Goal: Task Accomplishment & Management: Manage account settings

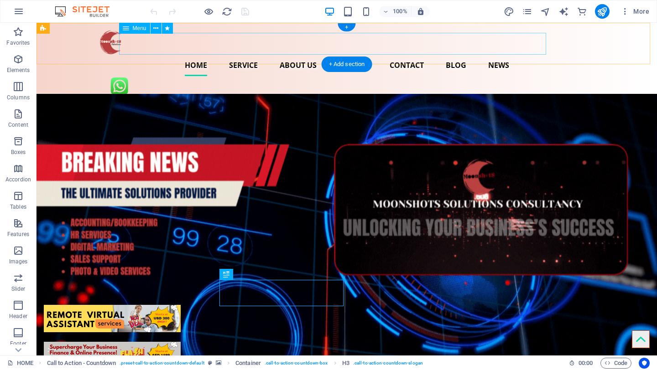
click at [441, 54] on nav "Home Service About us Clients Contact BLOG NEWS" at bounding box center [347, 65] width 496 height 22
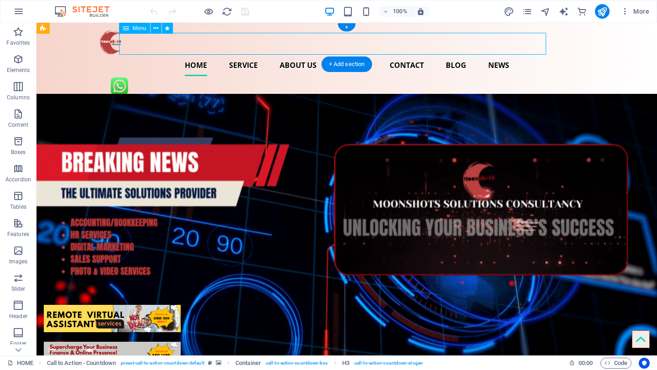
click at [441, 54] on nav "Home Service About us Clients Contact BLOG NEWS" at bounding box center [347, 65] width 496 height 22
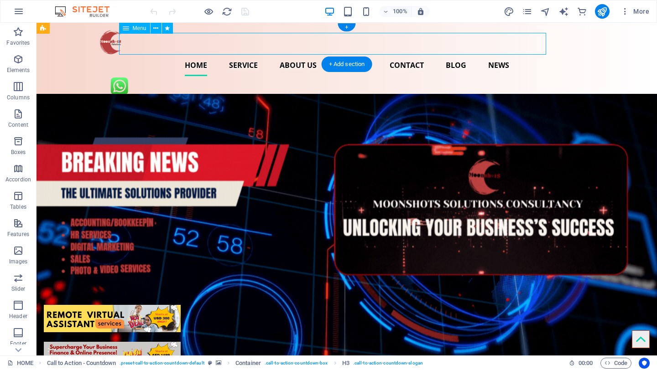
select select
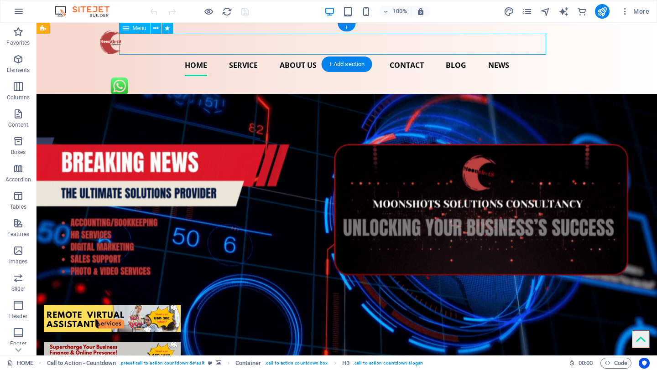
select select "1"
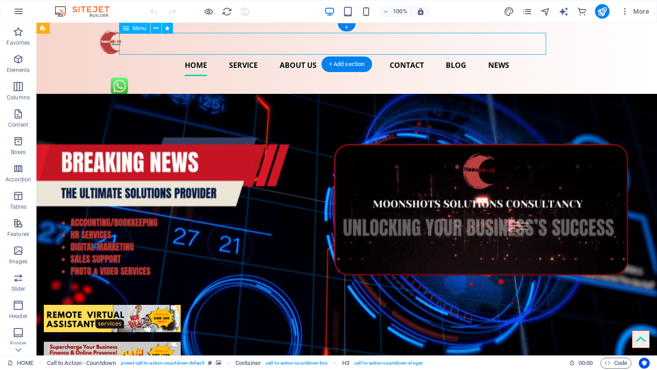
select select "overlay"
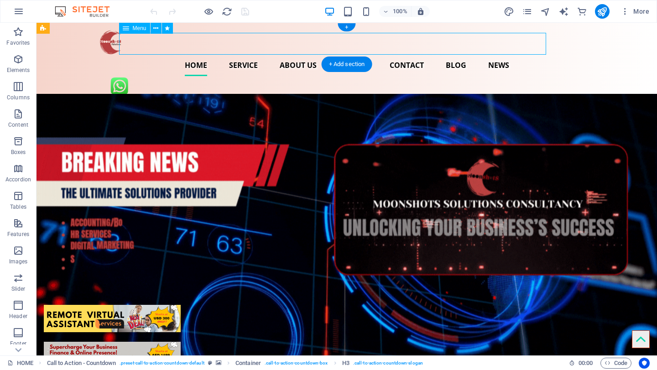
select select "2"
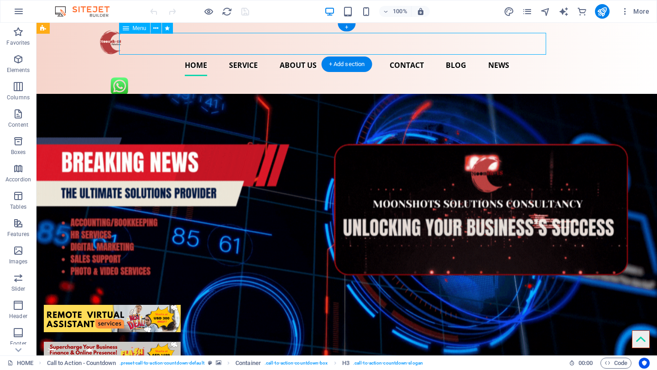
select select "overlay"
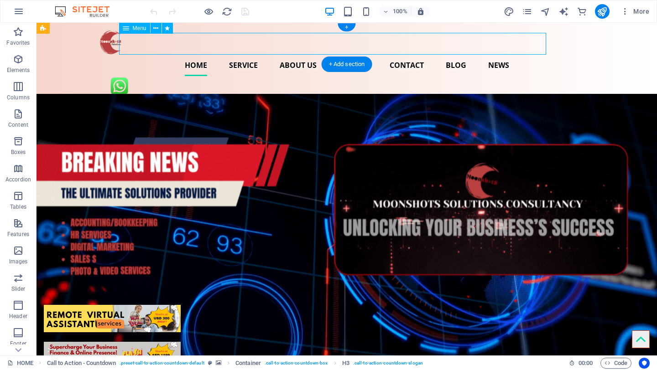
select select "3"
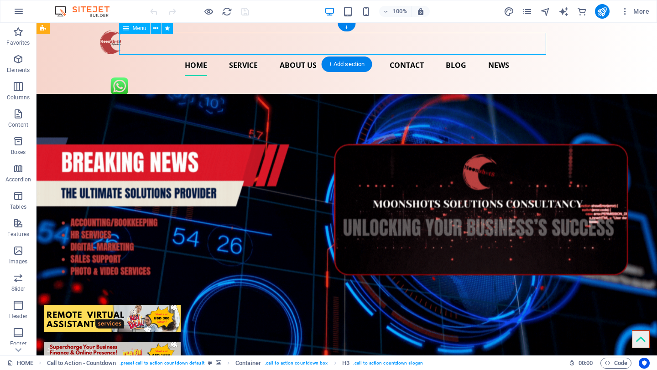
select select "overlay"
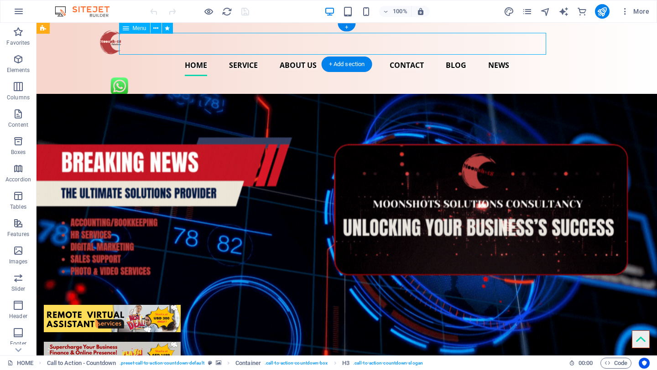
select select "4"
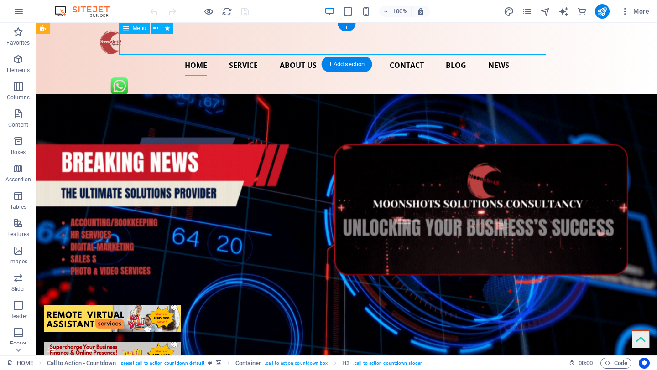
select select "overlay"
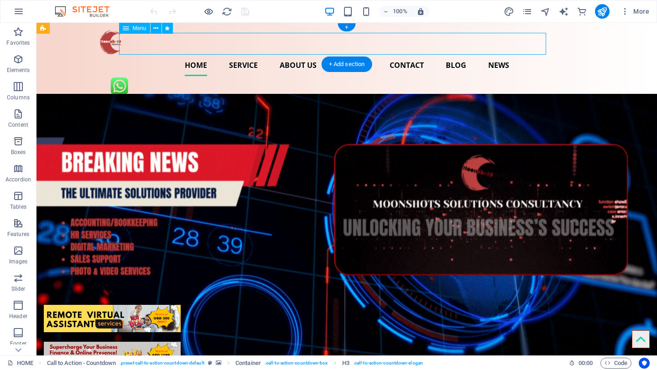
select select
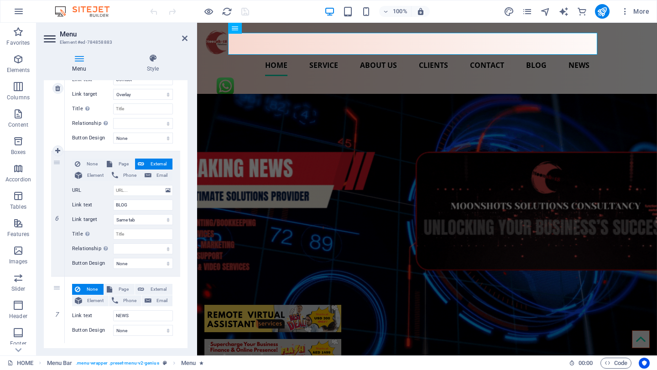
scroll to position [645, 0]
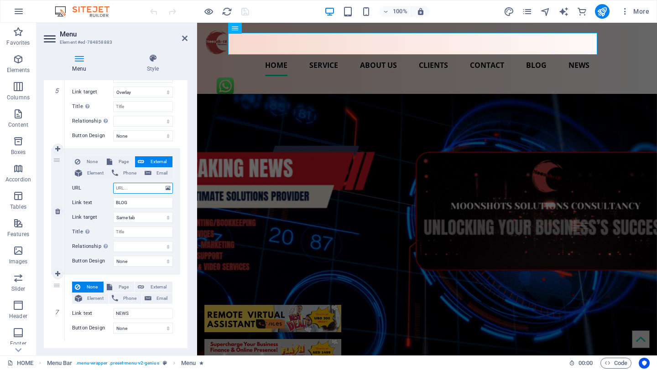
click at [135, 190] on input "URL" at bounding box center [143, 188] width 60 height 11
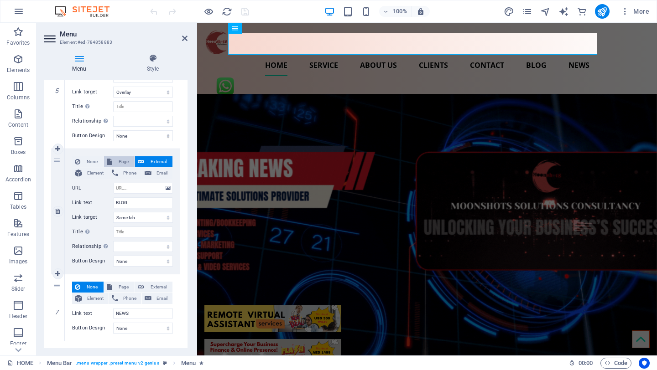
click at [121, 160] on span "Page" at bounding box center [123, 161] width 17 height 11
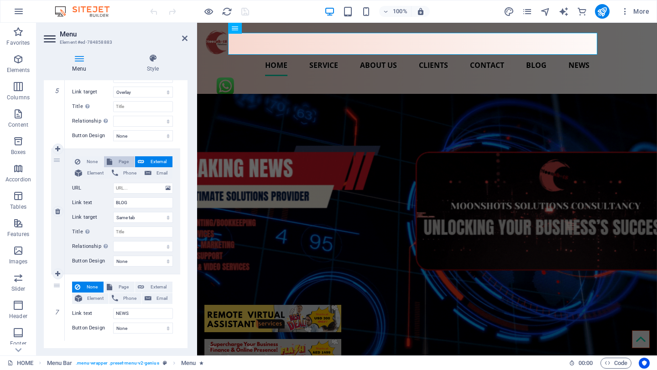
select select
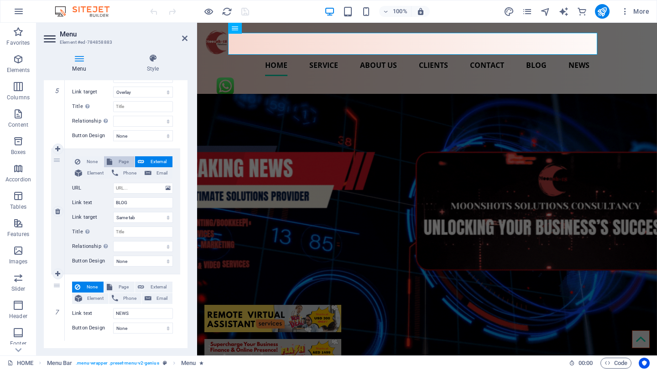
select select
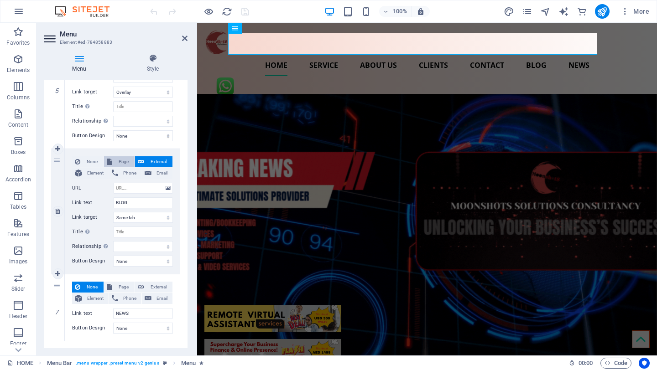
select select
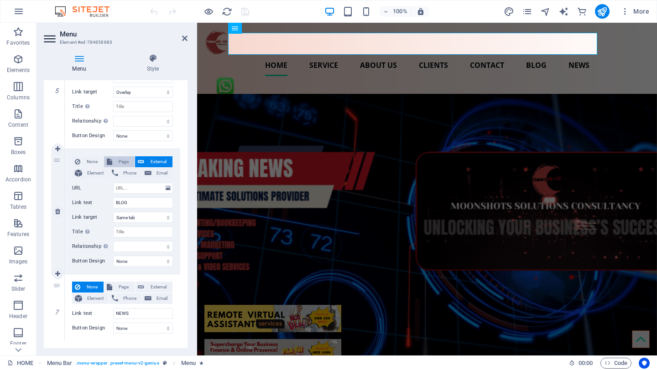
select select
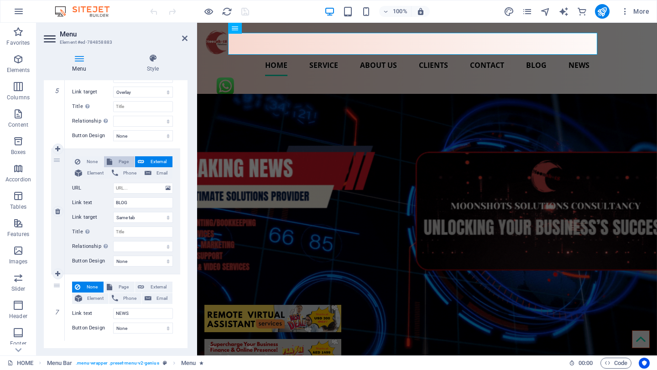
select select
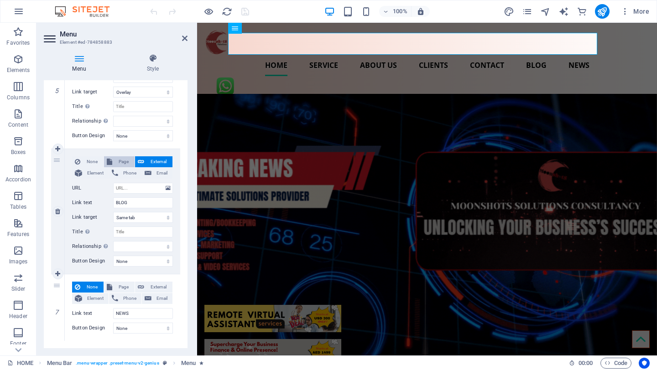
select select
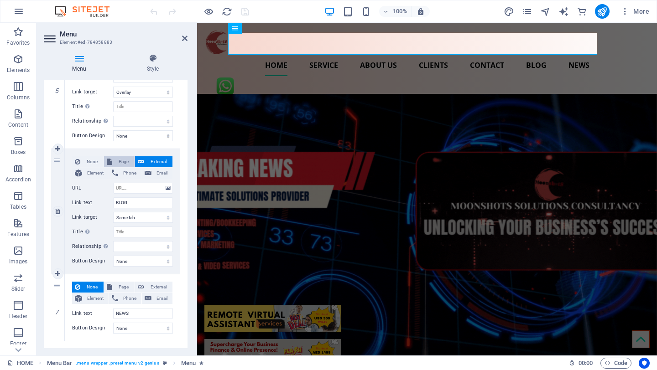
select select
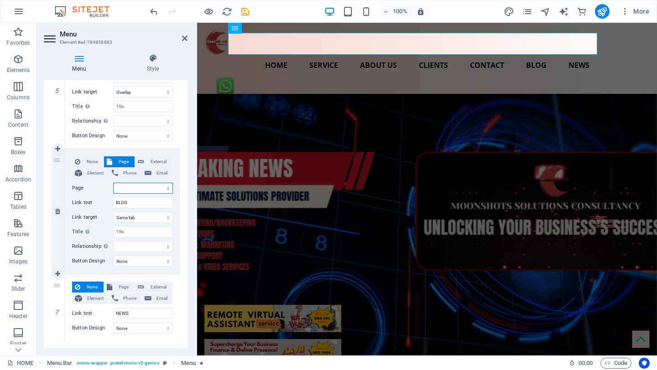
click at [144, 192] on select "HOME SERVICE ABOUT US CLIENTS CONTACT" at bounding box center [143, 188] width 60 height 11
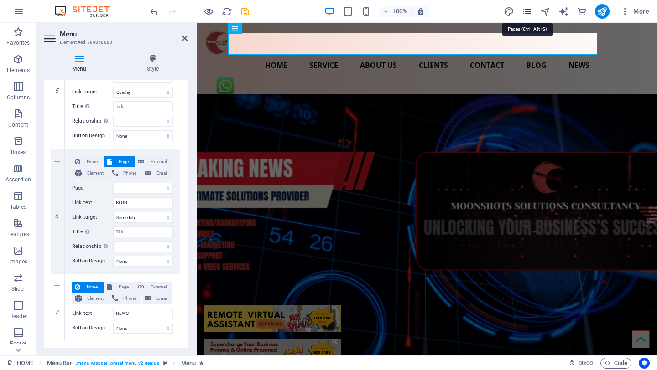
click at [526, 10] on icon "pages" at bounding box center [527, 11] width 10 height 10
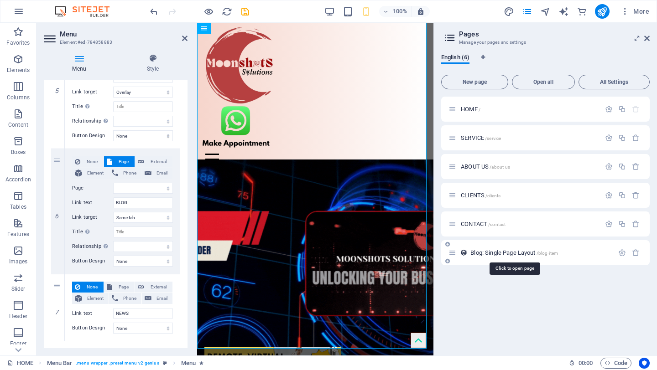
click at [492, 252] on span "Blog: Single Page Layout /blog-item" at bounding box center [514, 252] width 88 height 7
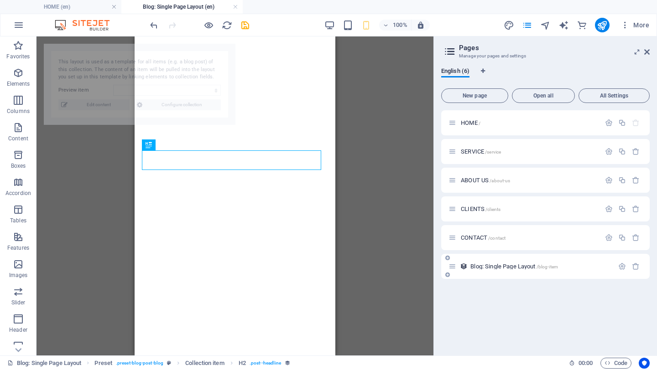
select select "68e2b2be26b0f81a1108dbd8"
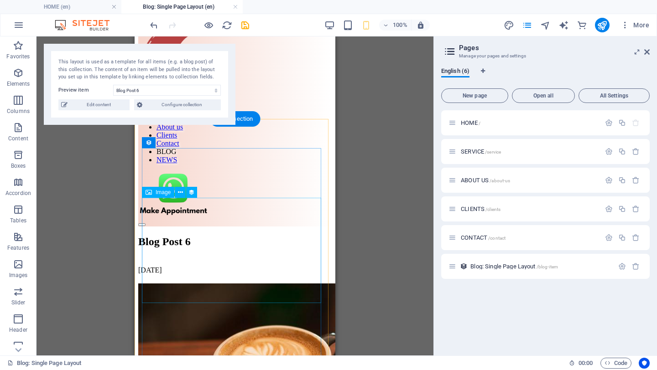
scroll to position [0, 0]
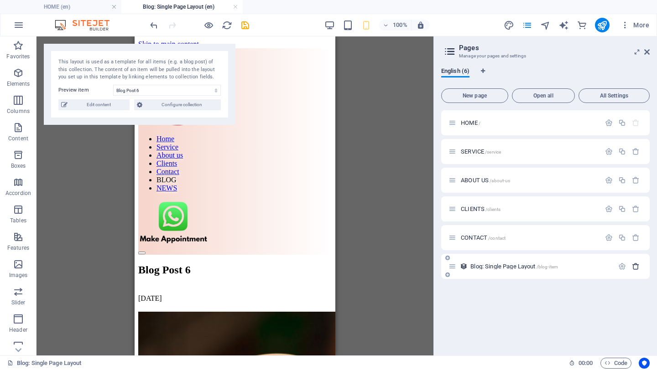
click at [635, 265] on icon "button" at bounding box center [636, 267] width 8 height 8
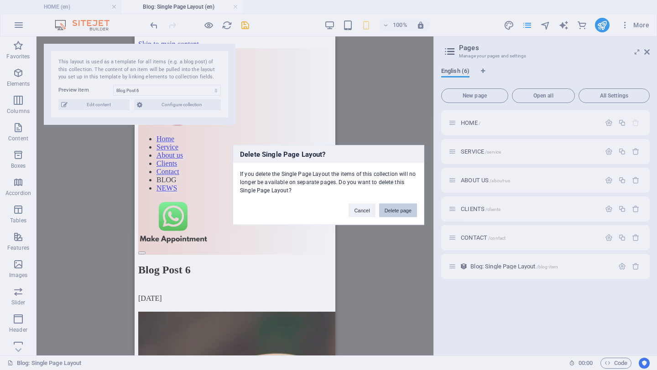
click at [398, 210] on button "Delete page" at bounding box center [398, 211] width 38 height 14
select select "1"
select select "2"
select select "3"
select select
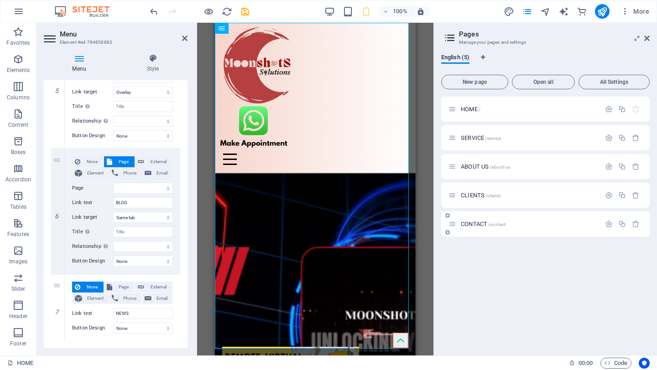
click at [447, 233] on icon at bounding box center [447, 232] width 5 height 5
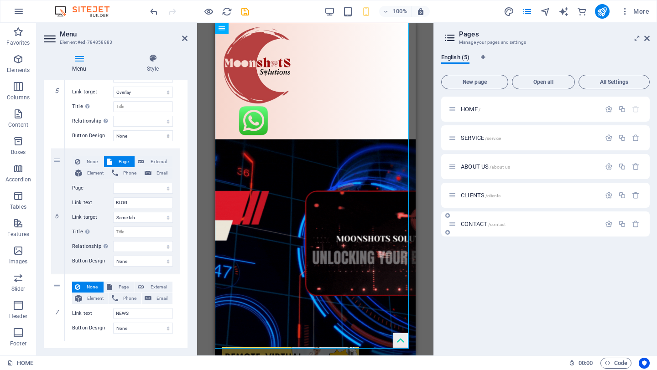
select select "1"
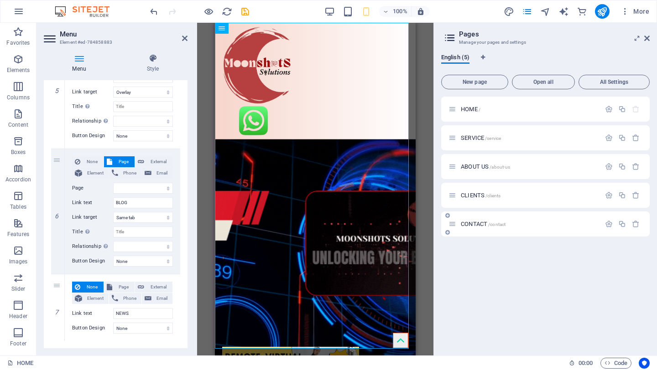
select select "2"
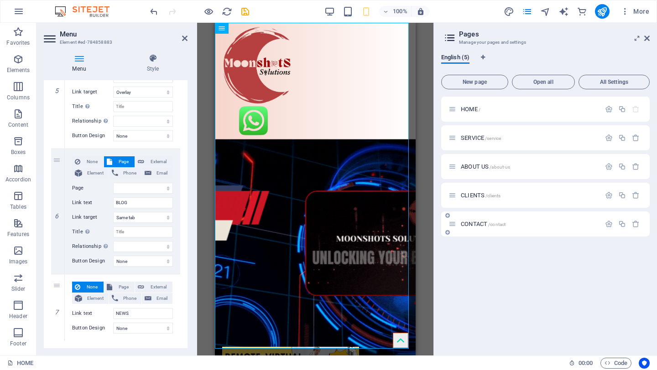
select select "3"
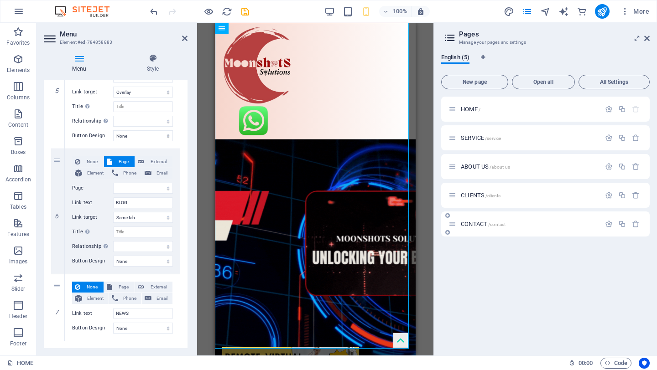
select select "4"
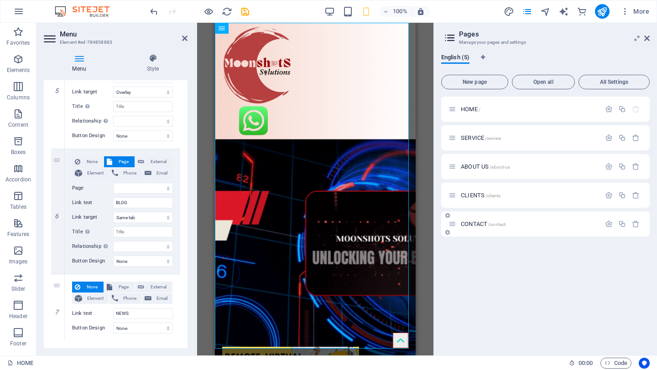
select select
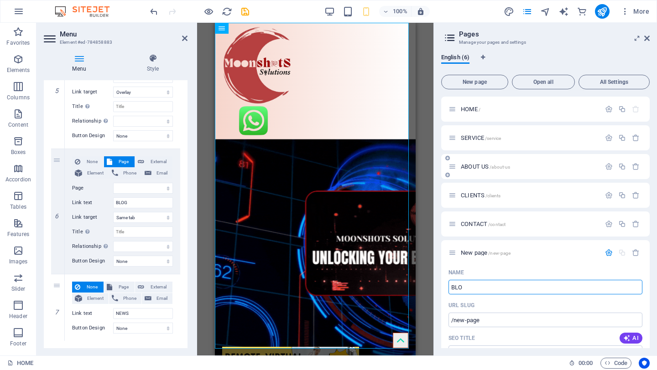
type input "BLOG"
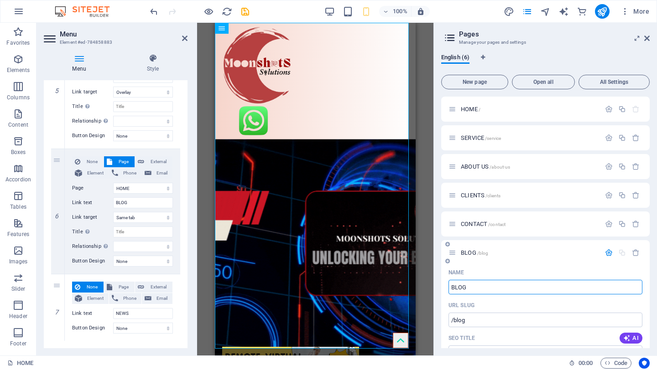
select select "1"
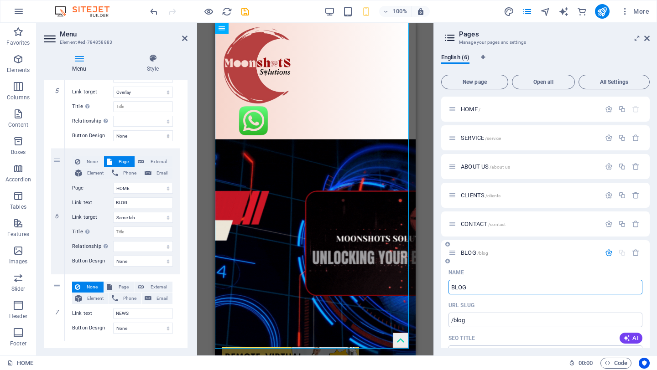
select select "2"
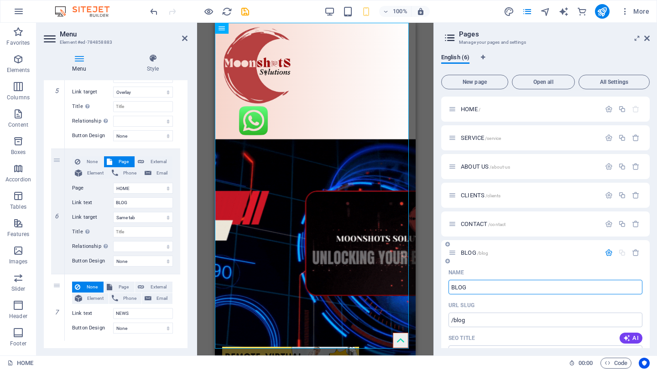
select select "3"
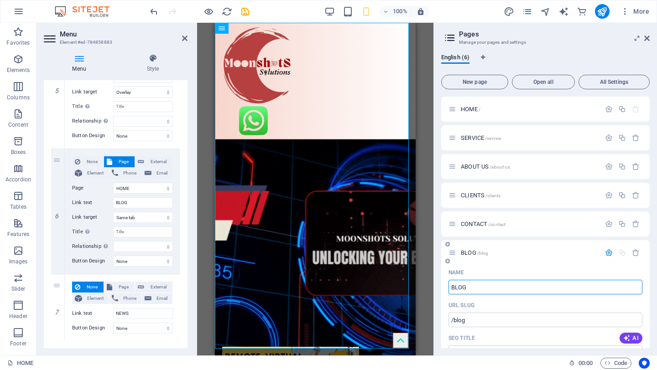
select select "4"
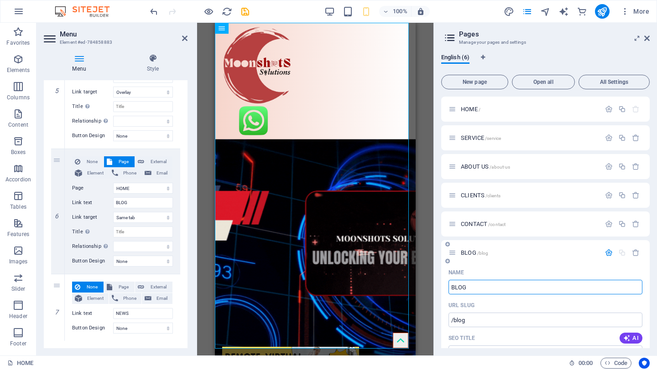
select select
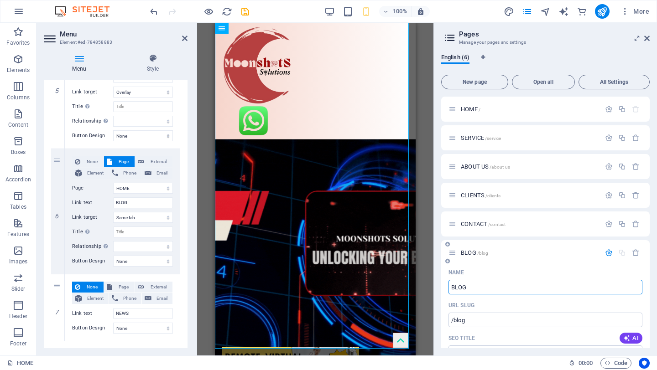
type input "BLOG"
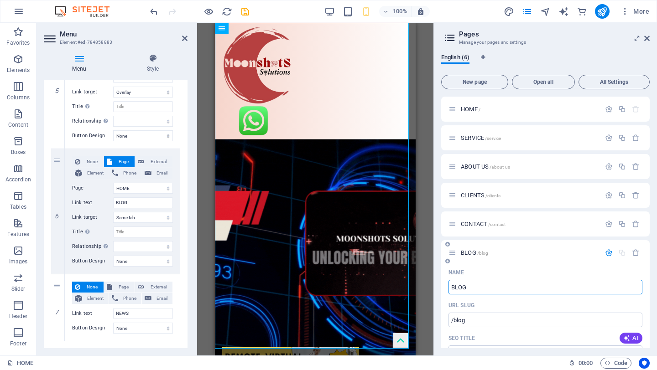
type input "/blog"
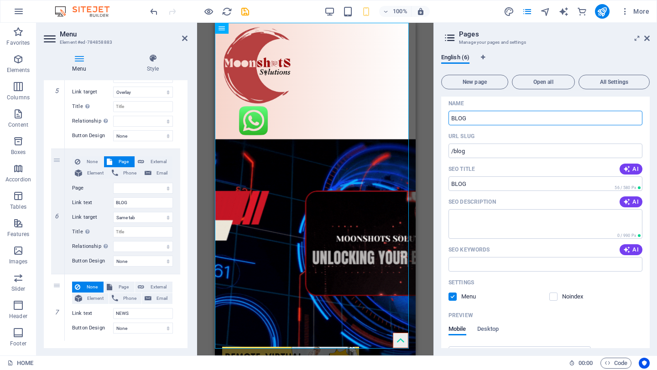
scroll to position [135, 0]
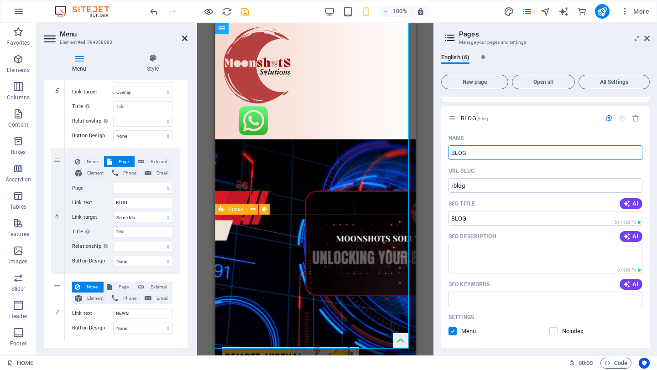
type input "BLOG"
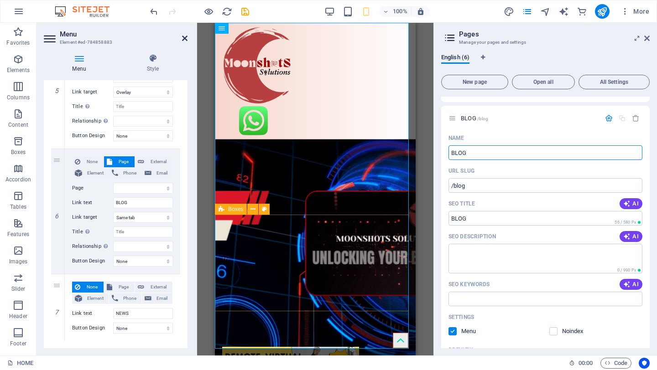
click at [183, 37] on icon at bounding box center [184, 38] width 5 height 7
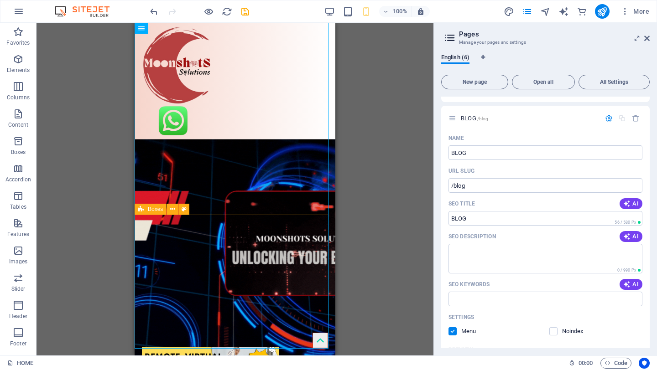
click at [378, 121] on div "H3 Call to Action - Countdown Container Container Boxes Menu Bar Menu Bar Menu …" at bounding box center [234, 189] width 397 height 333
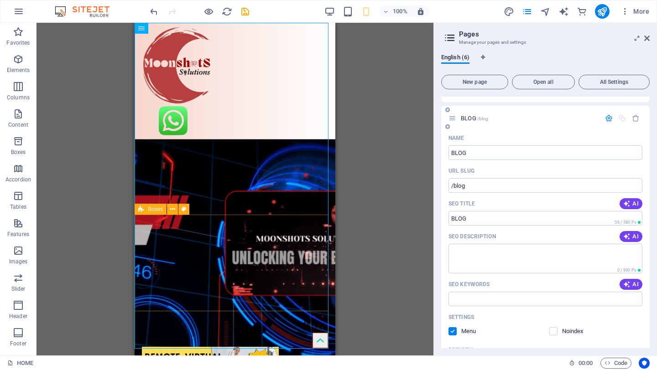
click at [606, 120] on icon "button" at bounding box center [609, 118] width 8 height 8
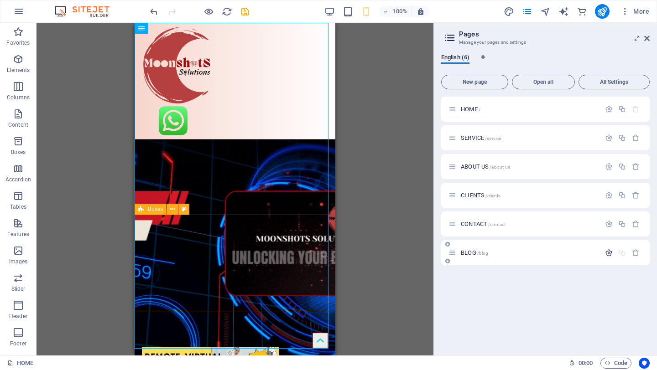
scroll to position [0, 0]
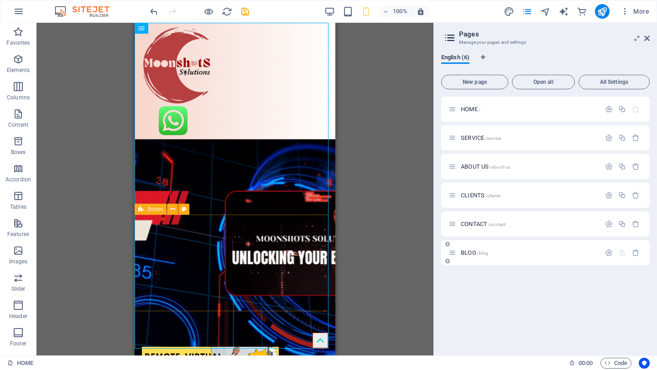
click at [545, 253] on p "BLOG /blog" at bounding box center [529, 253] width 137 height 6
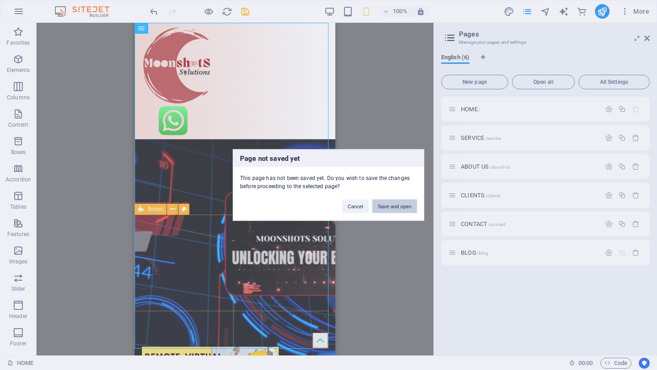
click at [387, 207] on button "Save and open" at bounding box center [394, 207] width 45 height 14
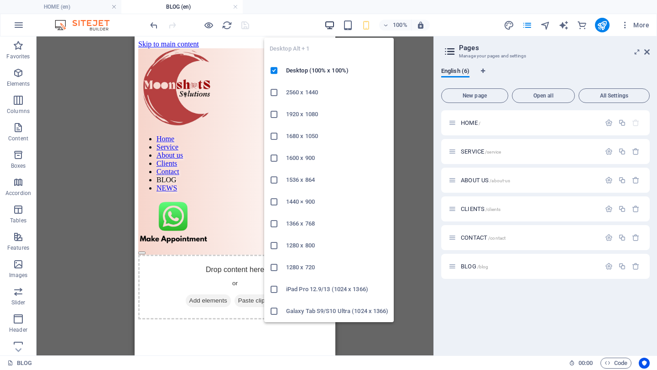
click at [328, 24] on icon "button" at bounding box center [329, 25] width 10 height 10
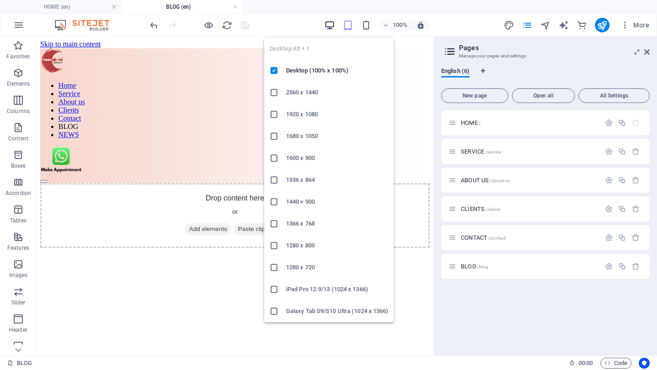
click at [329, 25] on icon "button" at bounding box center [329, 25] width 10 height 10
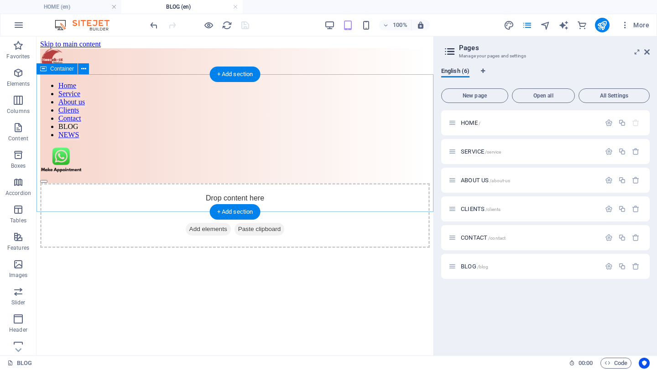
click at [142, 183] on div "Drop content here or Add elements Paste clipboard" at bounding box center [235, 215] width 390 height 65
click at [239, 73] on div "+ Add section" at bounding box center [235, 75] width 51 height 16
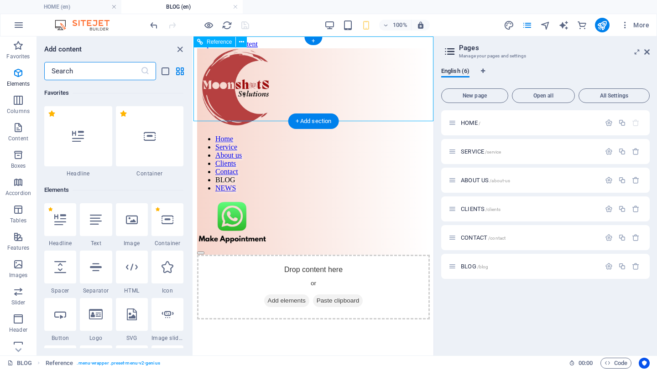
scroll to position [1596, 0]
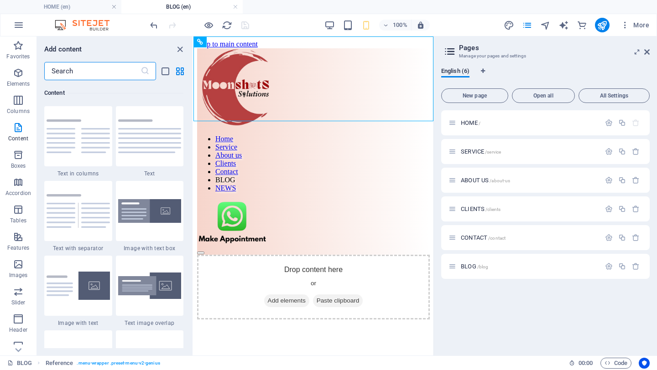
click at [105, 76] on input "text" at bounding box center [92, 71] width 96 height 18
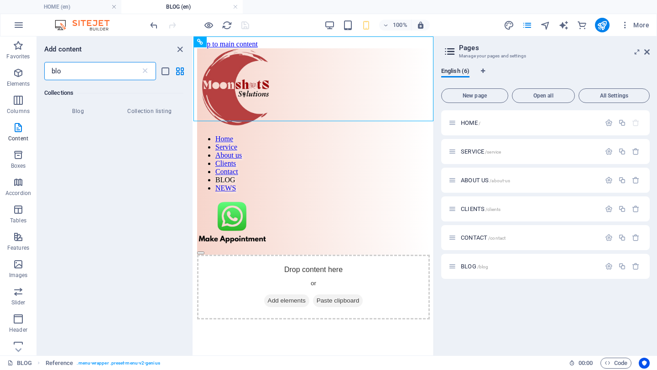
scroll to position [0, 0]
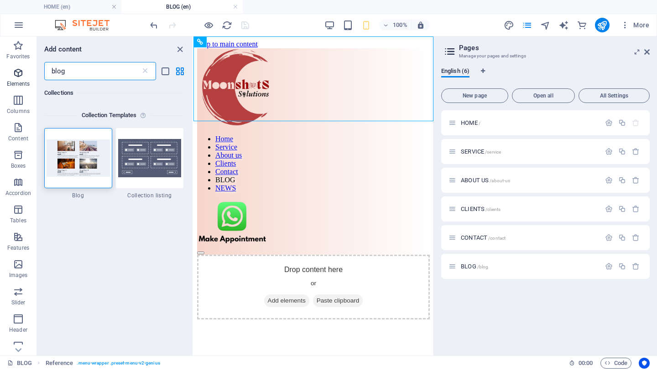
type input "blog"
click at [17, 78] on icon "button" at bounding box center [18, 73] width 11 height 11
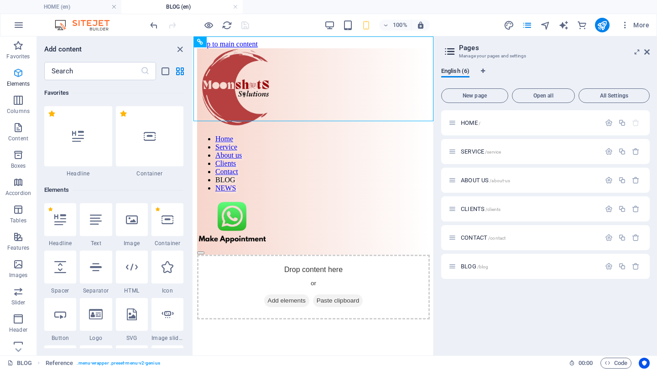
scroll to position [97, 0]
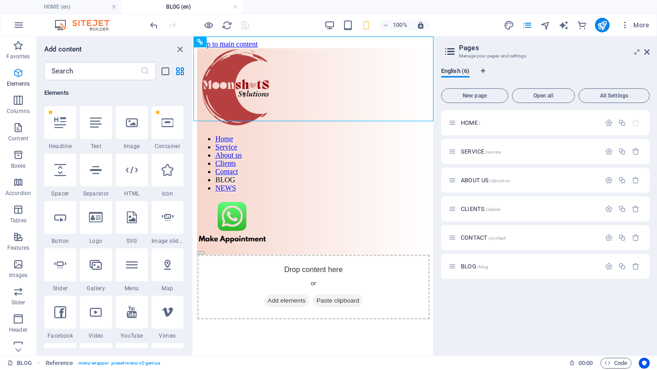
click at [17, 78] on span "Elements" at bounding box center [18, 79] width 36 height 22
click at [85, 69] on input "text" at bounding box center [92, 71] width 96 height 18
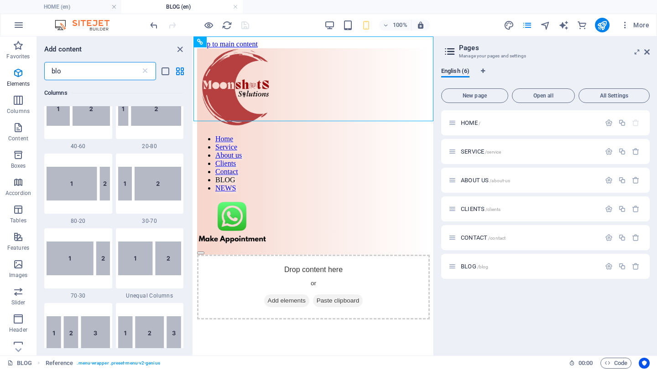
scroll to position [0, 0]
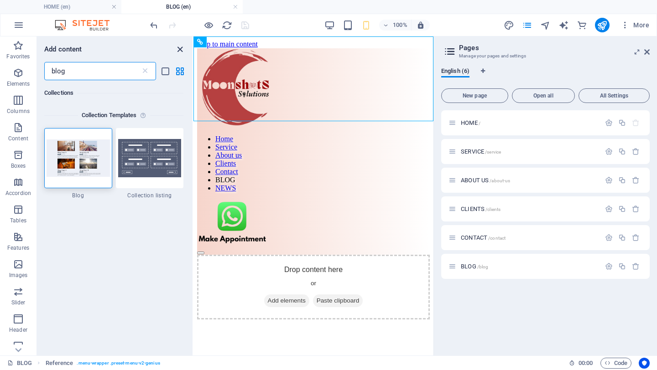
type input "blog"
click at [178, 50] on icon "close panel" at bounding box center [180, 49] width 10 height 10
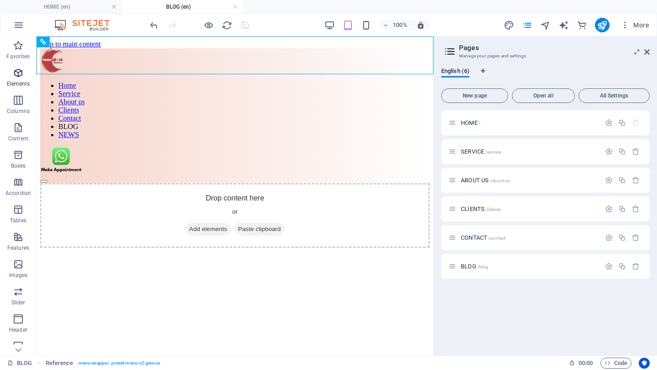
click at [17, 77] on icon "button" at bounding box center [18, 73] width 11 height 11
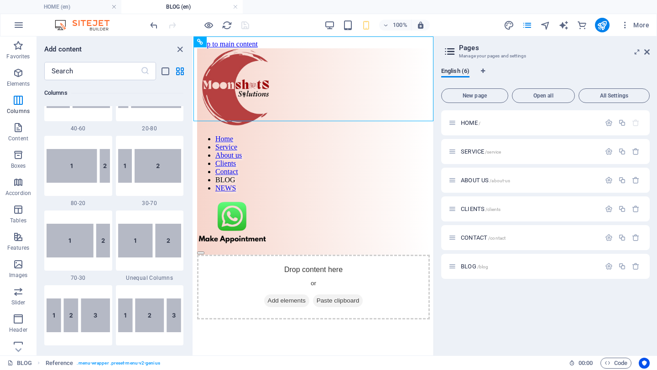
click at [289, 296] on html "Skip to main content Home Service About us Clients Contact BLOG NEWS Drop conte…" at bounding box center [313, 179] width 240 height 287
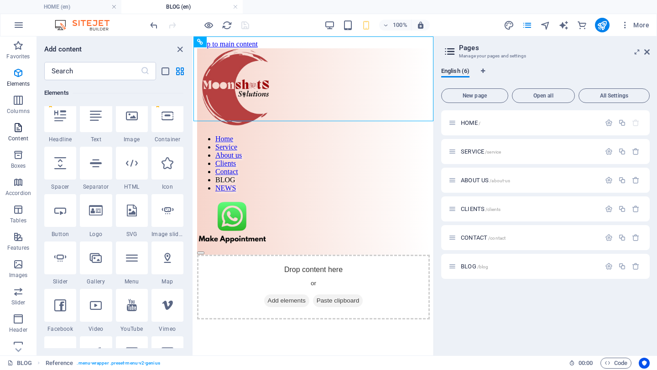
scroll to position [103, 0]
click at [19, 44] on icon "button" at bounding box center [18, 45] width 11 height 11
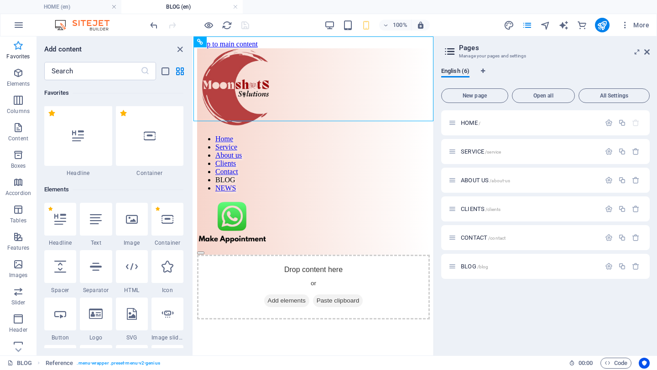
scroll to position [0, 0]
click at [16, 130] on icon "button" at bounding box center [18, 127] width 11 height 11
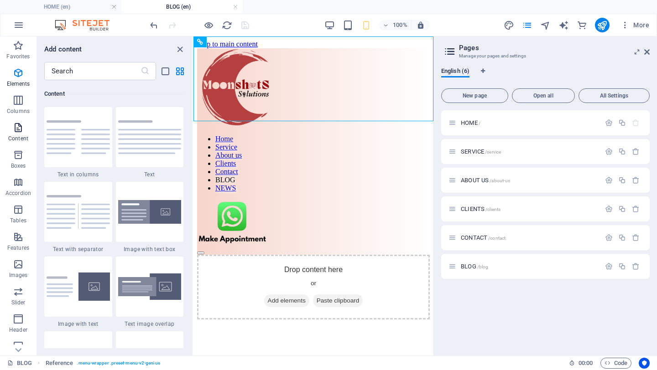
scroll to position [1596, 0]
click at [85, 70] on input "text" at bounding box center [92, 71] width 96 height 18
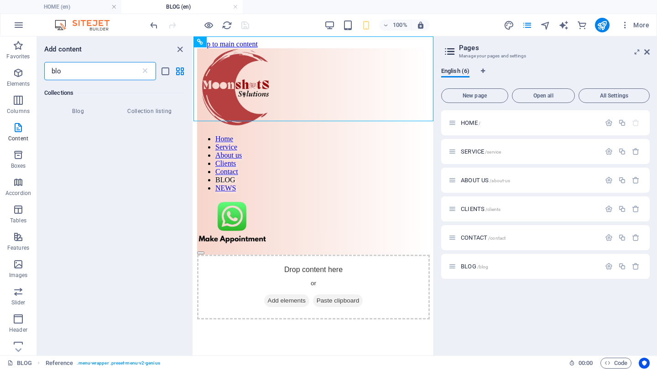
scroll to position [0, 0]
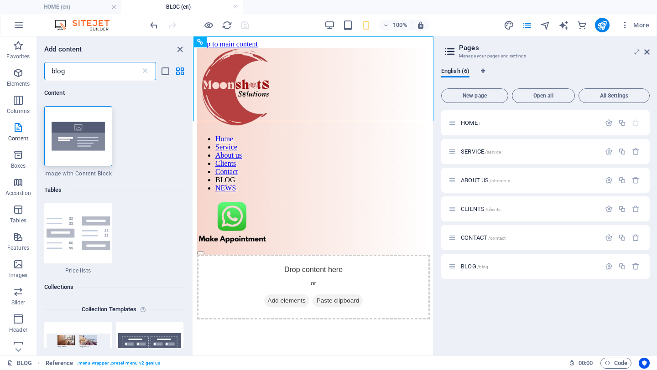
type input "blog"
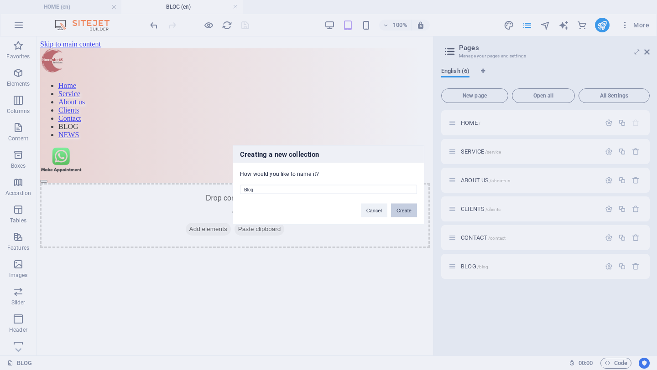
click at [409, 210] on button "Create" at bounding box center [404, 211] width 26 height 14
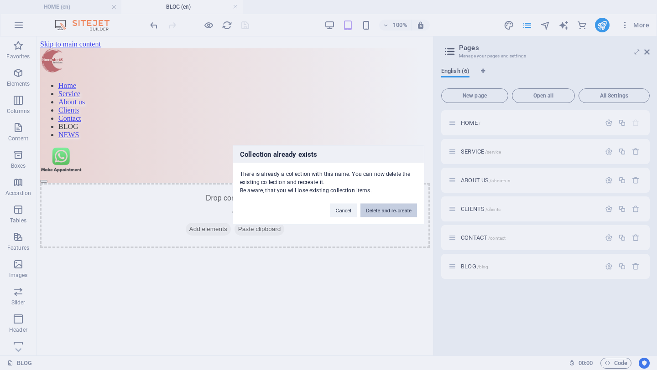
click at [386, 211] on button "Delete and re-create" at bounding box center [388, 211] width 57 height 14
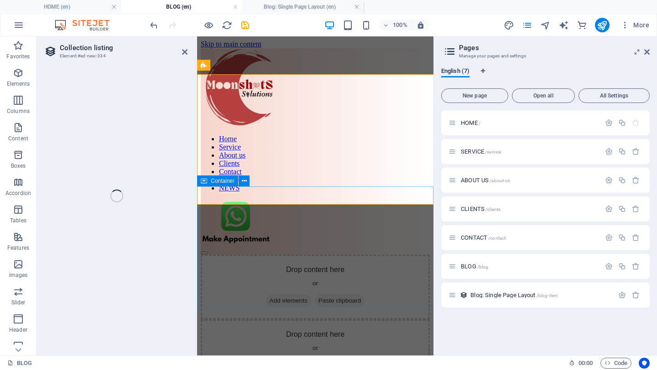
select select
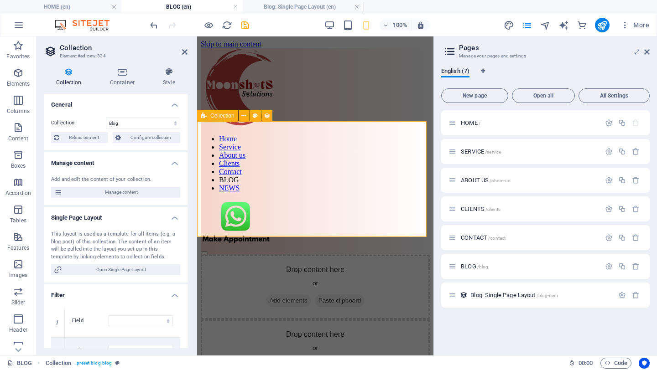
select select "columns.status"
select select "columns.publishing_date"
select select "past"
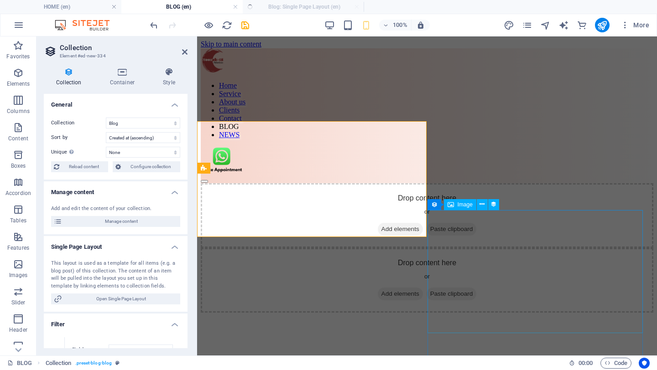
select select "columns.publishing_date_DESC"
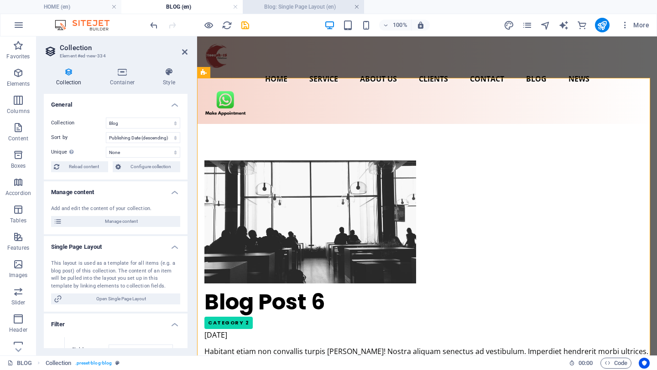
click at [357, 5] on link at bounding box center [356, 7] width 5 height 9
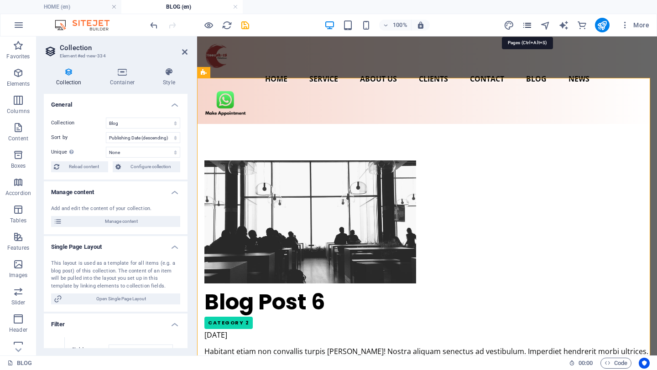
click at [526, 26] on icon "pages" at bounding box center [527, 25] width 10 height 10
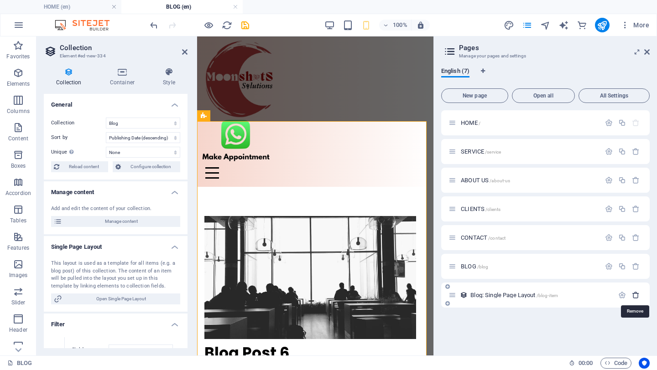
click at [638, 293] on icon "button" at bounding box center [636, 295] width 8 height 8
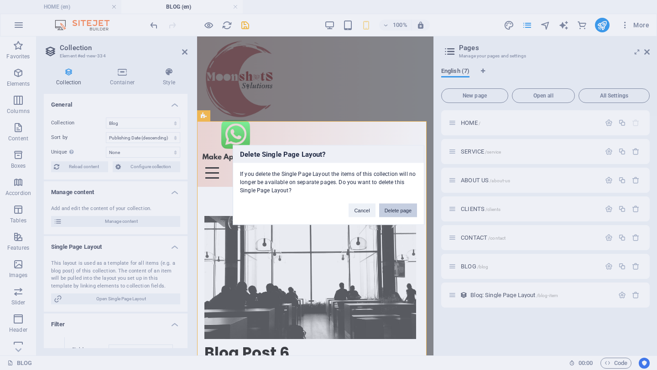
click at [400, 212] on button "Delete page" at bounding box center [398, 211] width 38 height 14
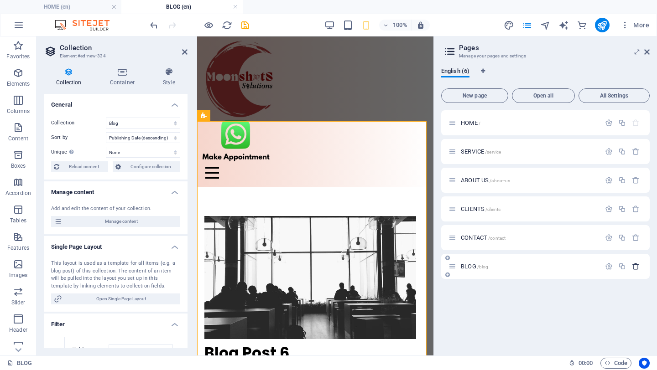
click at [635, 265] on icon "button" at bounding box center [636, 267] width 8 height 8
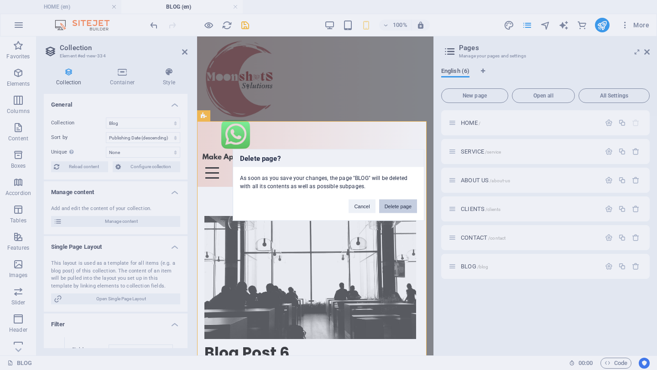
click at [392, 207] on button "Delete page" at bounding box center [398, 207] width 38 height 14
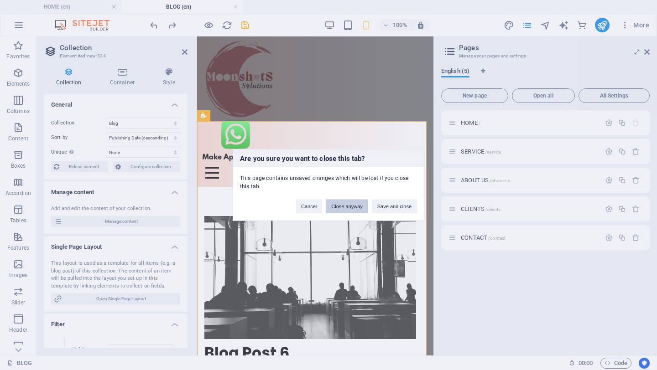
drag, startPoint x: 342, startPoint y: 208, endPoint x: 324, endPoint y: 181, distance: 32.6
click at [342, 208] on button "Close anyway" at bounding box center [347, 207] width 42 height 14
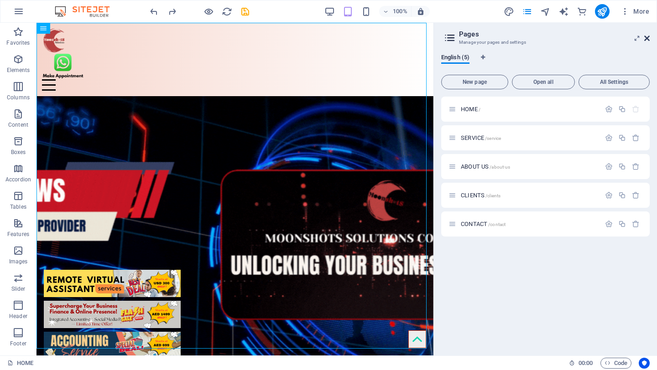
drag, startPoint x: 645, startPoint y: 38, endPoint x: 609, endPoint y: 15, distance: 42.9
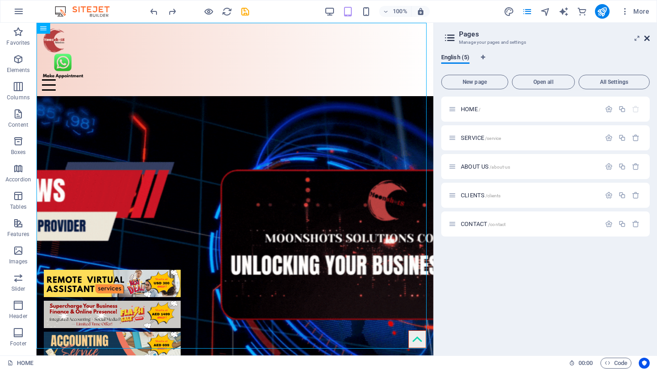
click at [645, 38] on icon at bounding box center [646, 38] width 5 height 7
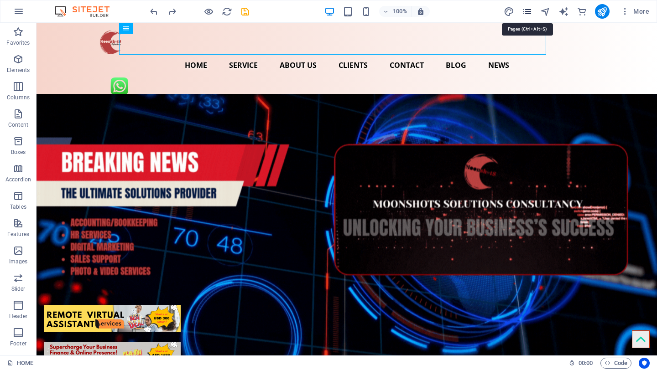
click at [530, 10] on icon "pages" at bounding box center [527, 11] width 10 height 10
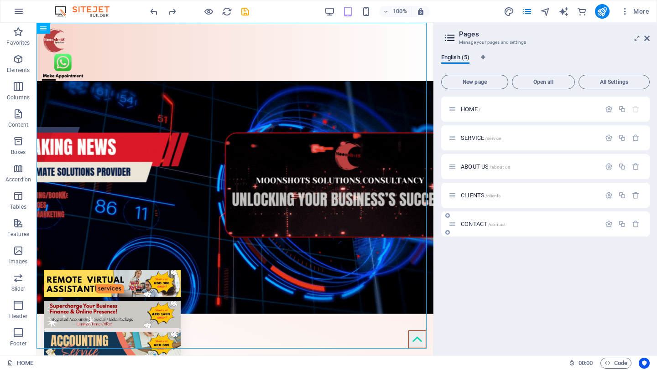
click at [446, 232] on icon at bounding box center [447, 232] width 5 height 5
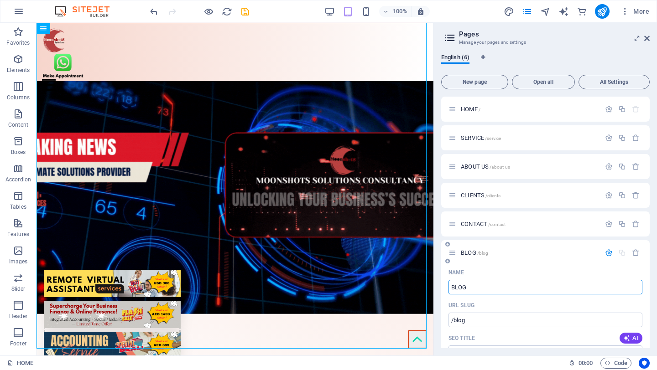
type input "BLOG"
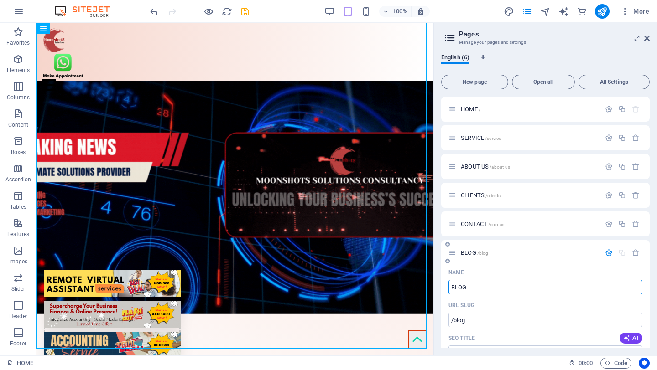
type input "/blog"
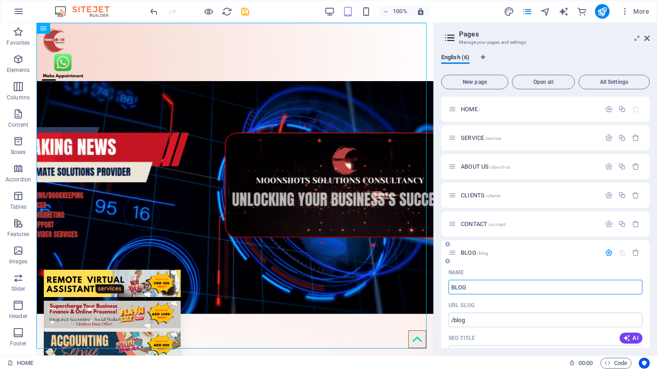
type input "BLOG"
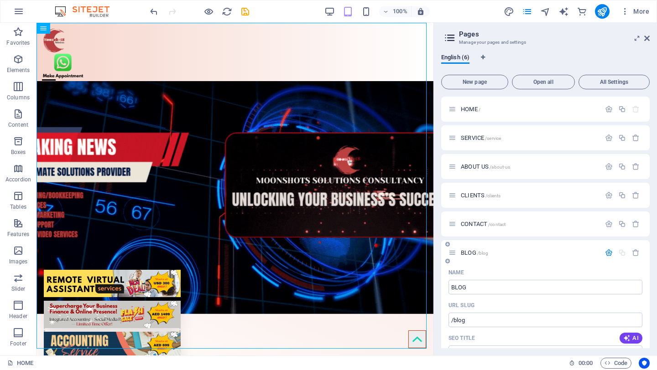
click at [564, 271] on div "Name" at bounding box center [545, 272] width 194 height 15
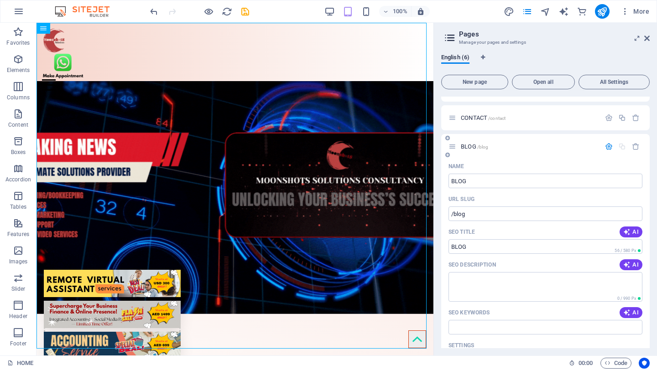
scroll to position [125, 0]
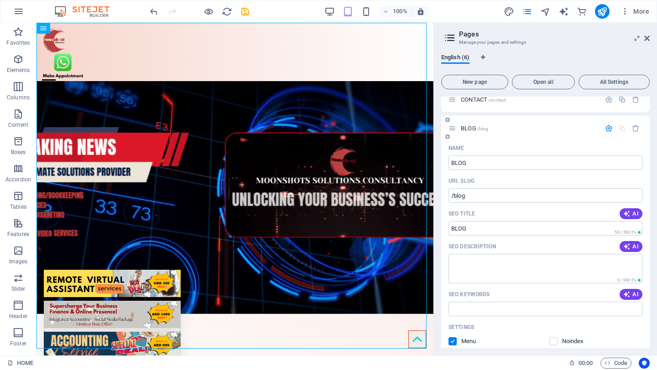
click at [609, 130] on icon "button" at bounding box center [609, 129] width 8 height 8
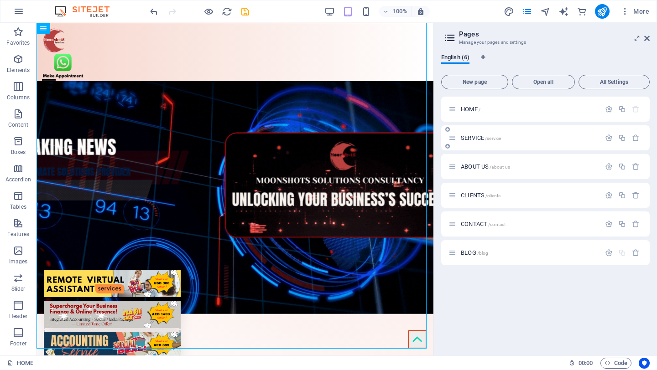
scroll to position [0, 0]
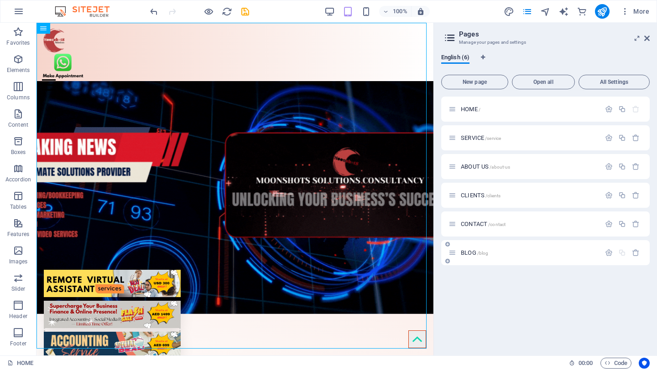
click at [503, 250] on p "BLOG /blog" at bounding box center [529, 253] width 137 height 6
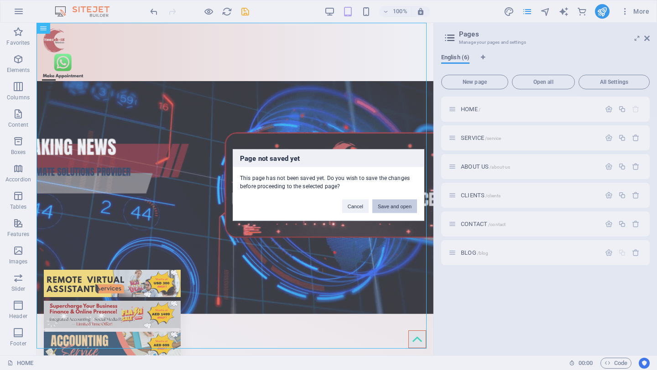
click at [398, 205] on button "Save and open" at bounding box center [394, 207] width 45 height 14
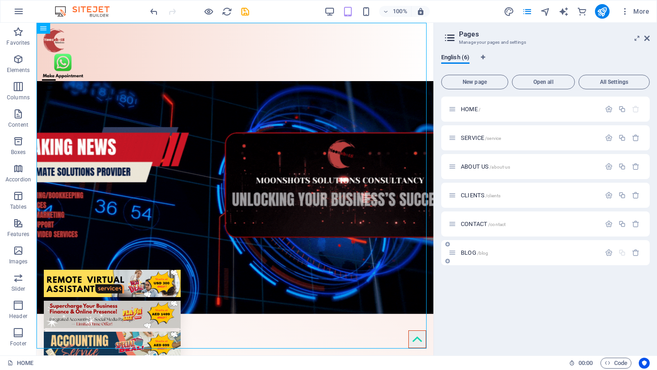
click at [505, 252] on p "BLOG /blog" at bounding box center [529, 253] width 137 height 6
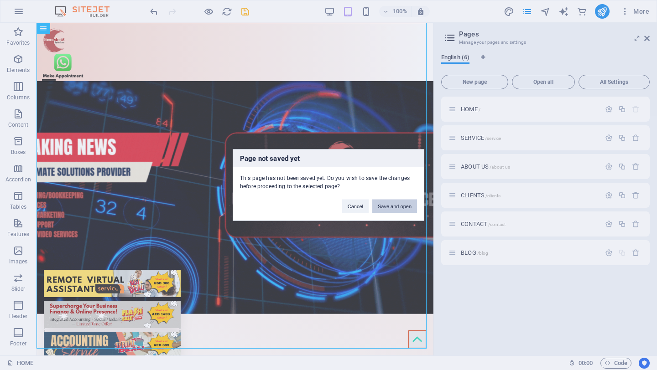
click at [399, 209] on button "Save and open" at bounding box center [394, 207] width 45 height 14
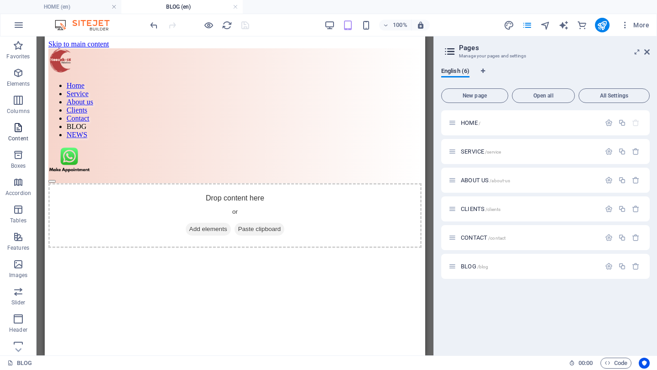
click at [19, 131] on icon "button" at bounding box center [18, 127] width 11 height 11
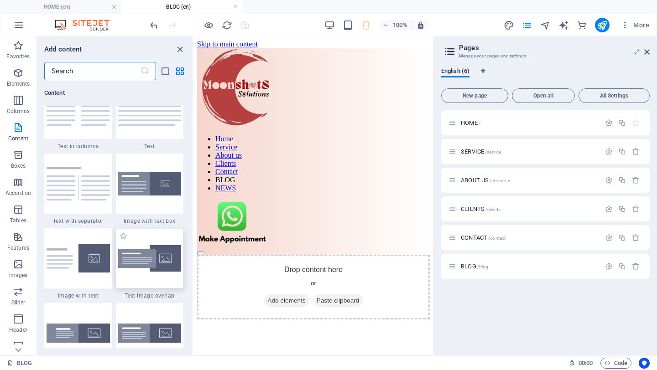
scroll to position [1667, 0]
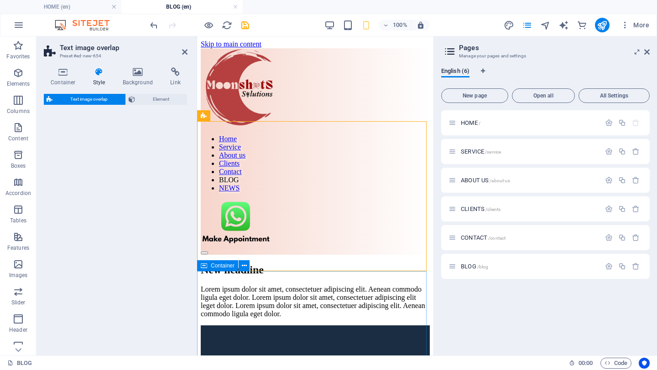
select select "rem"
select select "px"
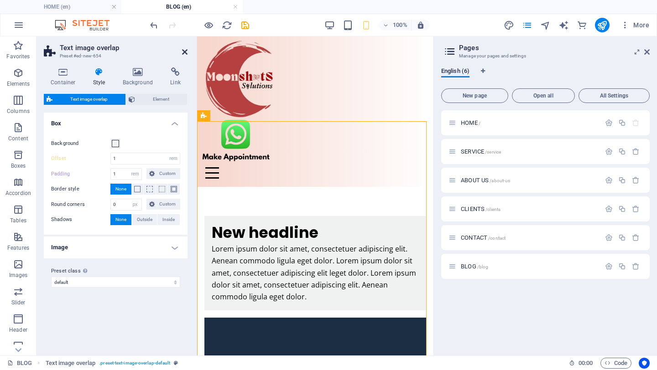
click at [184, 51] on icon at bounding box center [184, 51] width 5 height 7
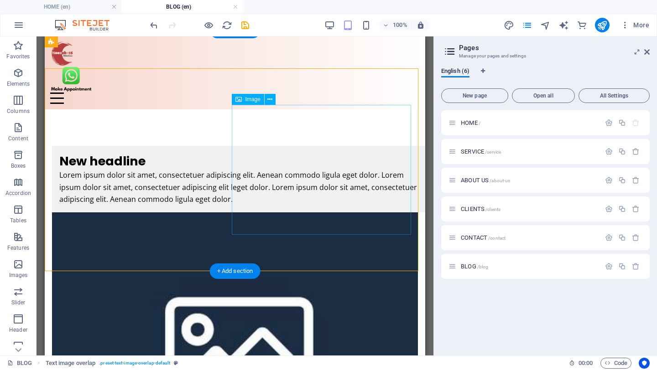
scroll to position [0, 0]
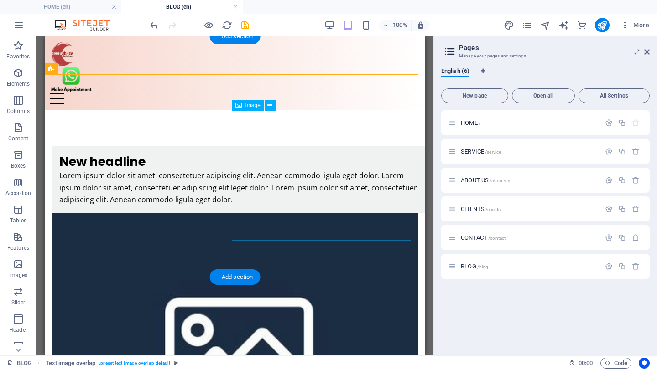
click at [301, 213] on figure at bounding box center [235, 345] width 366 height 265
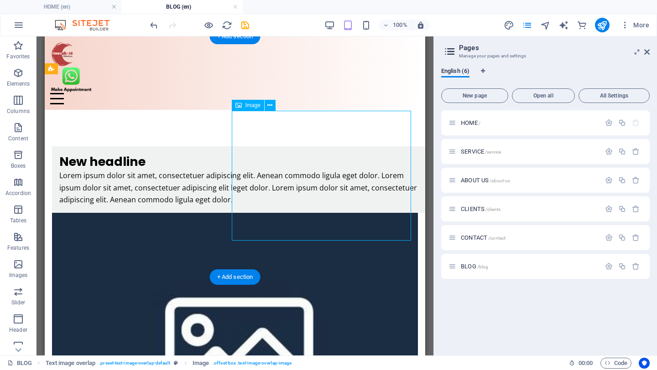
click at [301, 213] on figure at bounding box center [235, 345] width 366 height 265
select select "%"
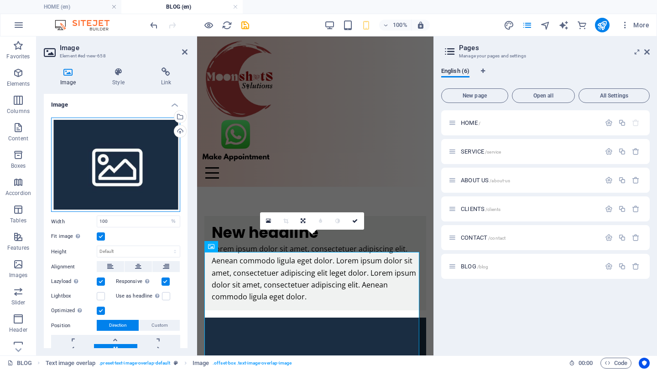
click at [135, 170] on div "Drag files here, click to choose files or select files from Files or our free s…" at bounding box center [115, 165] width 129 height 95
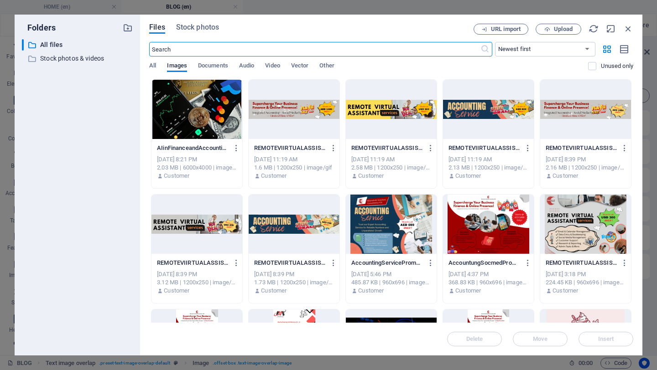
scroll to position [525, 0]
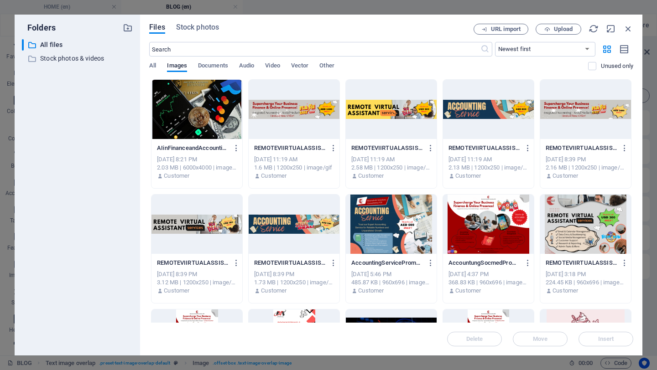
click at [200, 102] on div at bounding box center [196, 109] width 91 height 59
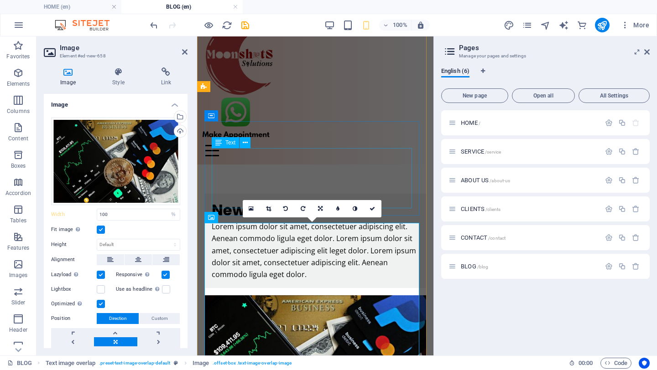
scroll to position [0, 0]
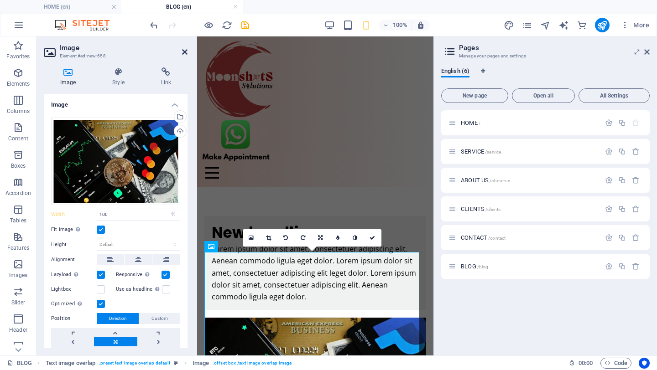
click at [183, 51] on icon at bounding box center [184, 51] width 5 height 7
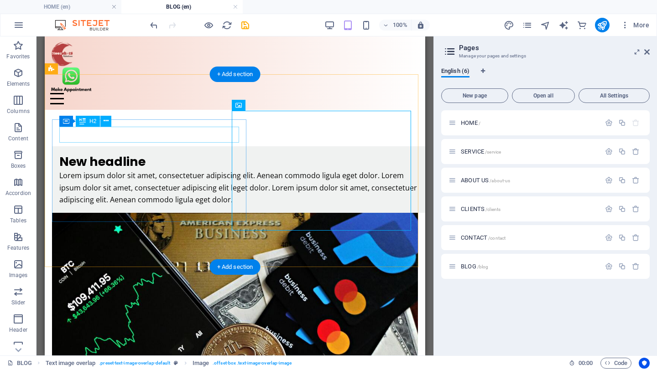
click at [153, 154] on div "New headline" at bounding box center [242, 162] width 366 height 16
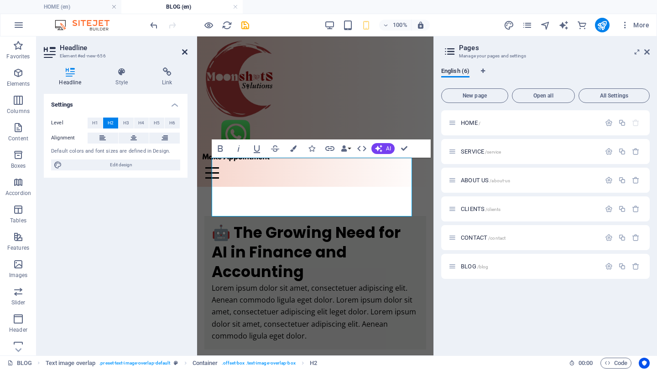
click at [184, 52] on icon at bounding box center [184, 51] width 5 height 7
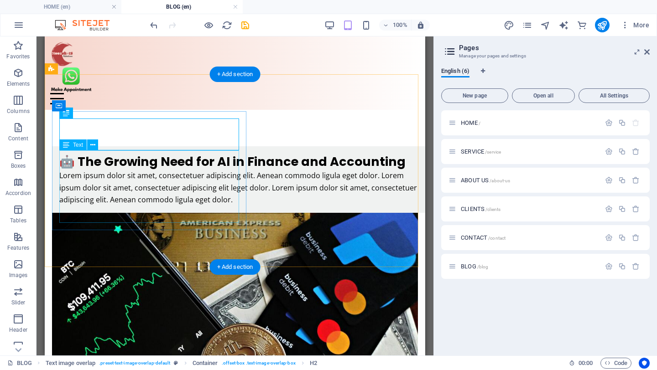
click at [132, 179] on div "Lorem ipsum dolor sit amet, consectetuer adipiscing elit. Aenean commodo ligula…" at bounding box center [242, 188] width 366 height 36
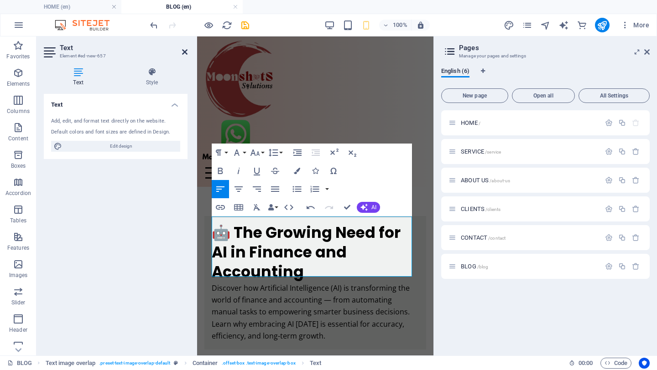
click at [184, 48] on icon at bounding box center [184, 51] width 5 height 7
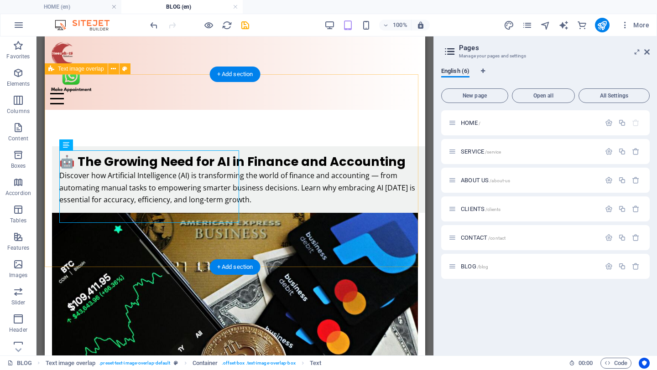
click at [341, 251] on div "🤖 The Growing Need for AI in Finance and Accounting Discover how Artificial Int…" at bounding box center [235, 302] width 380 height 384
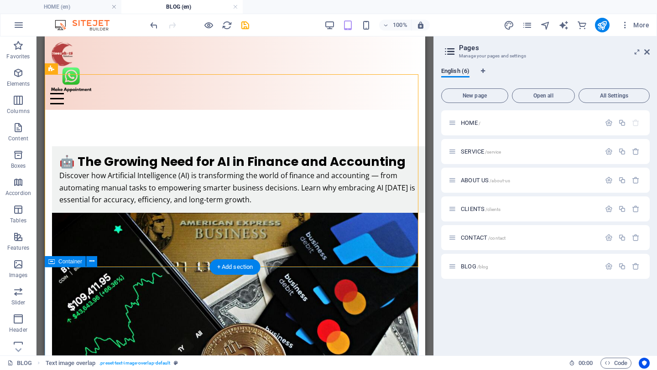
scroll to position [49, 0]
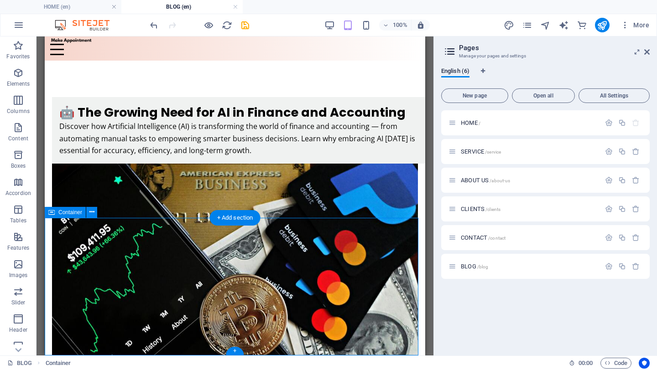
scroll to position [0, 0]
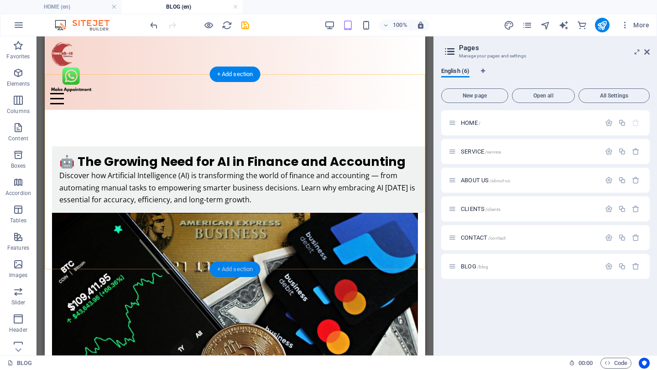
click at [234, 267] on div "+ Add section" at bounding box center [235, 270] width 51 height 16
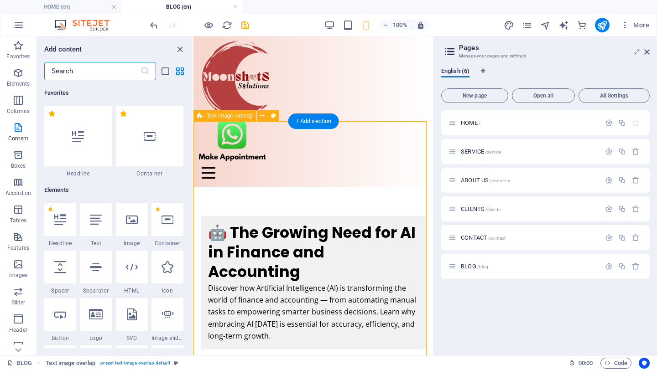
scroll to position [1596, 0]
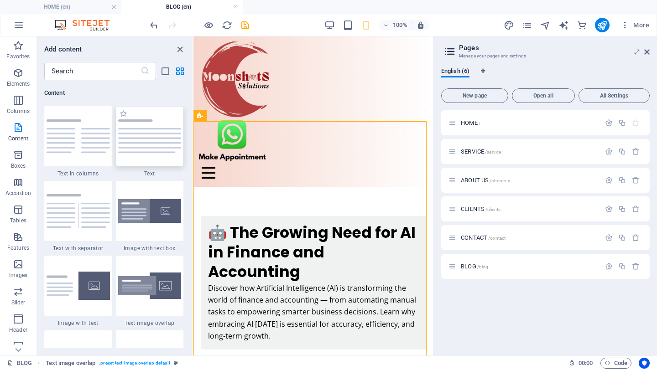
click at [148, 141] on img at bounding box center [149, 136] width 63 height 34
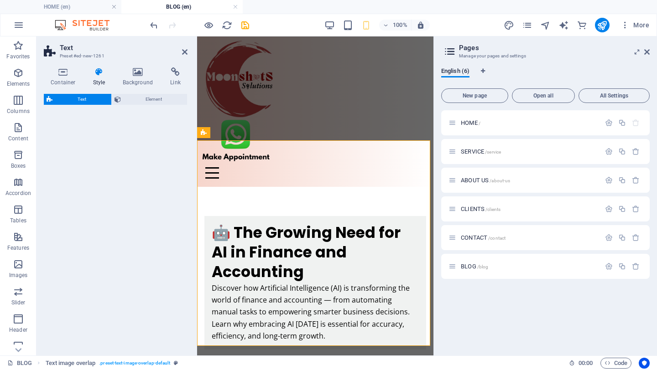
select select "preset-text-v2-default"
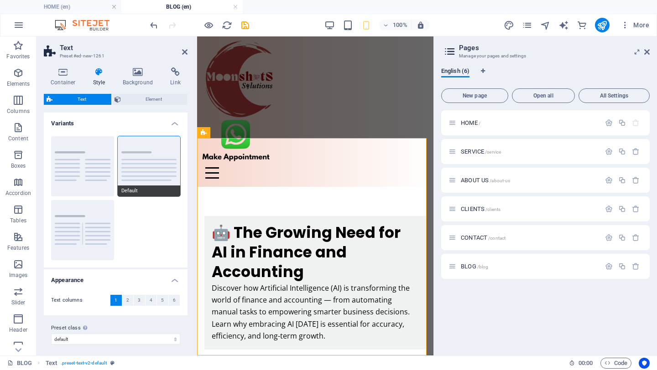
scroll to position [326, 0]
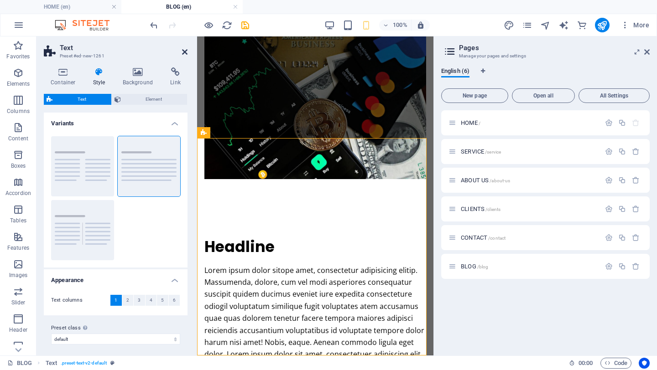
click at [186, 51] on icon at bounding box center [184, 51] width 5 height 7
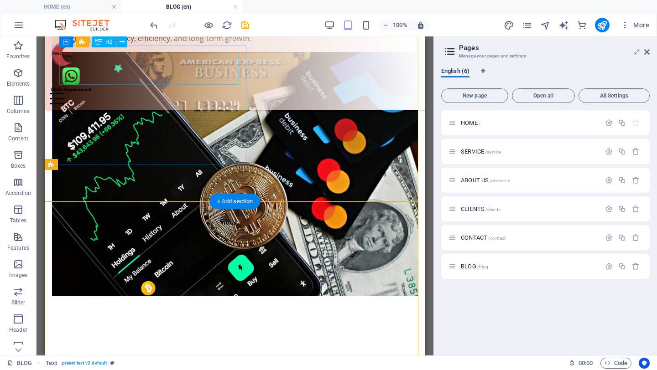
scroll to position [92, 0]
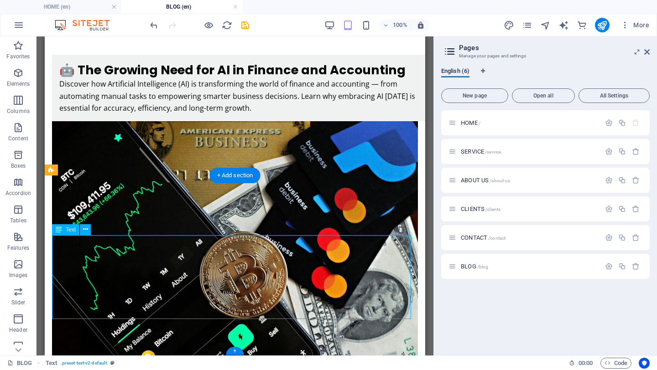
drag, startPoint x: 129, startPoint y: 265, endPoint x: 188, endPoint y: 305, distance: 71.6
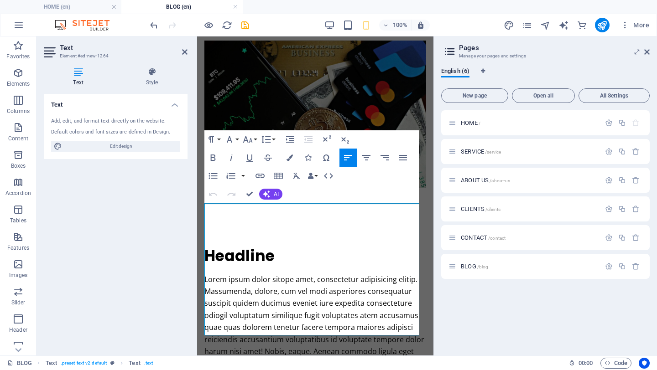
scroll to position [326, 0]
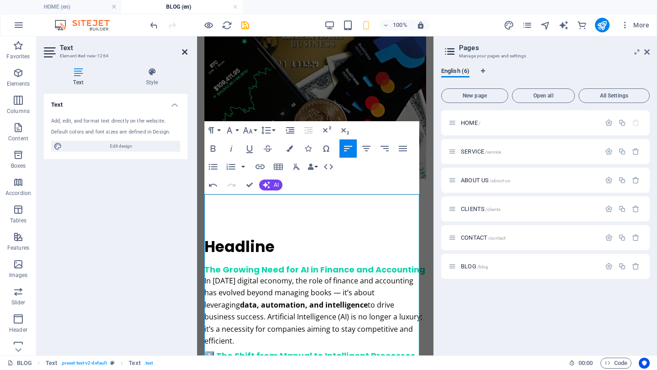
click at [185, 50] on icon at bounding box center [184, 51] width 5 height 7
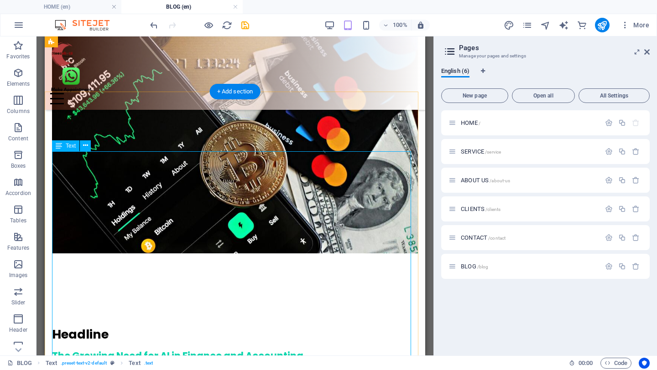
scroll to position [166, 0]
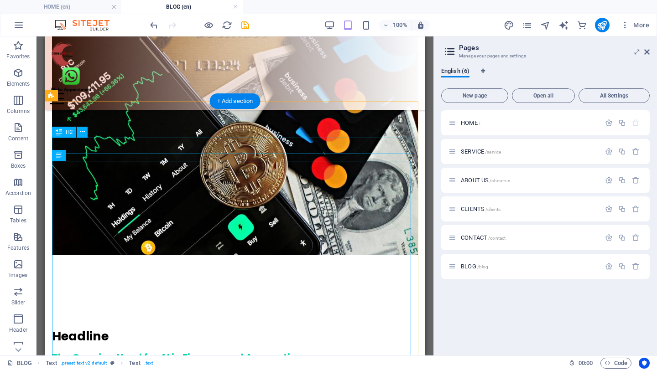
click at [123, 328] on div "Headline" at bounding box center [235, 336] width 366 height 16
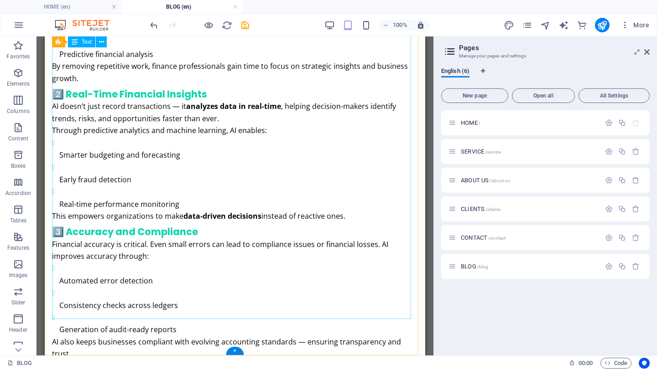
scroll to position [720, 0]
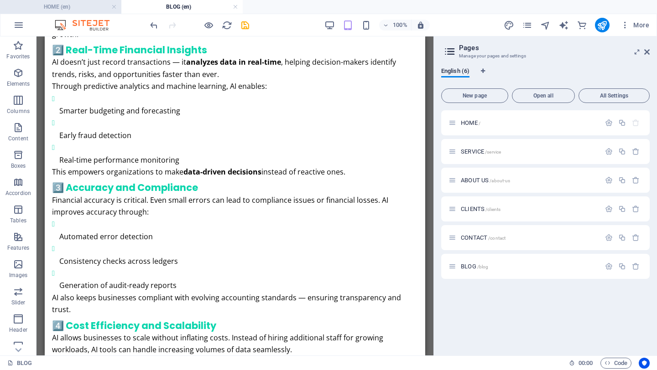
click at [79, 6] on h4 "HOME (en)" at bounding box center [60, 7] width 121 height 10
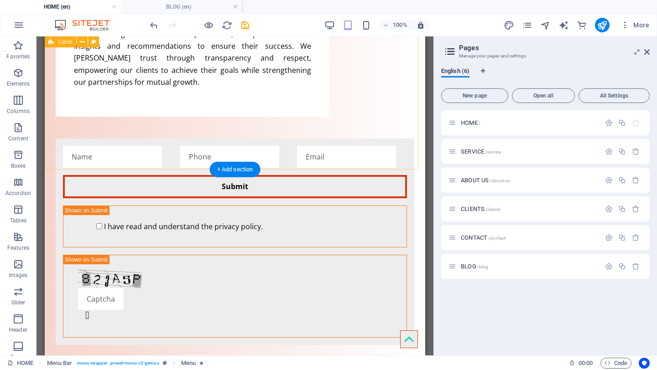
scroll to position [1779, 0]
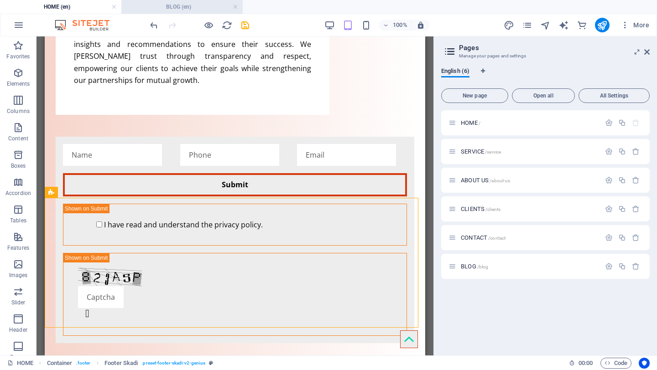
click at [176, 4] on h4 "BLOG (en)" at bounding box center [181, 7] width 121 height 10
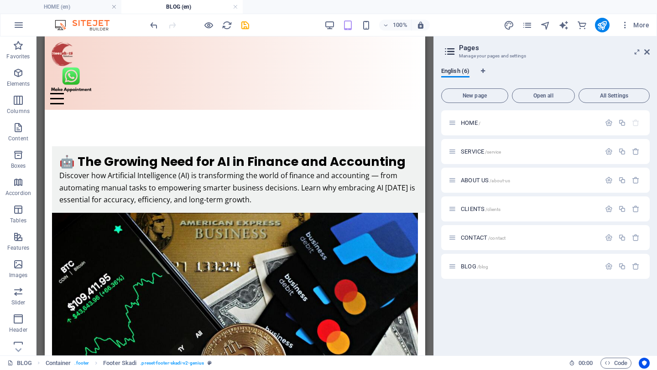
scroll to position [720, 0]
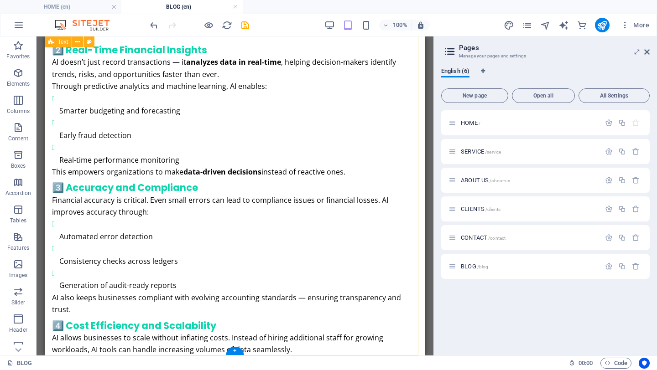
click at [150, 333] on div "The Growing Need for AI in Finance and Accounting In [DATE] digital economy, th…" at bounding box center [235, 180] width 380 height 814
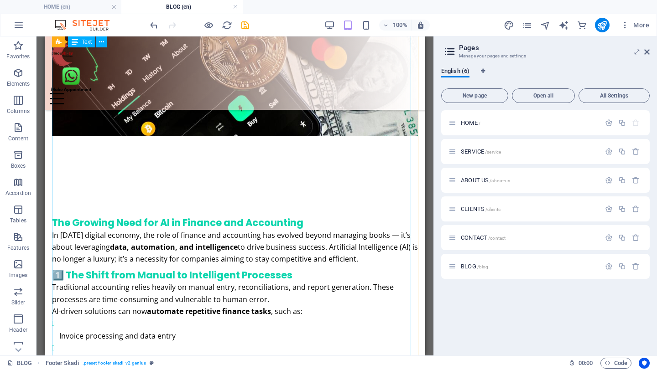
scroll to position [0, 0]
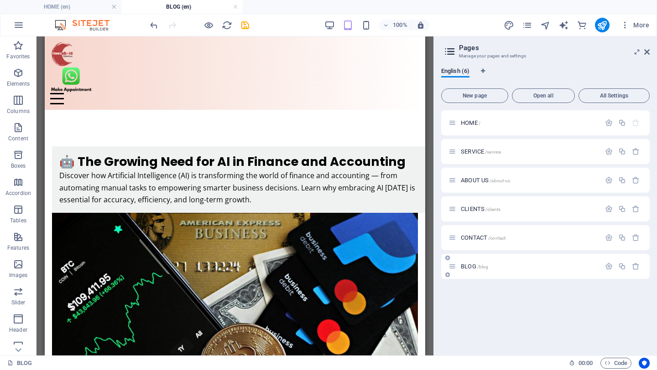
click at [487, 268] on span "/blog" at bounding box center [482, 267] width 11 height 5
click at [607, 266] on icon "button" at bounding box center [609, 267] width 8 height 8
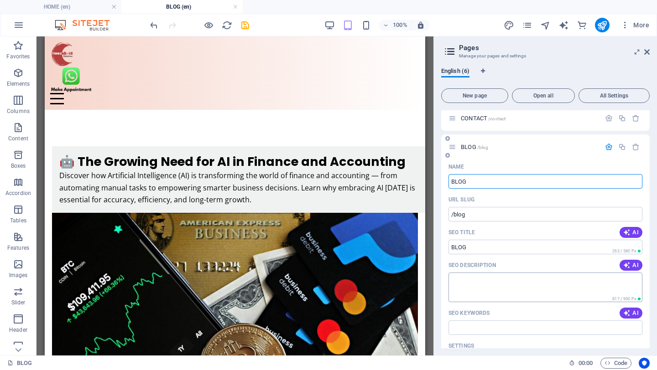
scroll to position [132, 0]
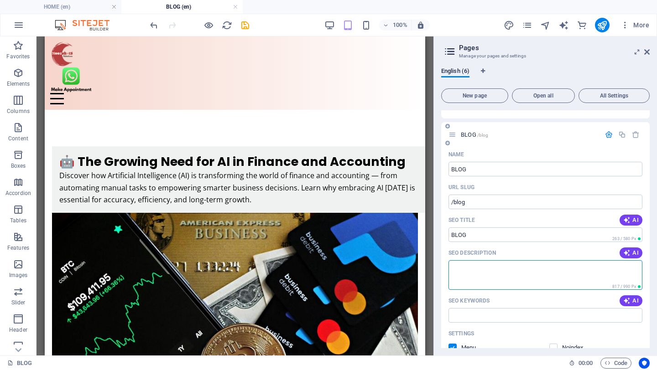
click at [511, 271] on textarea "SEO Description" at bounding box center [545, 275] width 194 height 30
paste textarea "Explore how AI is revolutionizing finance and accounting. Learn how automation,…"
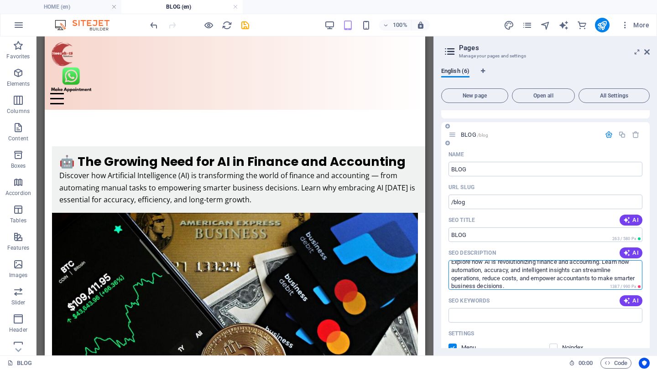
scroll to position [0, 0]
type textarea "Explore how AI is revolutionizing finance and accounting. Learn how automation,…"
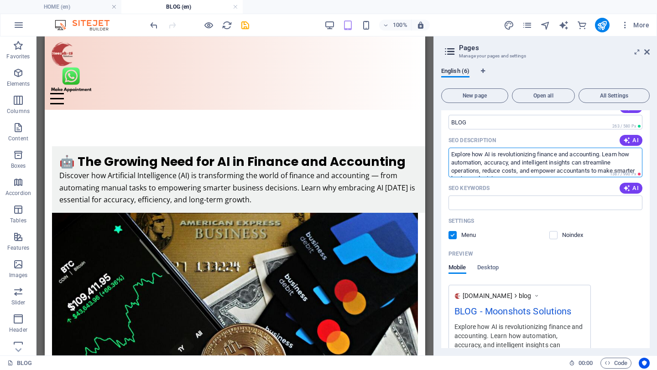
scroll to position [256, 0]
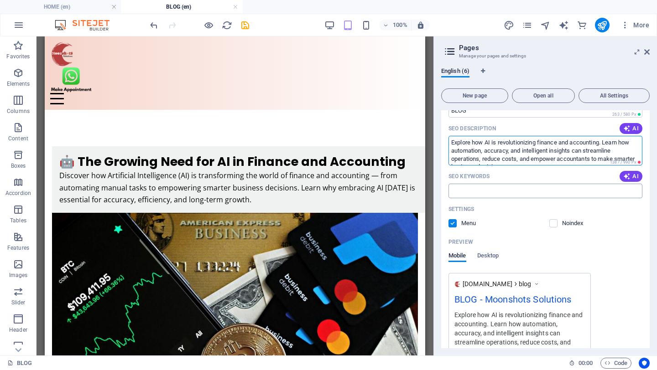
click at [492, 189] on input "SEO Keywords" at bounding box center [545, 191] width 194 height 15
paste input "AI in finance, AI in accounting, finance automation, AI bookkeeping, accounting…"
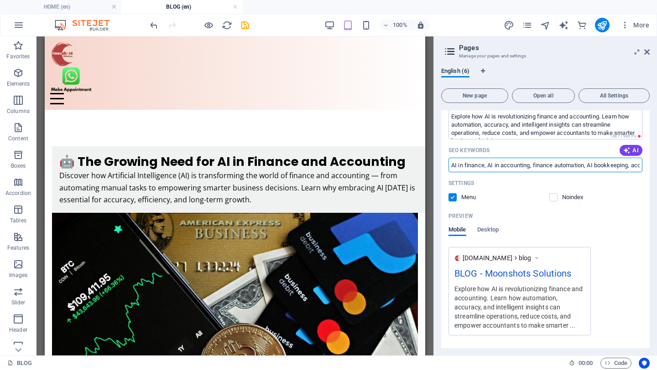
scroll to position [311, 0]
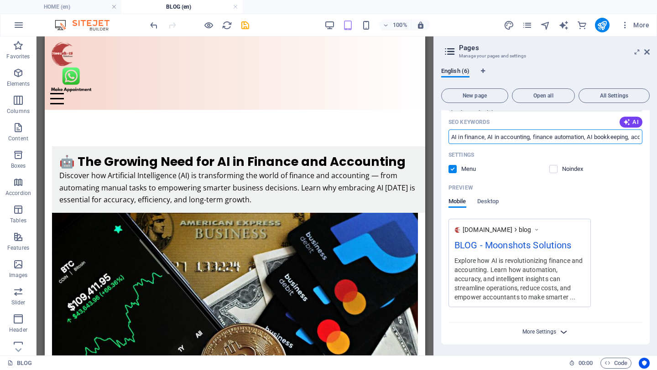
type input "AI in finance, AI in accounting, finance automation, AI bookkeeping, accounting…"
click at [553, 334] on span "More Settings" at bounding box center [539, 332] width 34 height 6
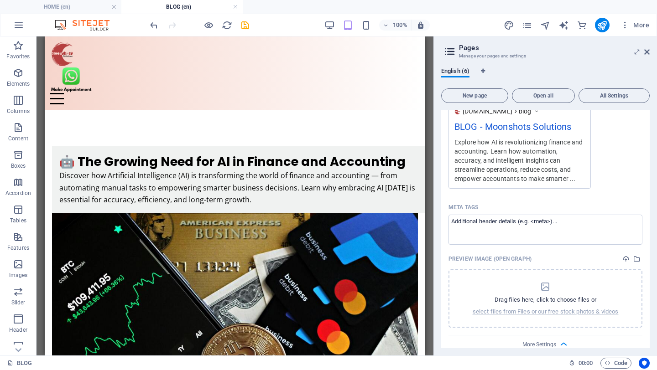
scroll to position [442, 0]
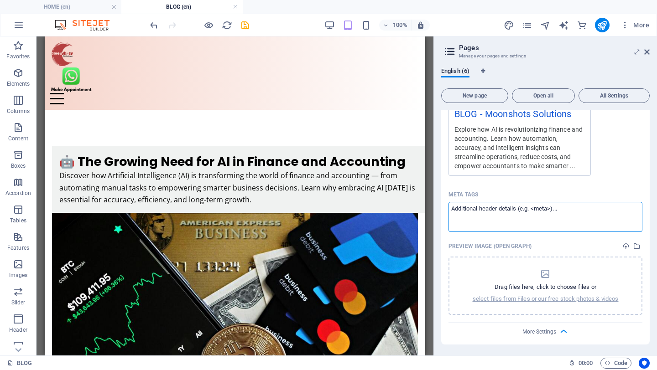
click at [522, 216] on textarea "Meta tags ​" at bounding box center [545, 217] width 194 height 30
click at [569, 210] on textarea "Meta tags ​" at bounding box center [545, 217] width 194 height 30
paste textarea "<meta name="title" content="The Growing Need for AI in Finance and Accounting |…"
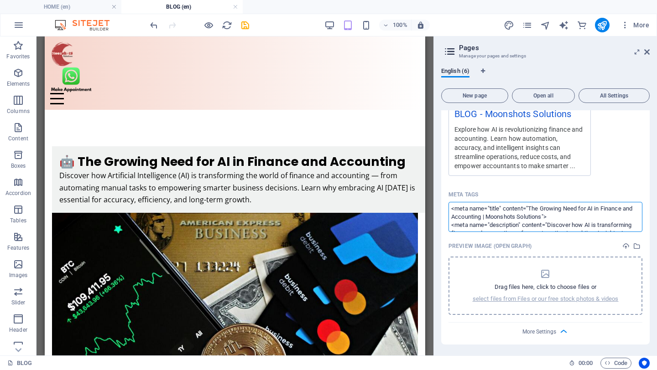
type textarea "<meta name="title" content="The Growing Need for AI in Finance and Accounting |…"
click at [549, 293] on body "Moonshots Solutions HOME (en) BLOG (en) Favorites Elements Columns Content Boxe…" at bounding box center [328, 185] width 657 height 370
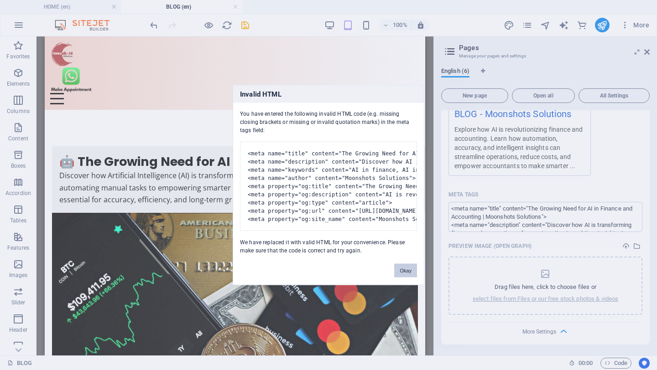
click at [407, 278] on button "Okay" at bounding box center [405, 271] width 23 height 14
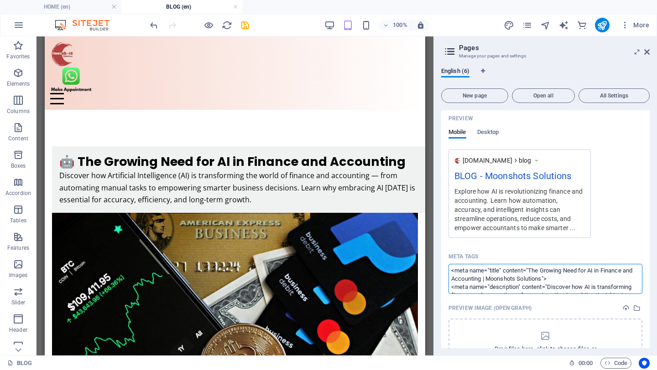
scroll to position [379, 0]
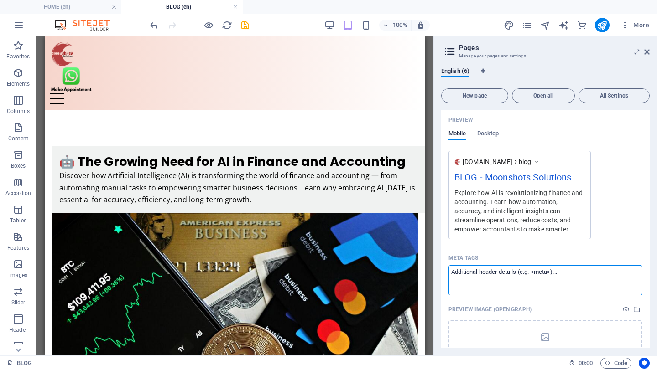
click at [508, 270] on textarea "Meta tags ​" at bounding box center [545, 280] width 194 height 30
click at [560, 274] on textarea "Meta tags ​" at bounding box center [545, 280] width 194 height 30
drag, startPoint x: 561, startPoint y: 273, endPoint x: 575, endPoint y: 273, distance: 14.1
click at [562, 273] on textarea "Meta tags ​" at bounding box center [545, 280] width 194 height 30
drag, startPoint x: 575, startPoint y: 273, endPoint x: 467, endPoint y: 274, distance: 108.1
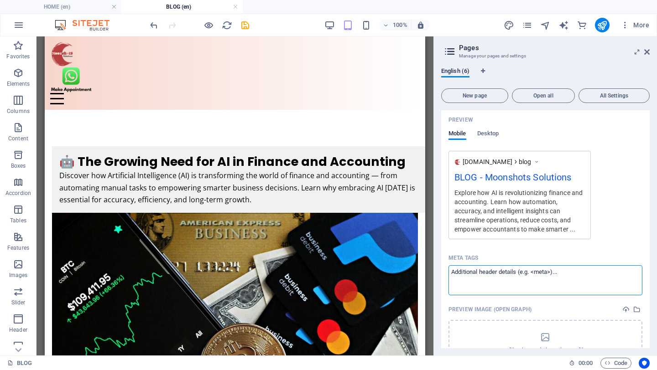
click at [467, 274] on textarea "Meta tags ​" at bounding box center [545, 280] width 194 height 30
click at [537, 271] on textarea "Meta tags ​" at bounding box center [545, 280] width 194 height 30
paste textarea "<meta name="title" content="The Growing Need for AI in Finance and Accounting |…"
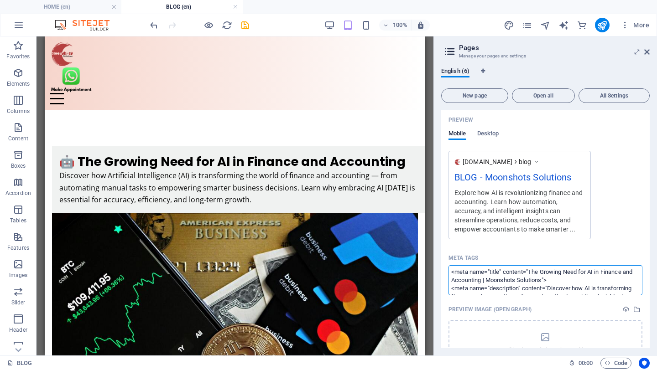
scroll to position [143, 0]
type textarea "<meta name="title" content="The Growing Need for AI in Finance and Accounting |…"
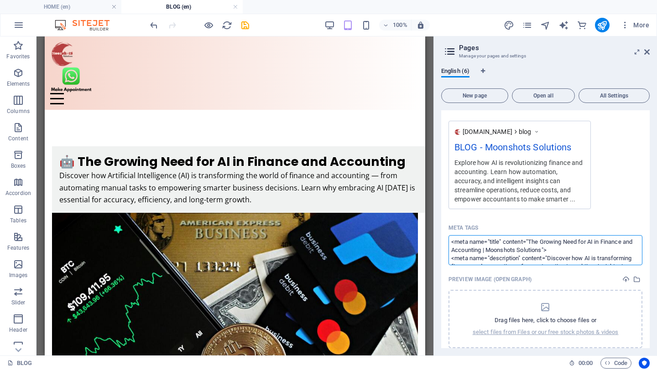
scroll to position [442, 0]
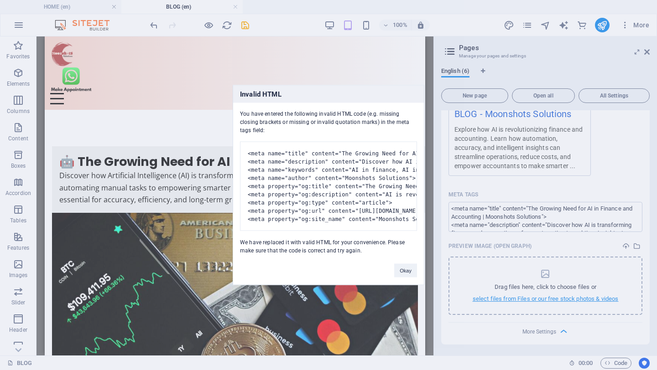
click at [556, 300] on body "Moonshots Solutions HOME (en) BLOG (en) Favorites Elements Columns Content Boxe…" at bounding box center [328, 185] width 657 height 370
click at [407, 278] on button "Okay" at bounding box center [405, 271] width 23 height 14
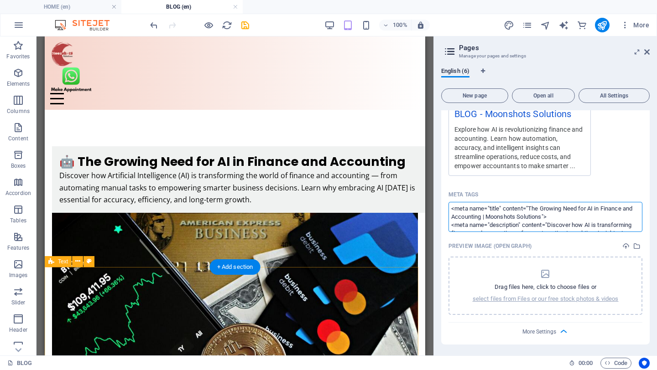
scroll to position [146, 0]
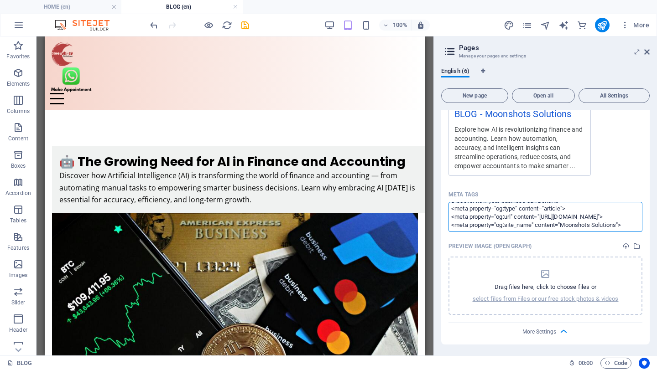
click at [505, 209] on textarea "<meta name="title" content="The Growing Need for AI in Finance and Accounting |…" at bounding box center [545, 217] width 194 height 30
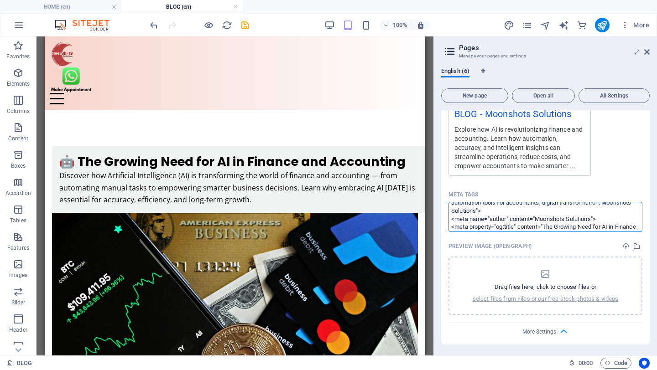
scroll to position [0, 0]
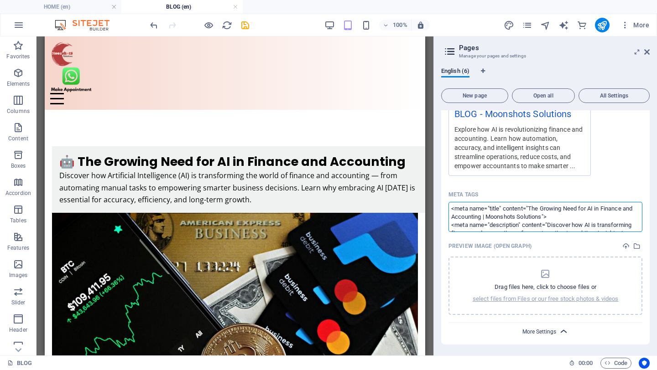
click at [546, 331] on body "Moonshots Solutions HOME (en) BLOG (en) Favorites Elements Columns Content Boxe…" at bounding box center [328, 185] width 657 height 370
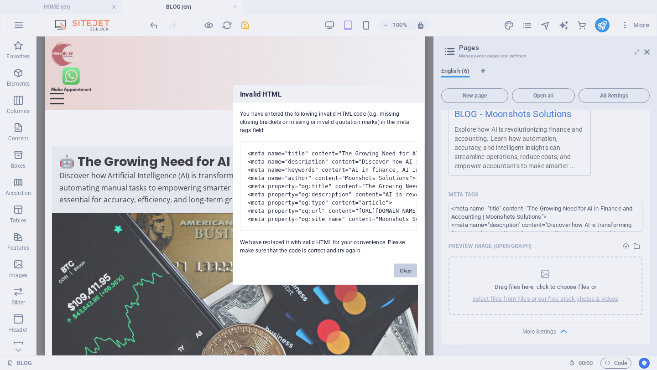
drag, startPoint x: 405, startPoint y: 281, endPoint x: 377, endPoint y: 240, distance: 50.2
click at [405, 278] on button "Okay" at bounding box center [405, 271] width 23 height 14
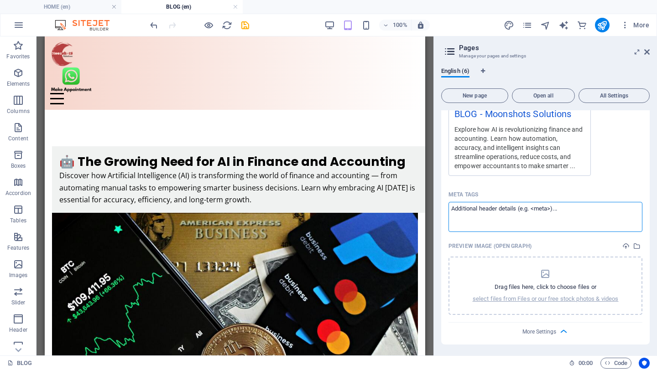
click at [547, 213] on textarea "Meta tags ​" at bounding box center [545, 217] width 194 height 30
paste textarea "<meta name="title" content="The Growing Need for AI in Finance and Accounting |…"
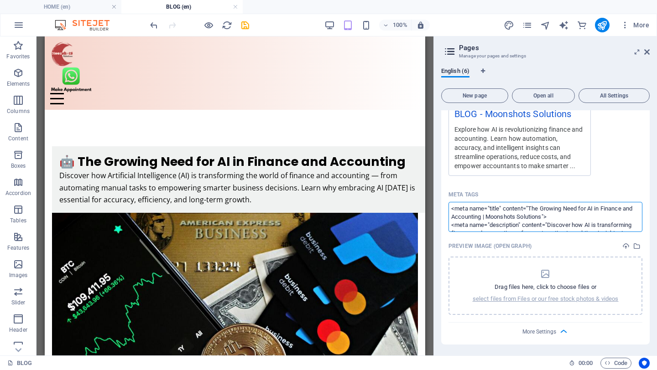
type textarea "<meta name="title" content="The Growing Need for AI in Finance and Accounting |…"
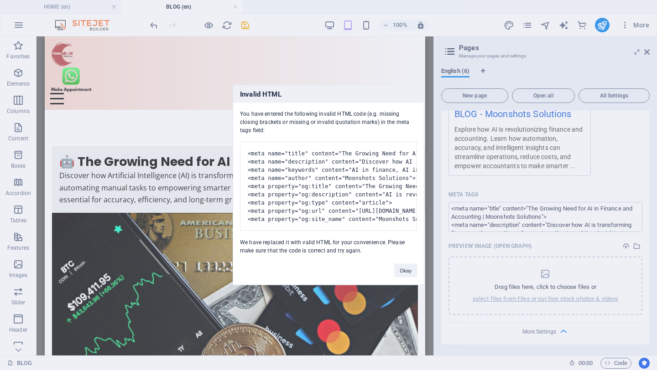
click at [613, 170] on body "Moonshots Solutions HOME (en) BLOG (en) Favorites Elements Columns Content Boxe…" at bounding box center [328, 185] width 657 height 370
click at [407, 278] on button "Okay" at bounding box center [405, 271] width 23 height 14
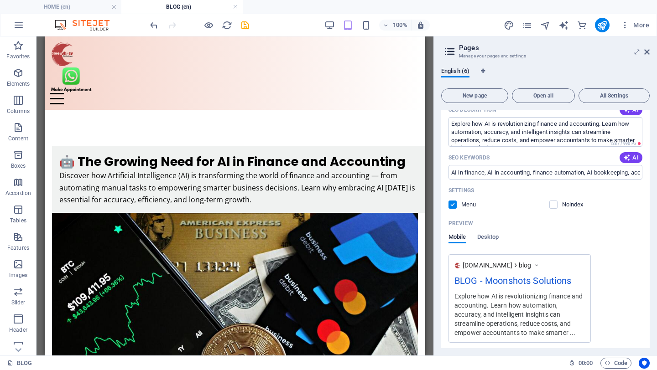
scroll to position [442, 0]
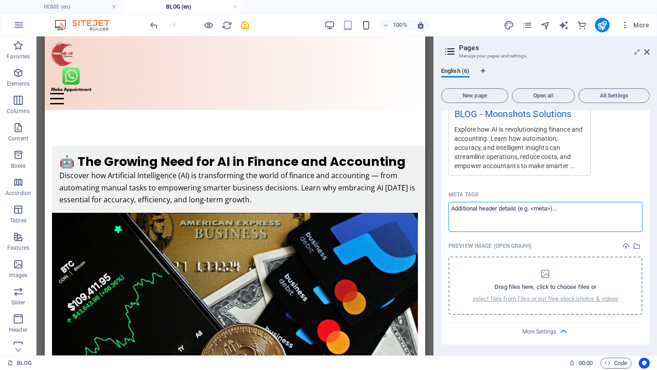
click at [538, 291] on p "Drag files here, click to choose files or" at bounding box center [545, 287] width 102 height 8
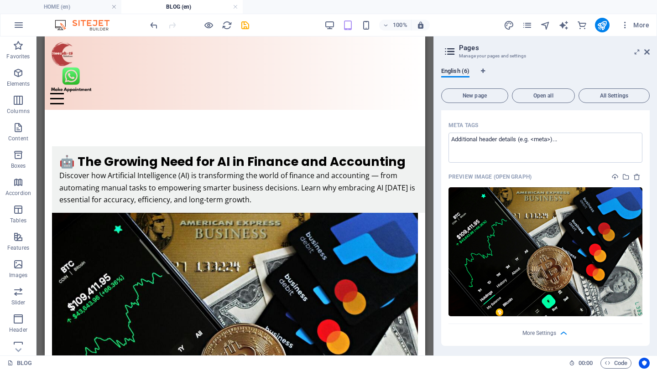
scroll to position [512, 0]
click at [647, 52] on icon at bounding box center [646, 51] width 5 height 7
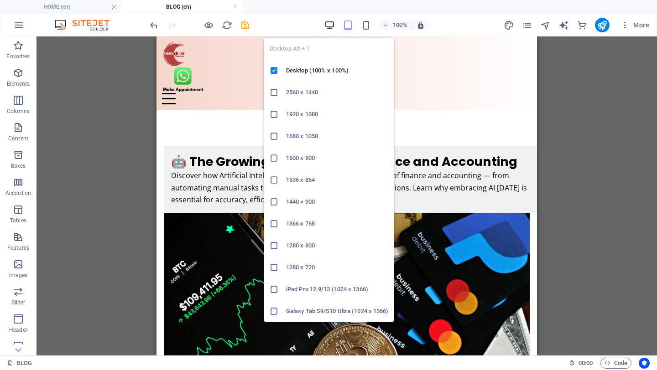
click at [329, 24] on icon "button" at bounding box center [329, 25] width 10 height 10
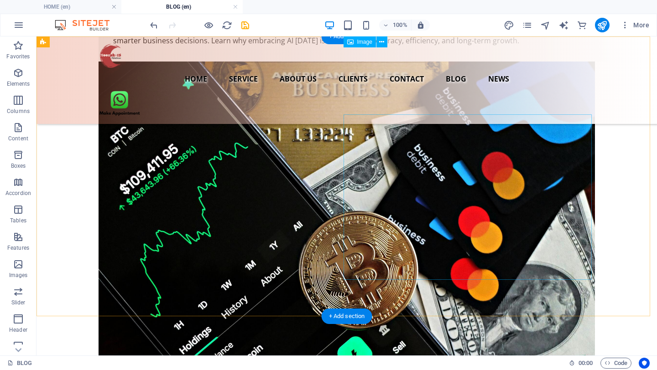
scroll to position [0, 0]
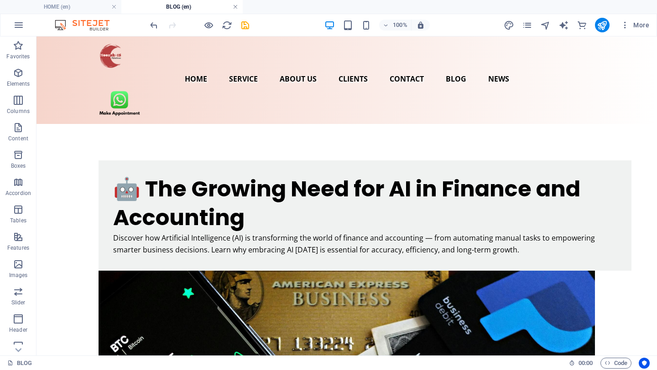
click at [235, 8] on link at bounding box center [235, 7] width 5 height 9
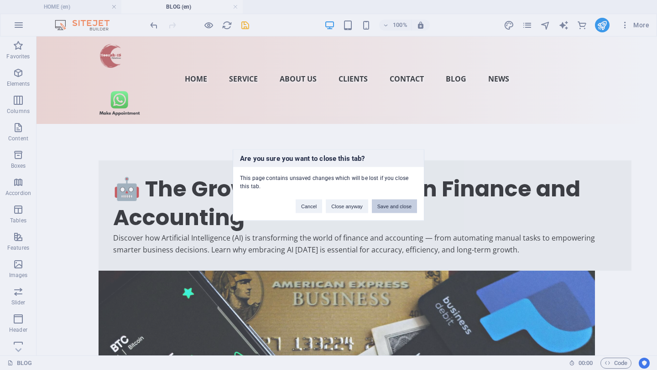
click at [393, 205] on button "Save and close" at bounding box center [394, 207] width 45 height 14
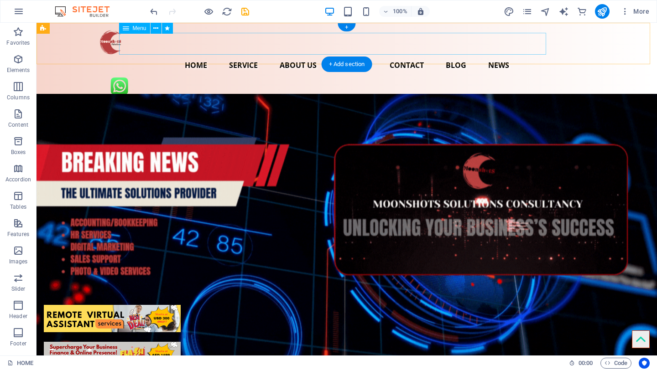
click at [442, 54] on nav "Home Service About us Clients Contact BLOG NEWS" at bounding box center [347, 65] width 496 height 22
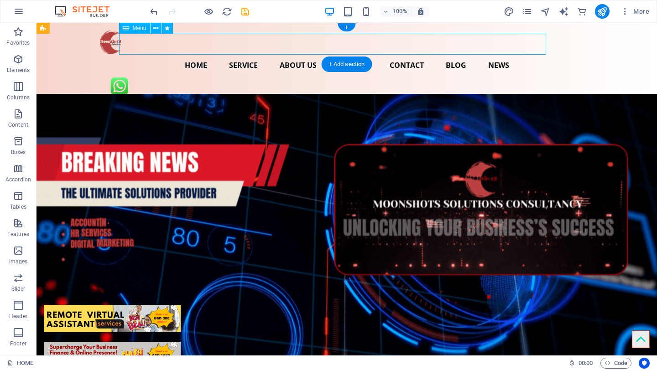
click at [442, 54] on nav "Home Service About us Clients Contact BLOG NEWS" at bounding box center [347, 65] width 496 height 22
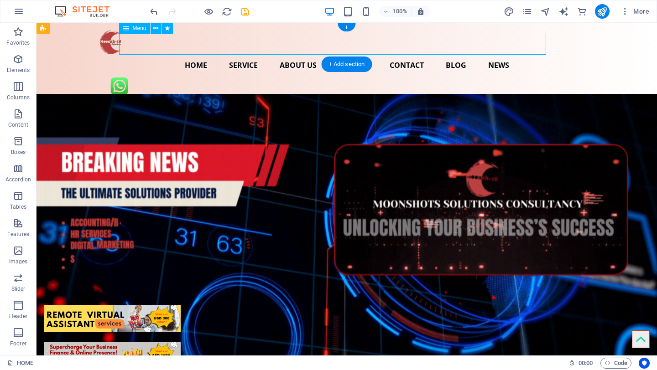
select select
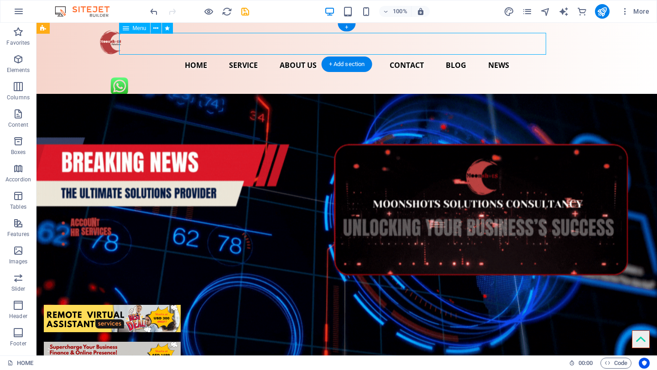
select select "1"
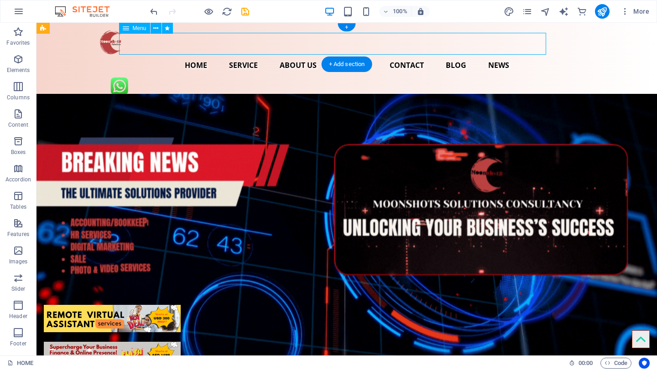
select select "overlay"
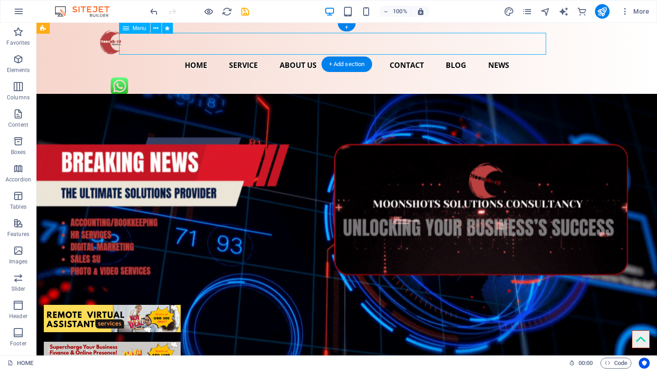
select select "2"
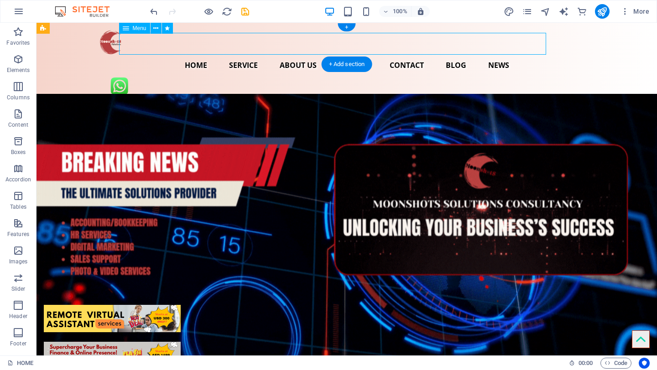
select select "overlay"
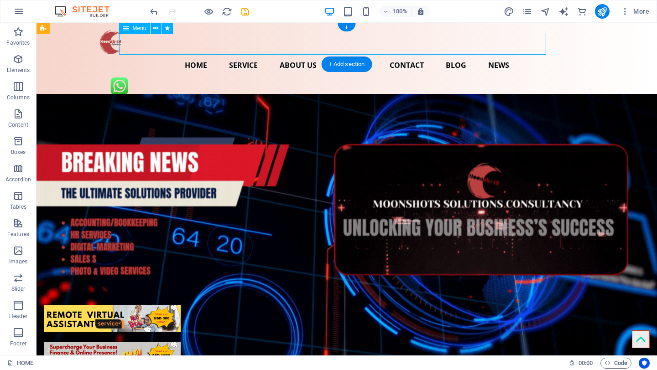
select select "3"
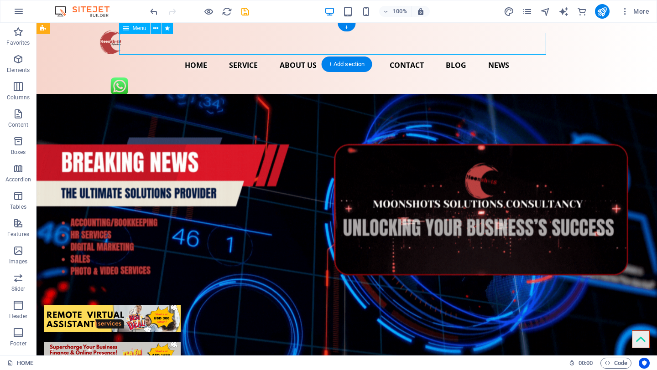
select select "overlay"
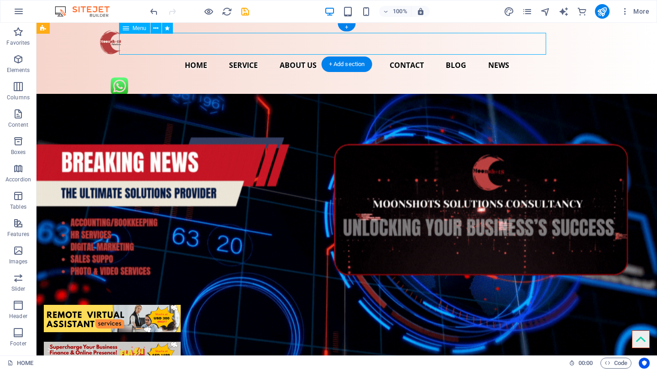
select select "4"
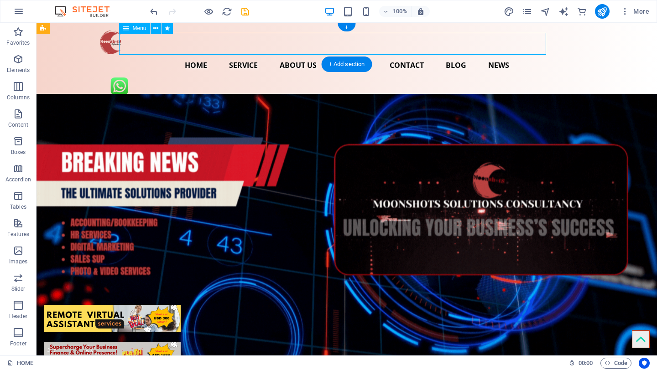
select select "overlay"
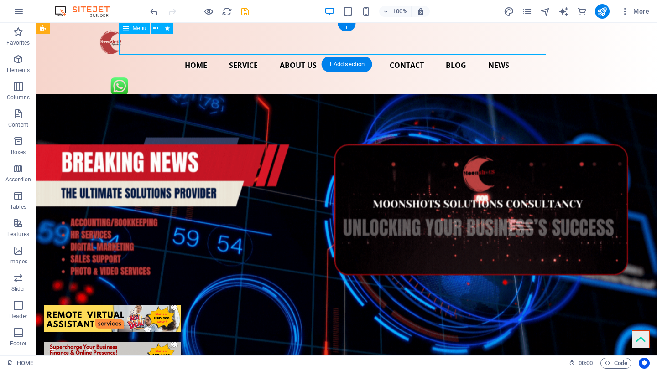
select select
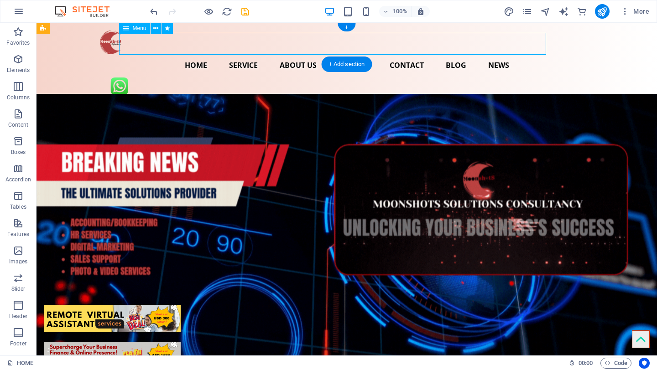
select select
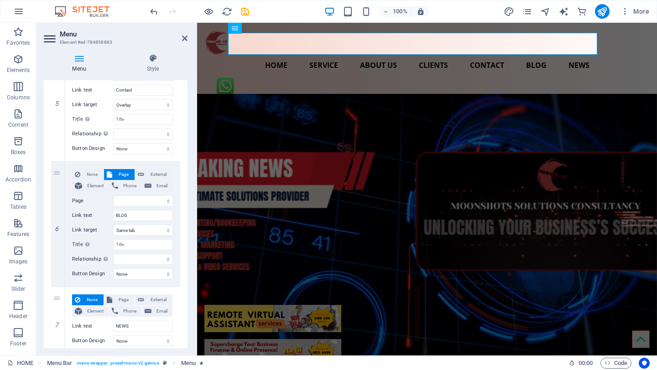
scroll to position [634, 0]
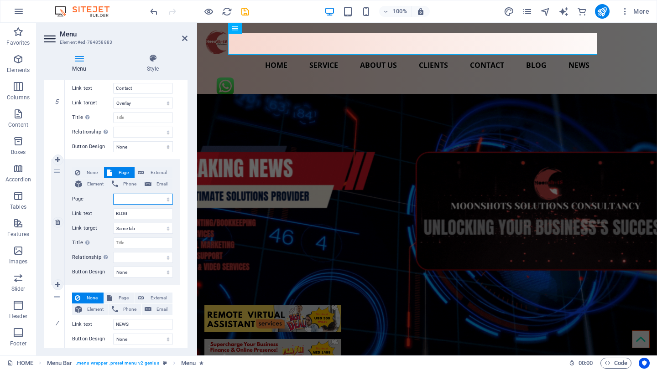
click at [131, 199] on select "HOME SERVICE ABOUT US CLIENTS CONTACT BLOG" at bounding box center [143, 199] width 60 height 11
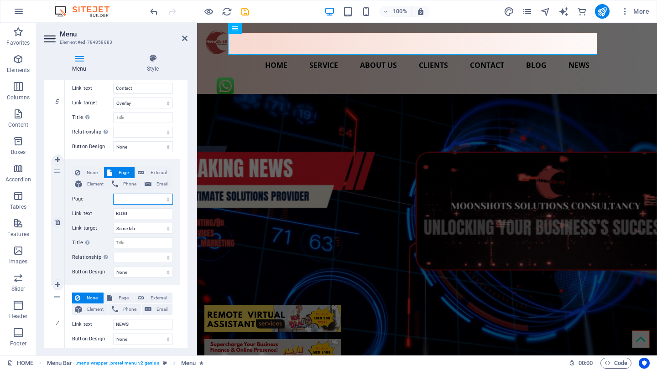
select select "5"
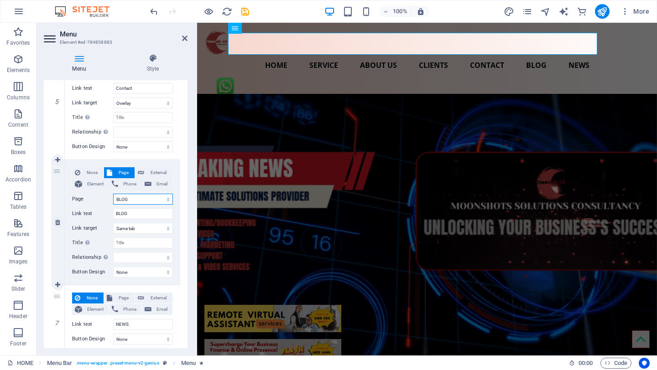
click at [113, 194] on select "HOME SERVICE ABOUT US CLIENTS CONTACT BLOG" at bounding box center [143, 199] width 60 height 11
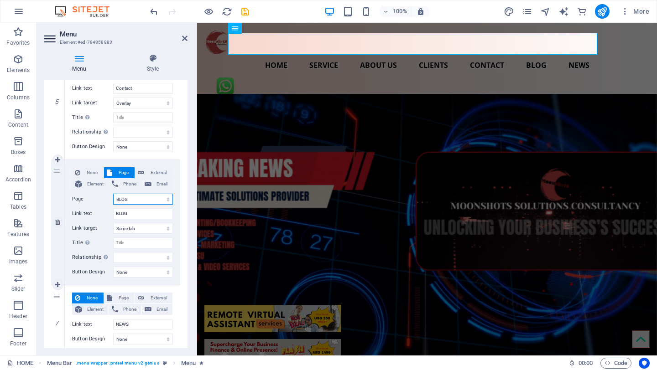
select select
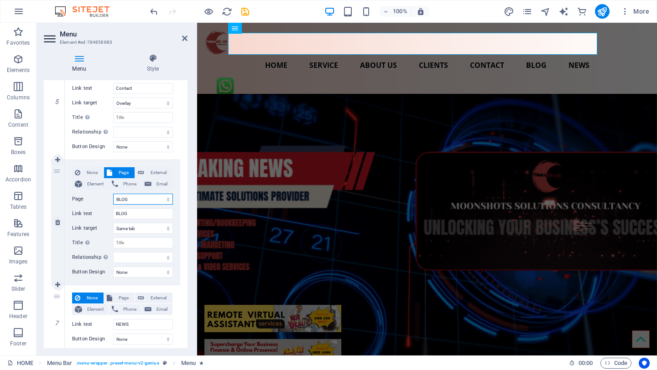
select select
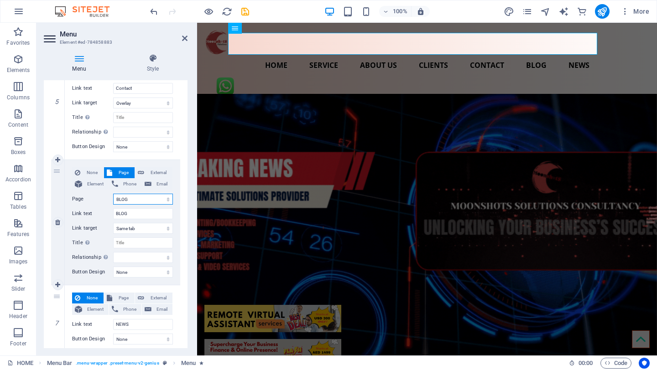
select select
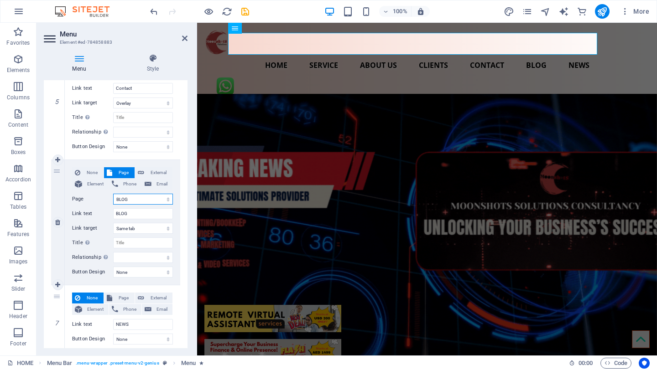
select select
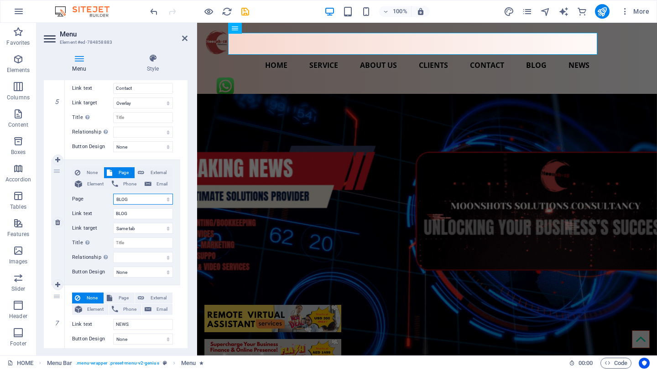
select select
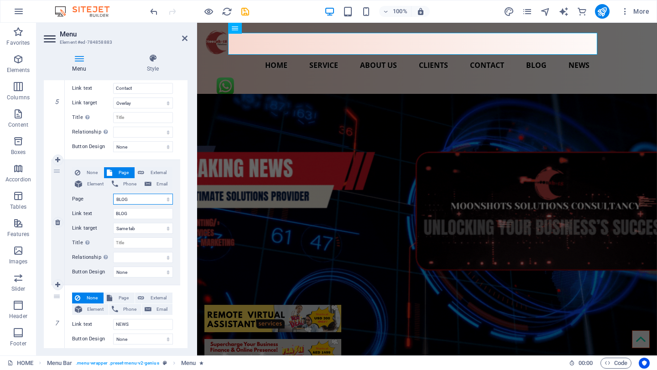
select select
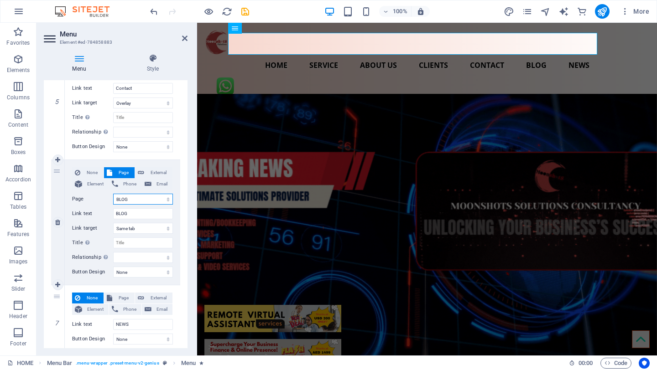
select select
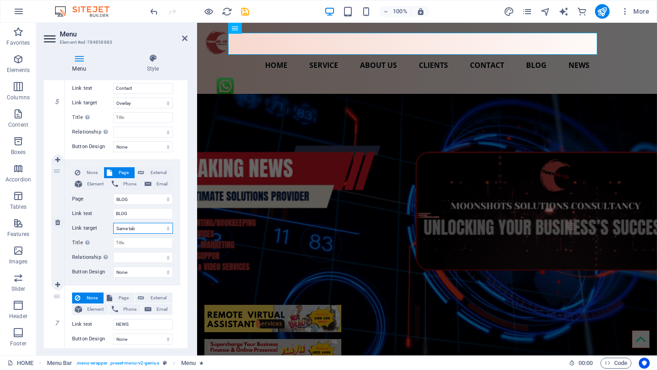
click at [145, 231] on select "New tab Same tab Overlay" at bounding box center [143, 228] width 60 height 11
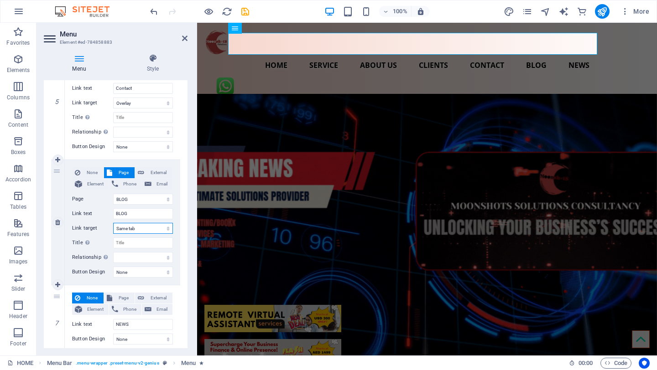
click at [113, 223] on select "New tab Same tab Overlay" at bounding box center [143, 228] width 60 height 11
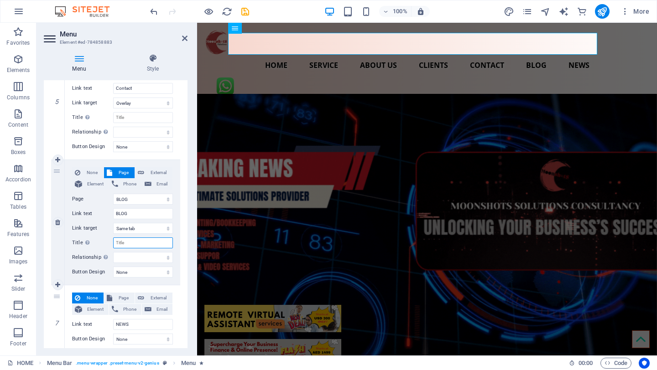
click at [130, 243] on input "Title Additional link description, should not be the same as the link text. The…" at bounding box center [143, 243] width 60 height 11
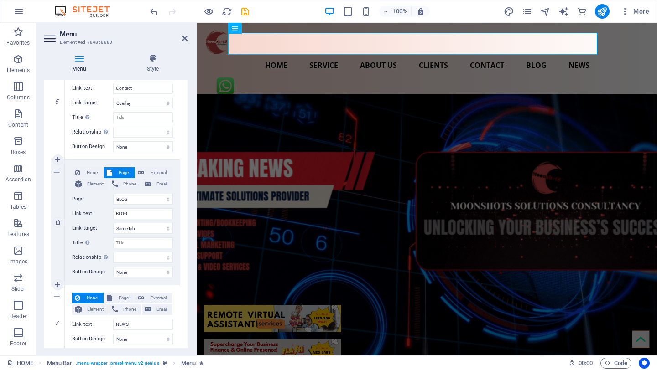
click at [62, 249] on div "6" at bounding box center [58, 222] width 14 height 125
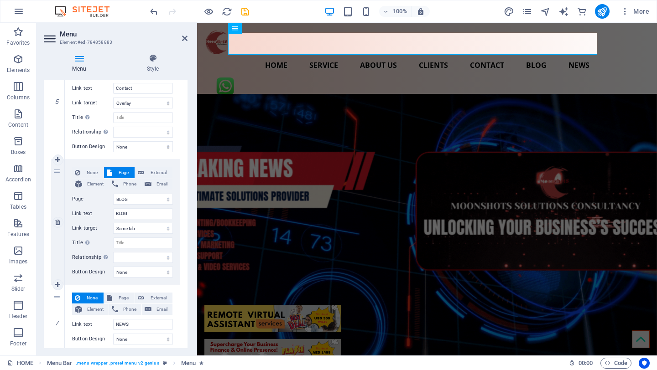
select select
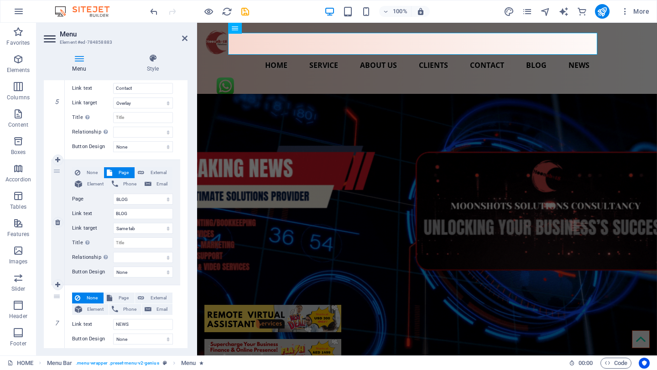
select select
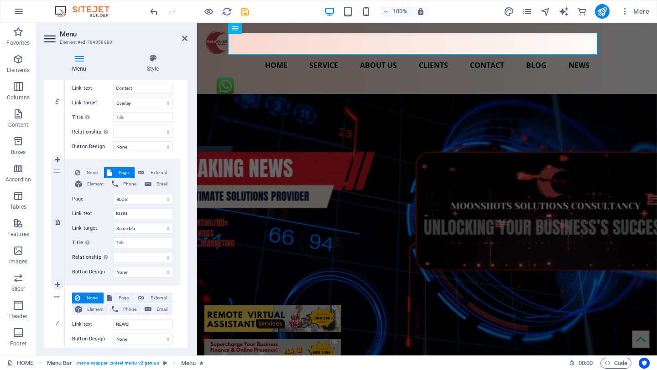
select select
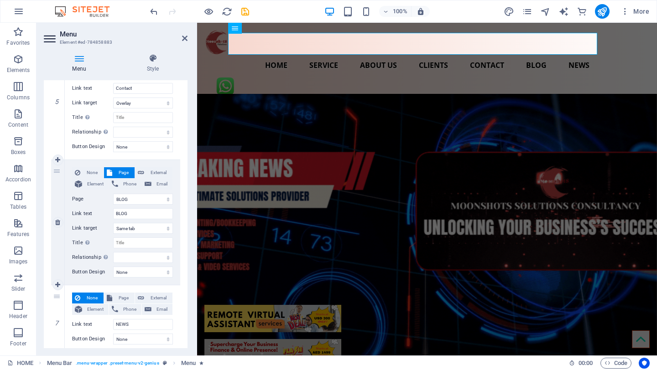
select select
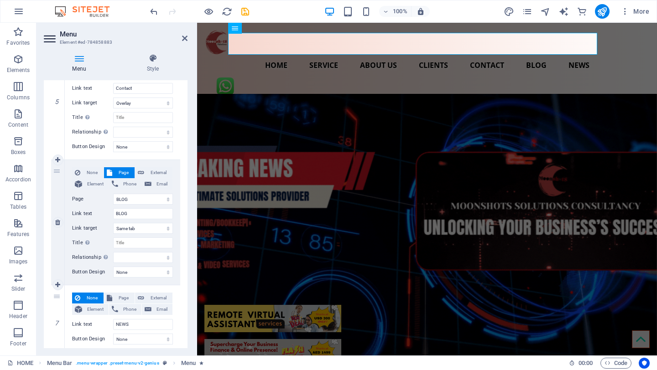
select select
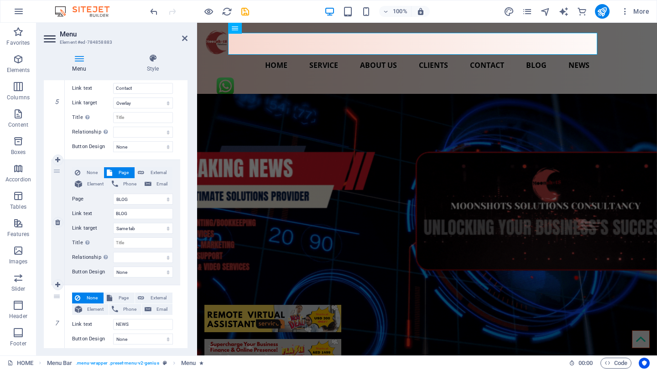
select select
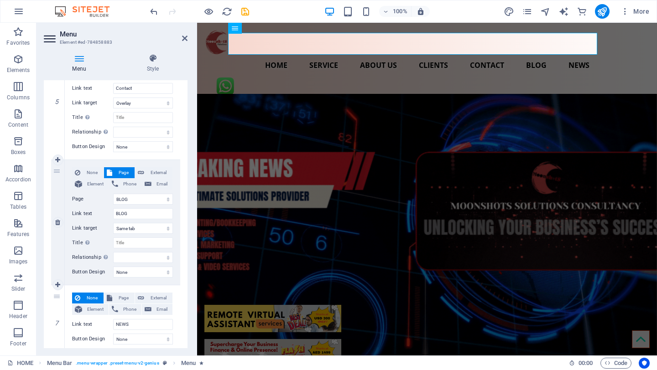
select select
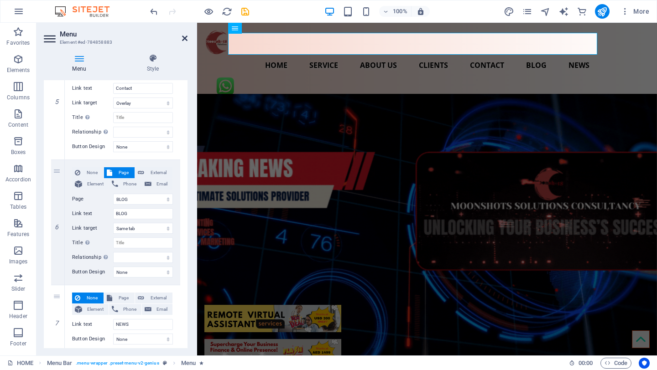
click at [185, 38] on icon at bounding box center [184, 38] width 5 height 7
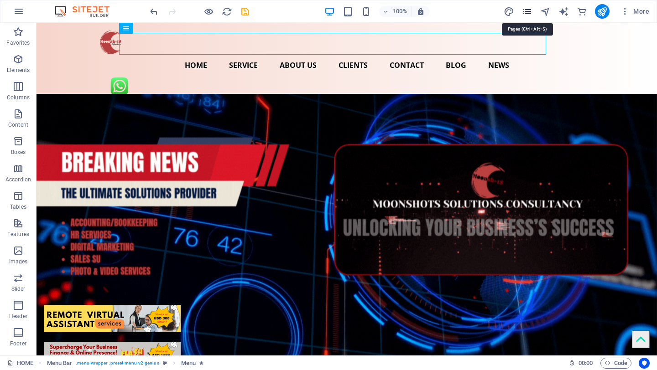
click at [529, 11] on icon "pages" at bounding box center [527, 11] width 10 height 10
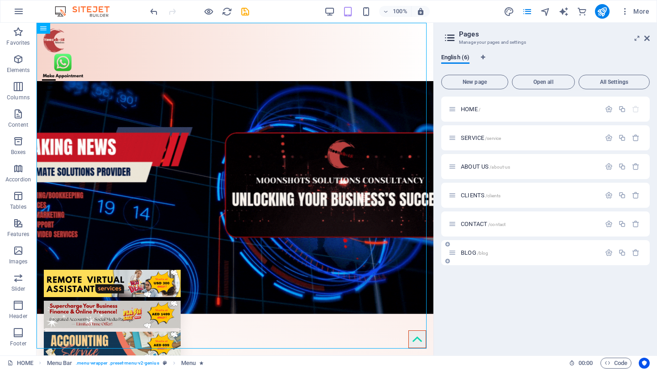
click at [447, 262] on icon at bounding box center [447, 261] width 5 height 5
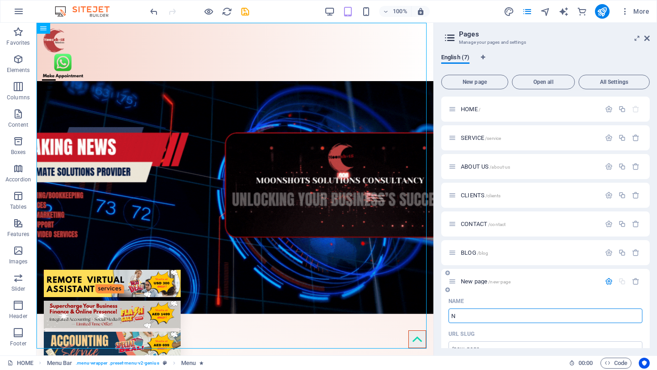
type input "N"
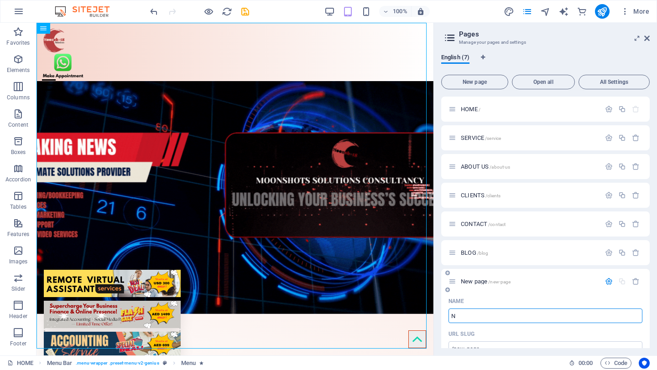
type input "/n"
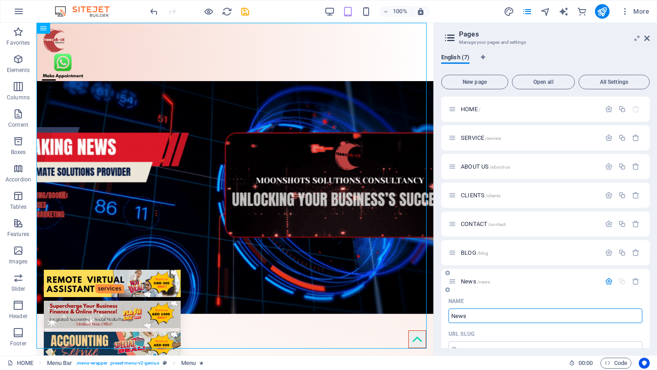
type input "News"
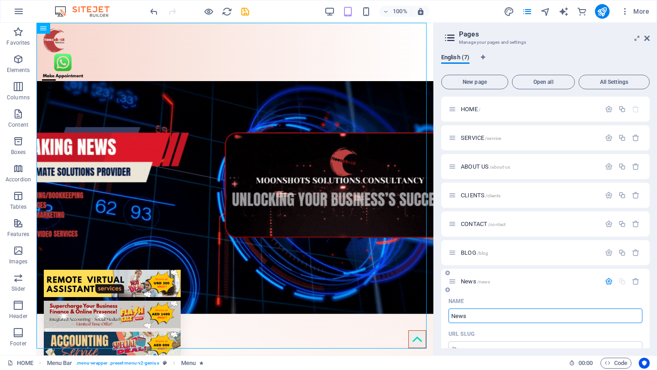
type input "/news"
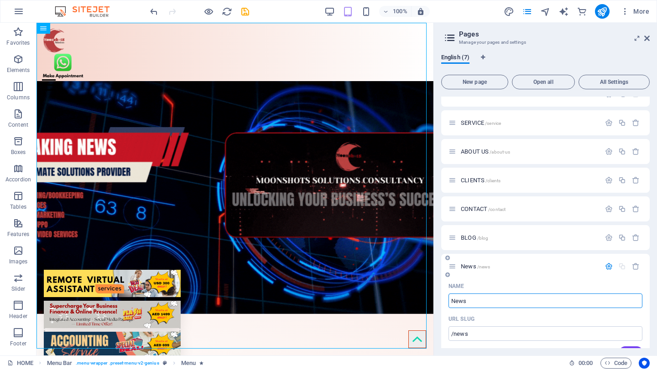
scroll to position [58, 0]
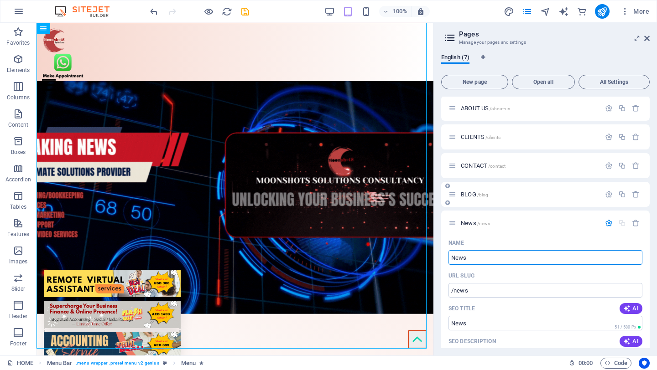
type input "News"
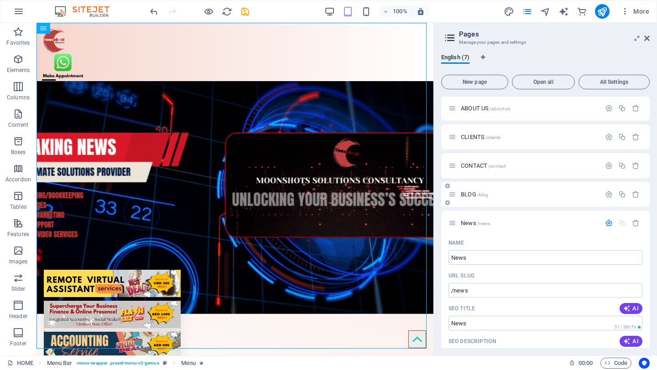
click at [519, 189] on div "BLOG /blog" at bounding box center [524, 194] width 152 height 10
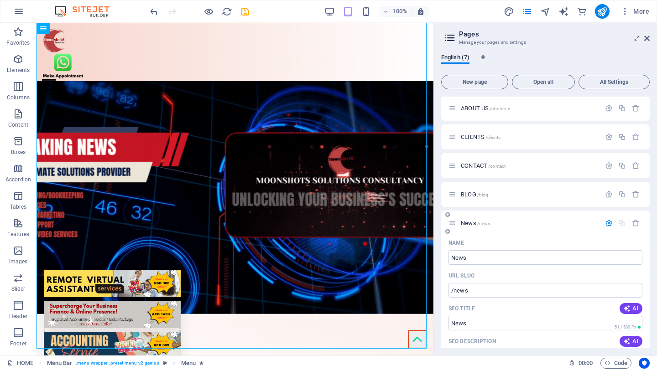
click at [512, 240] on div "Name" at bounding box center [545, 243] width 194 height 15
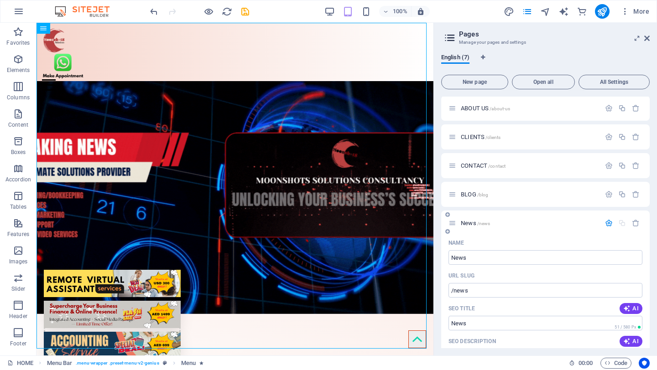
click at [607, 224] on icon "button" at bounding box center [609, 223] width 8 height 8
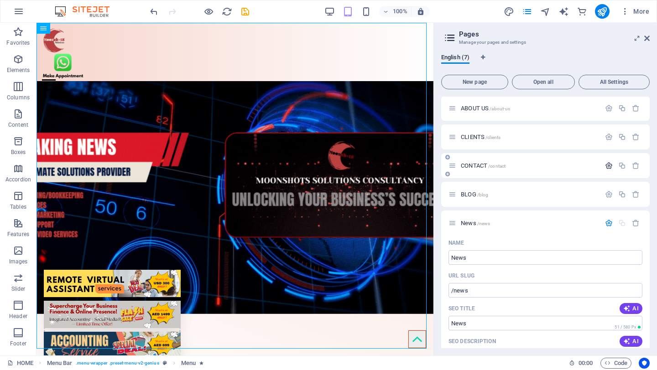
scroll to position [0, 0]
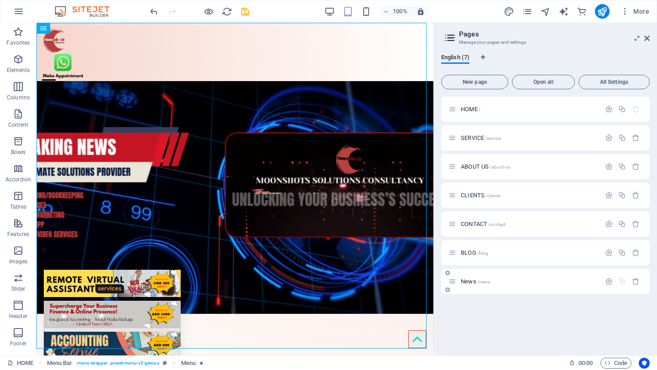
click at [513, 280] on p "News /news" at bounding box center [529, 282] width 137 height 6
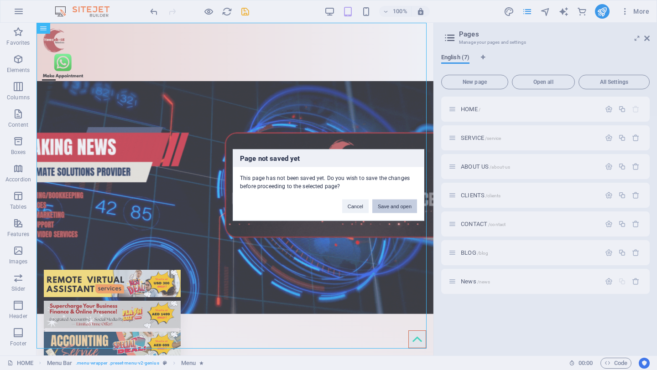
click at [392, 206] on button "Save and open" at bounding box center [394, 207] width 45 height 14
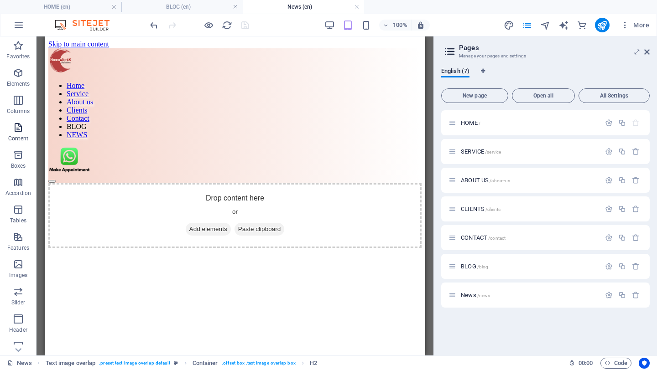
click at [21, 127] on icon "button" at bounding box center [18, 127] width 11 height 11
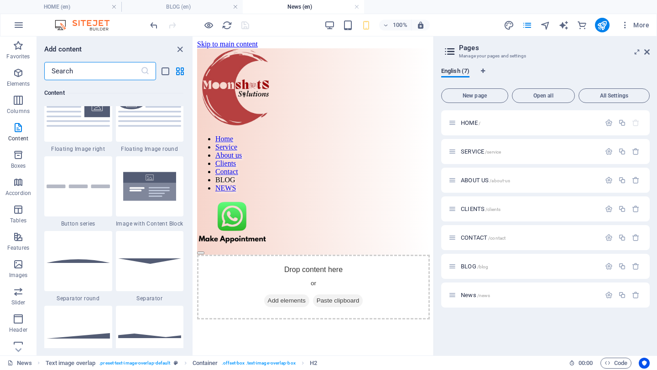
scroll to position [2070, 0]
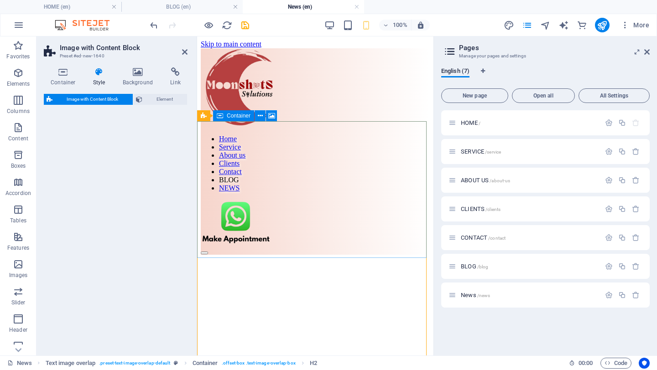
select select "rem"
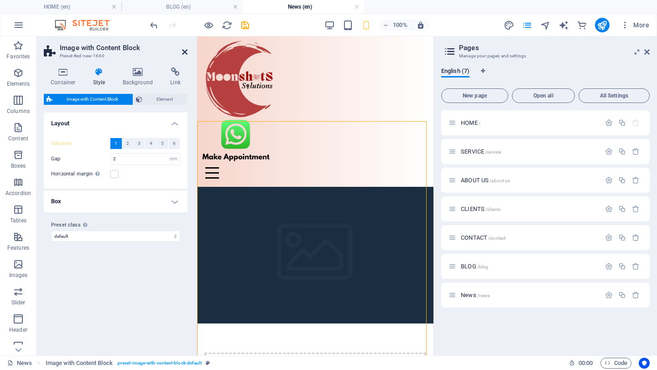
click at [186, 52] on icon at bounding box center [184, 51] width 5 height 7
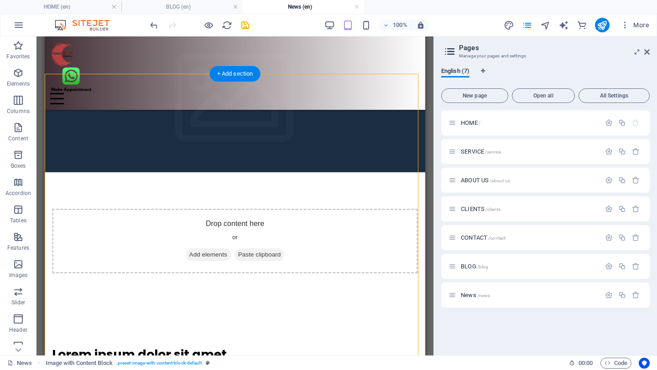
scroll to position [0, 0]
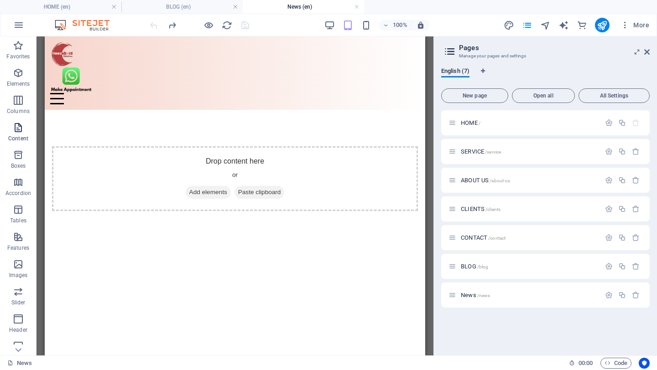
click at [16, 128] on icon "button" at bounding box center [18, 127] width 11 height 11
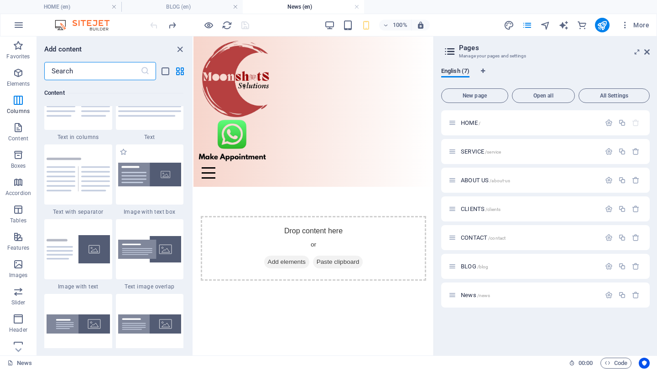
scroll to position [1576, 0]
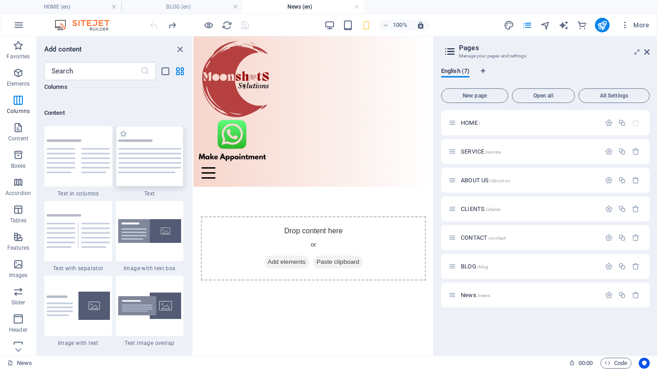
click at [149, 157] on img at bounding box center [149, 157] width 63 height 34
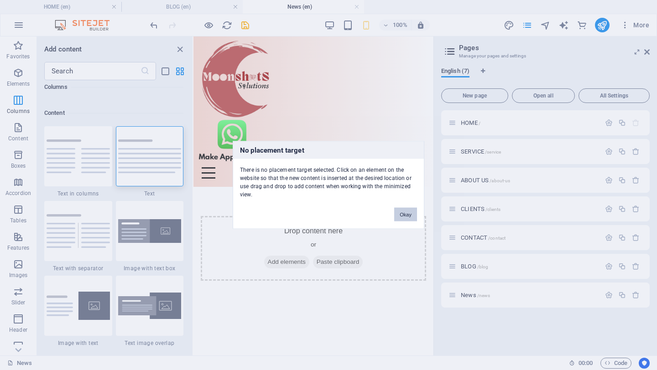
click at [403, 209] on button "Okay" at bounding box center [405, 215] width 23 height 14
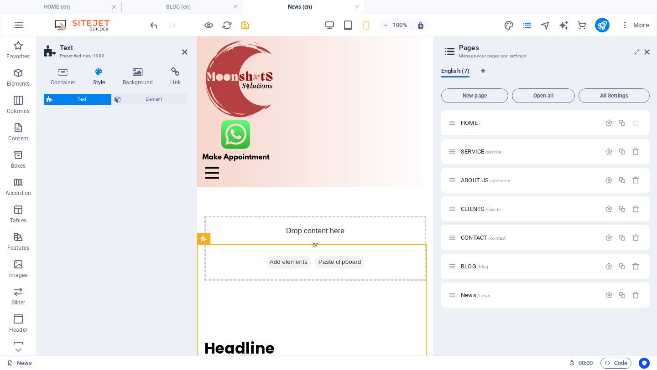
select select "preset-text-v2-default"
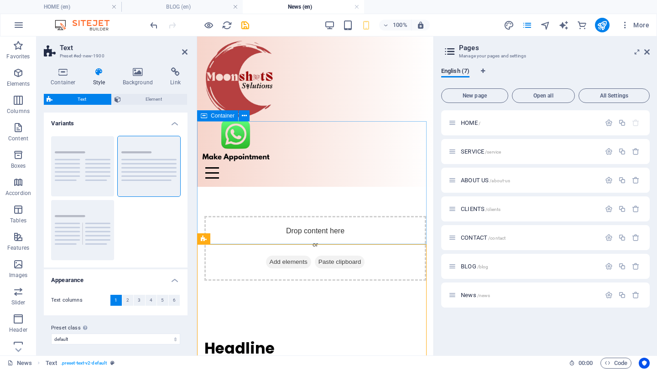
click at [245, 187] on div "Drop content here or Add elements Paste clipboard" at bounding box center [315, 248] width 236 height 123
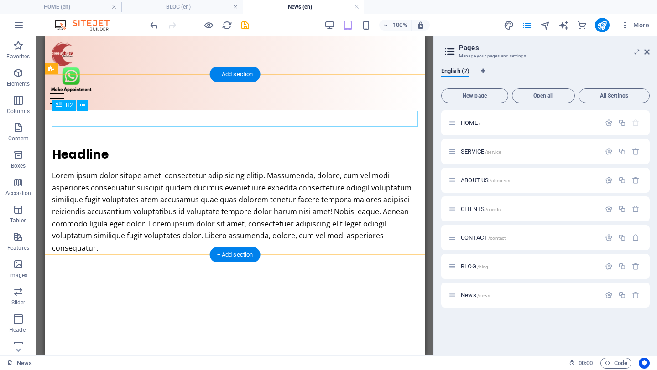
click at [98, 146] on div "Headline" at bounding box center [235, 154] width 366 height 16
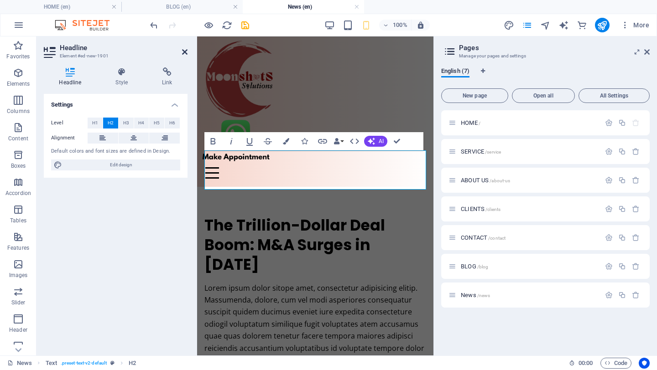
click at [186, 52] on icon at bounding box center [184, 51] width 5 height 7
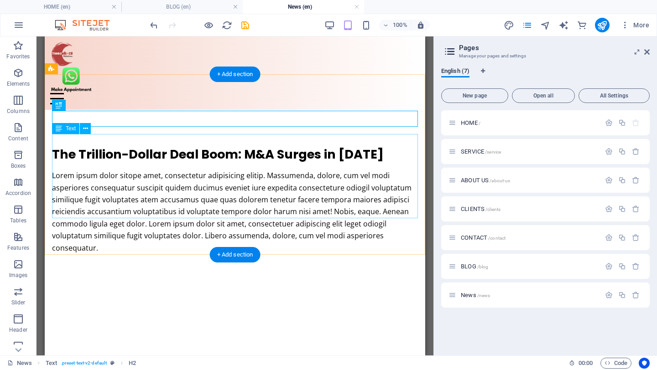
click at [145, 170] on div "Lorem ipsum dolor sitope amet, consectetur adipisicing elitip. Massumenda, dolo…" at bounding box center [235, 212] width 366 height 84
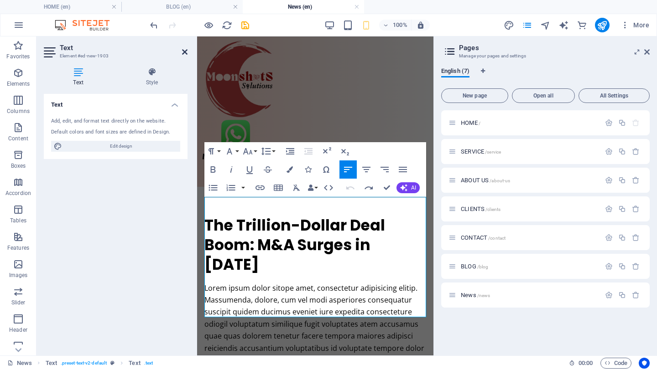
click at [182, 52] on icon at bounding box center [184, 51] width 5 height 7
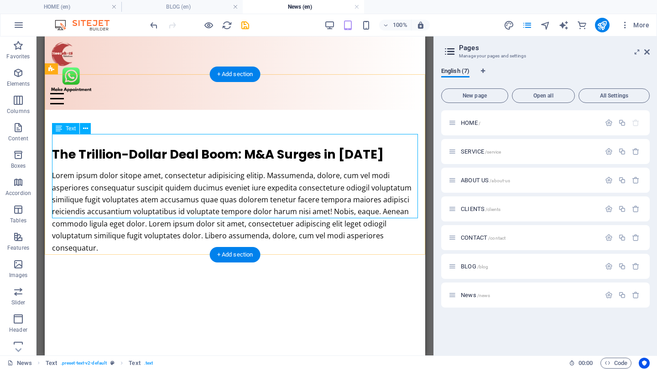
click at [168, 177] on div "Lorem ipsum dolor sitope amet, consectetur adipisicing elitip. Massumenda, dolo…" at bounding box center [235, 212] width 366 height 84
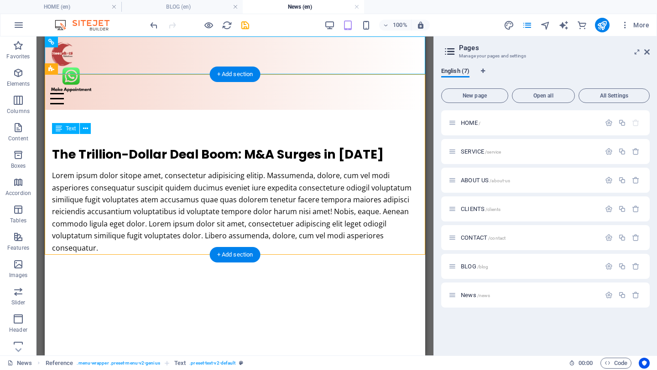
click at [144, 175] on div "Lorem ipsum dolor sitope amet, consectetur adipisicing elitip. Massumenda, dolo…" at bounding box center [235, 212] width 366 height 84
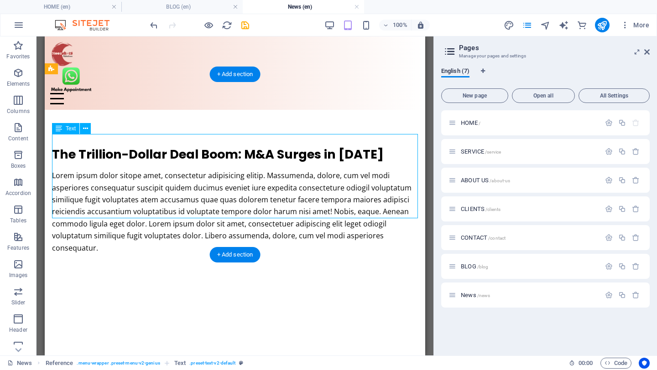
click at [144, 175] on div "Lorem ipsum dolor sitope amet, consectetur adipisicing elitip. Massumenda, dolo…" at bounding box center [235, 212] width 366 height 84
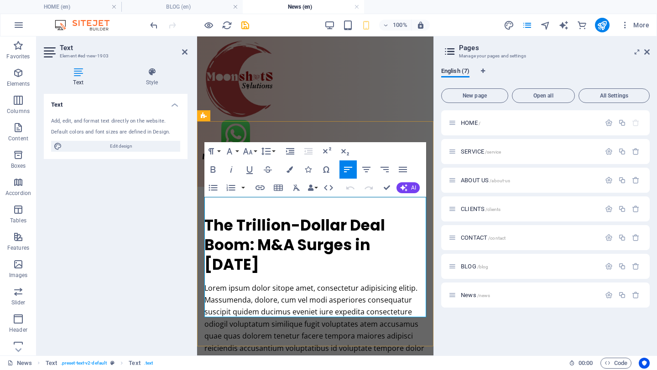
click at [256, 282] on p "Lorem ipsum dolor sitope amet, consectetur adipisicing elitip. Massumenda, dolo…" at bounding box center [315, 342] width 222 height 120
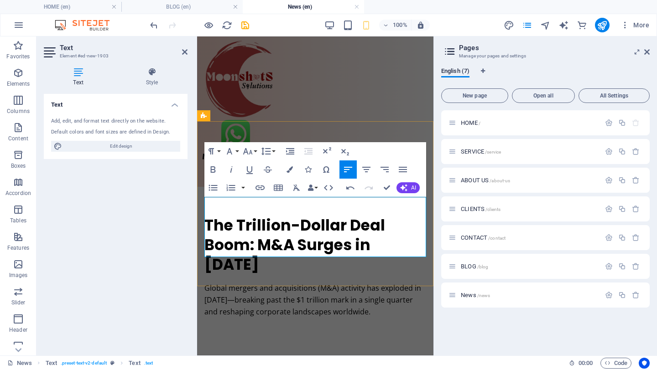
click at [350, 318] on p at bounding box center [315, 324] width 222 height 12
click at [339, 330] on p at bounding box center [315, 336] width 222 height 12
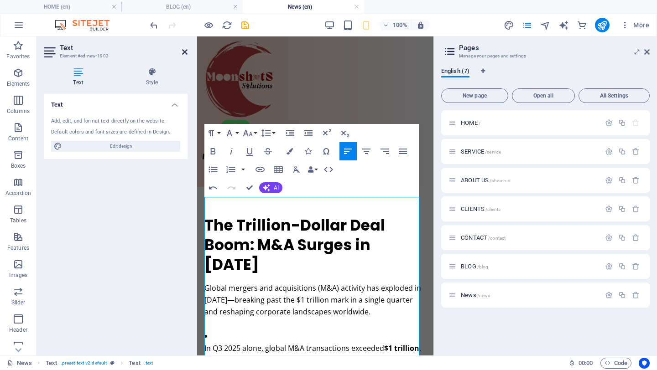
click at [184, 50] on icon at bounding box center [184, 51] width 5 height 7
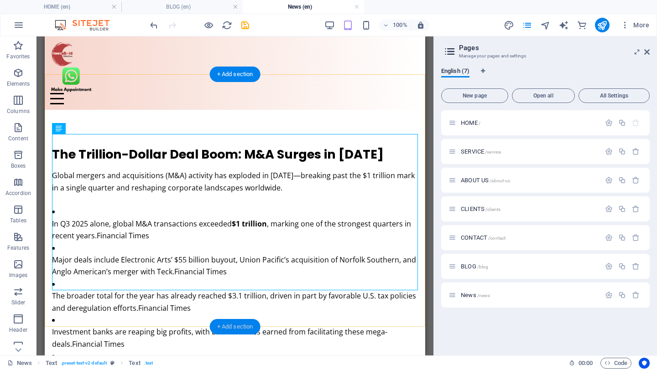
click at [229, 326] on div "+ Add section" at bounding box center [235, 327] width 51 height 16
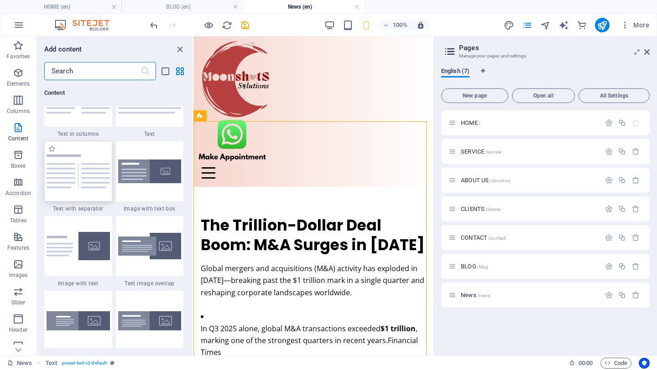
scroll to position [1644, 0]
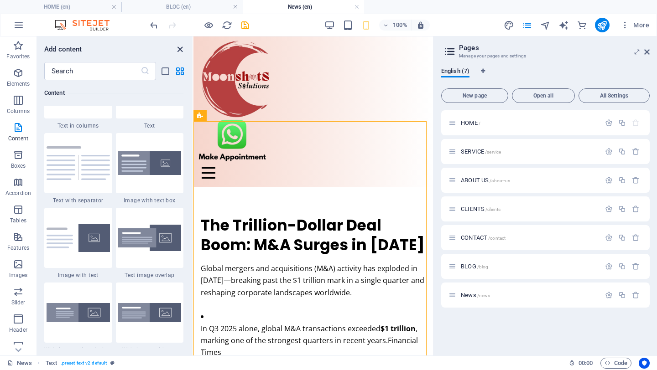
click at [179, 47] on icon "close panel" at bounding box center [180, 49] width 10 height 10
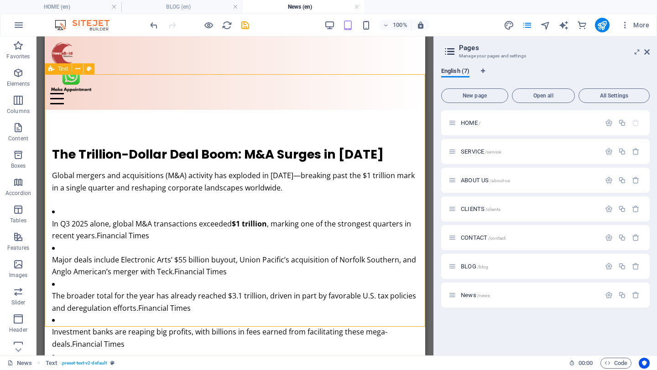
click at [52, 69] on icon at bounding box center [51, 68] width 6 height 11
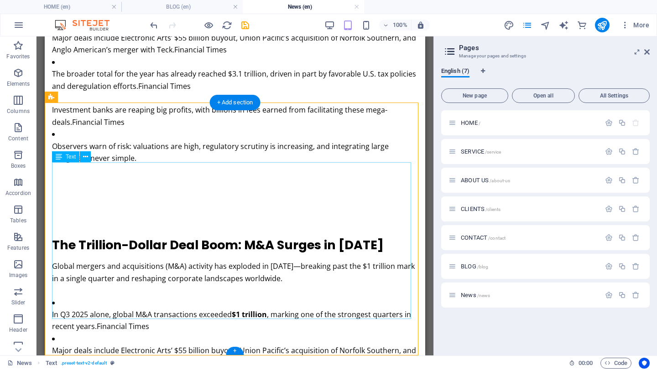
scroll to position [224, 0]
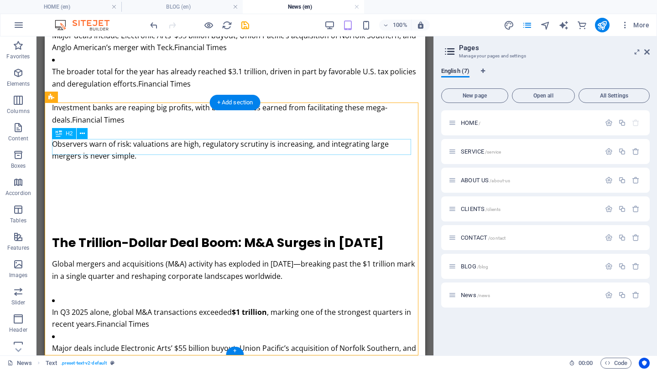
click at [141, 235] on div "The Trillion-Dollar Deal Boom: M&A Surges in [DATE]" at bounding box center [235, 243] width 366 height 16
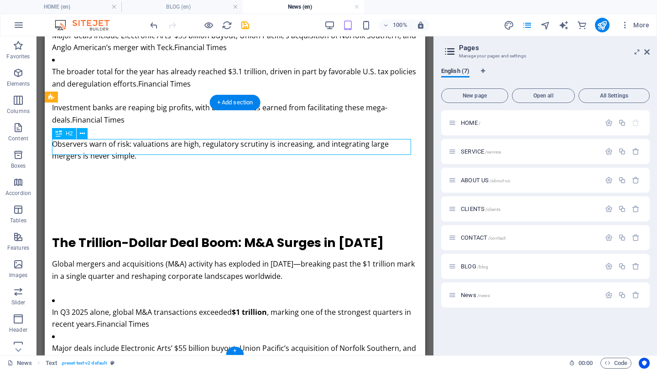
click at [141, 235] on div "The Trillion-Dollar Deal Boom: M&A Surges in [DATE]" at bounding box center [235, 243] width 366 height 16
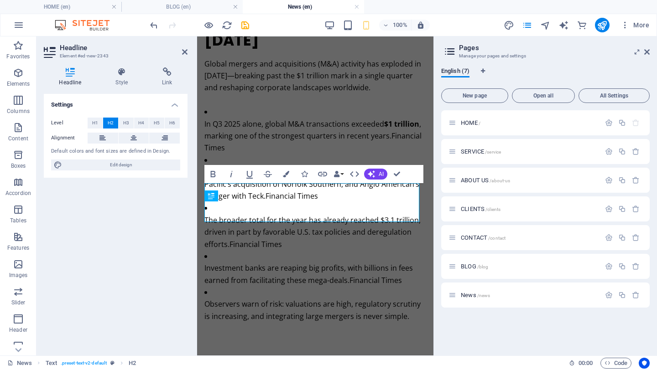
scroll to position [259, 0]
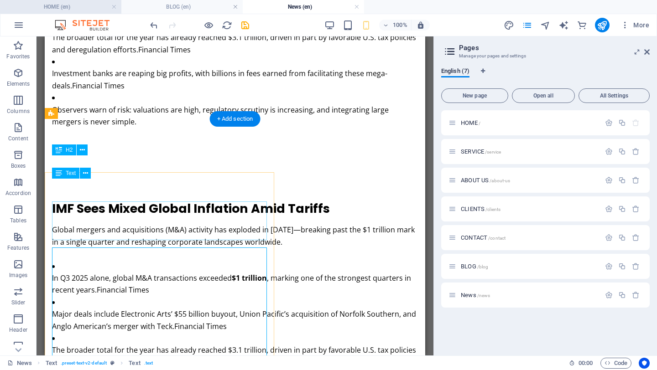
scroll to position [224, 0]
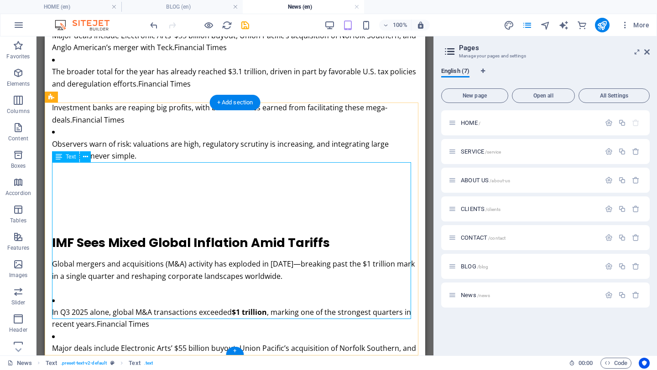
click at [178, 258] on div "Global mergers and acquisitions (M&A) activity has exploded in [DATE]—breaking …" at bounding box center [235, 366] width 366 height 217
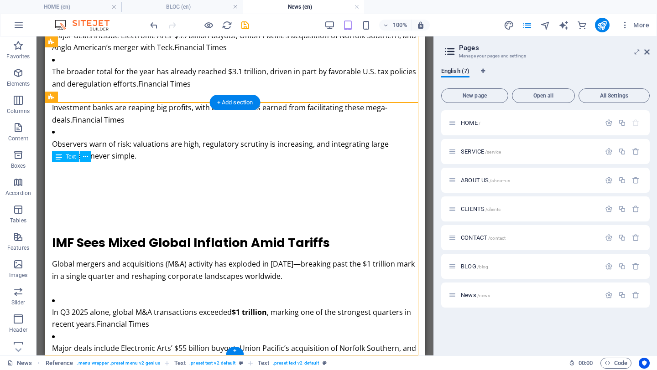
click at [171, 258] on div "Global mergers and acquisitions (M&A) activity has exploded in [DATE]—breaking …" at bounding box center [235, 366] width 366 height 217
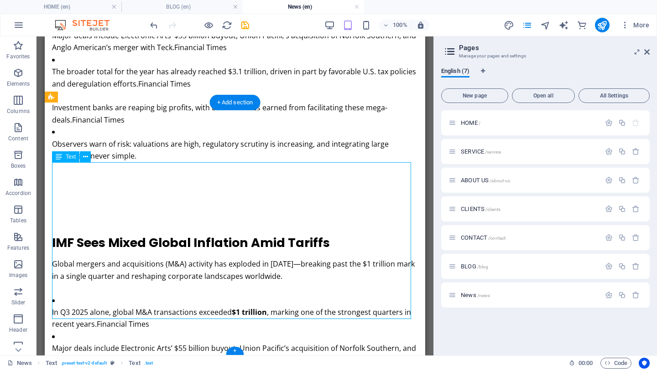
click at [164, 258] on div "Global mergers and acquisitions (M&A) activity has exploded in [DATE]—breaking …" at bounding box center [235, 366] width 366 height 217
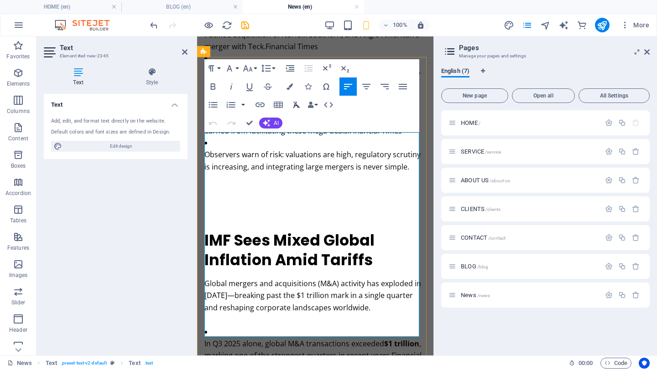
scroll to position [384, 0]
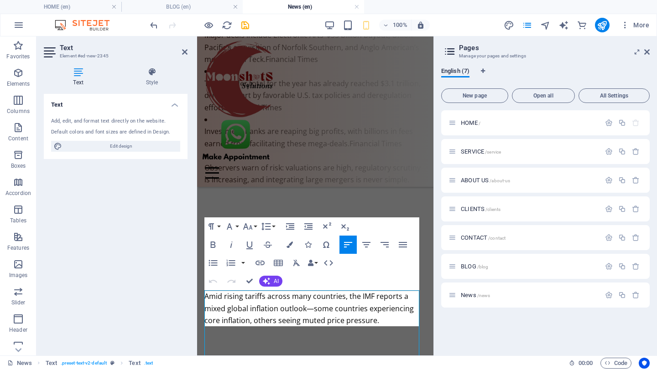
scroll to position [216, 0]
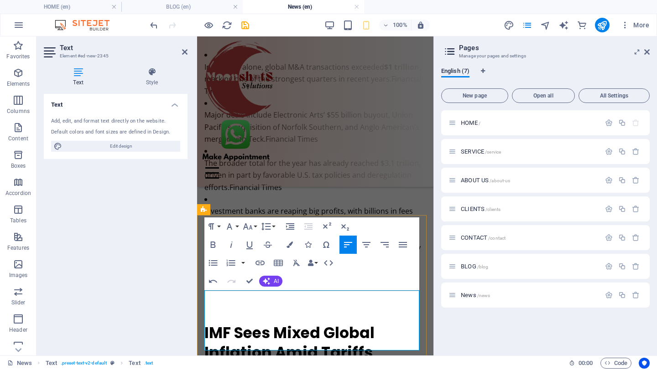
click at [185, 51] on icon at bounding box center [184, 51] width 5 height 7
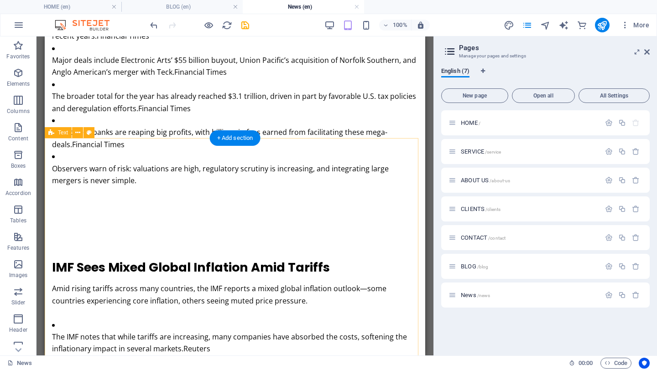
scroll to position [200, 0]
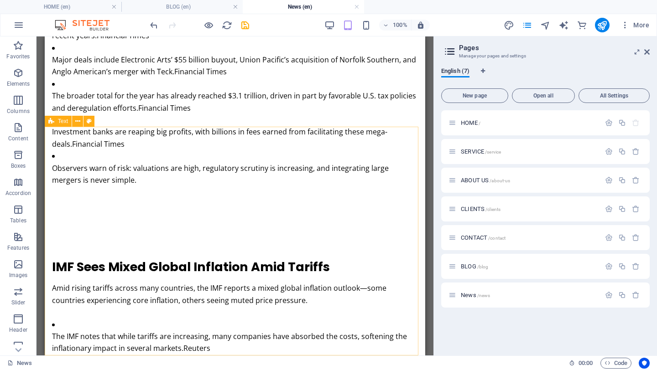
click at [51, 121] on icon at bounding box center [51, 121] width 6 height 11
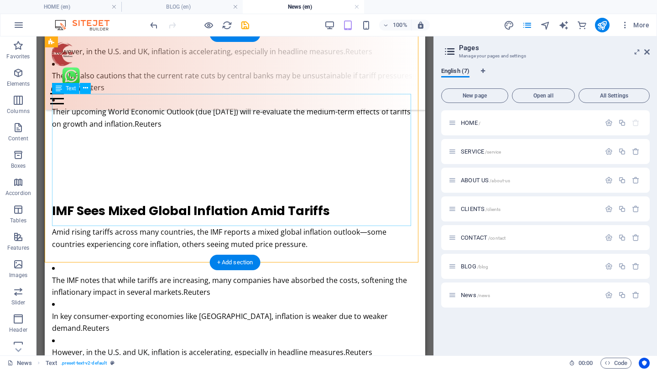
scroll to position [538, 0]
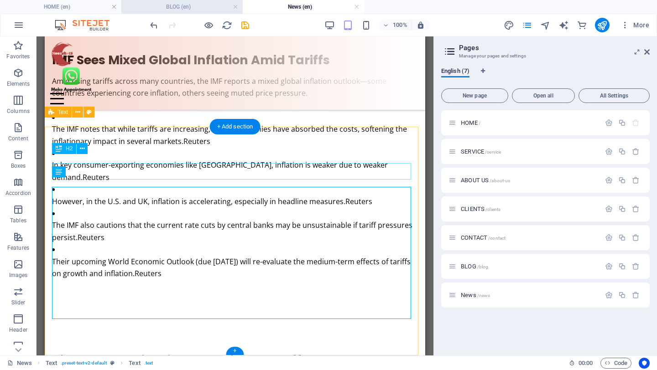
scroll to position [658, 0]
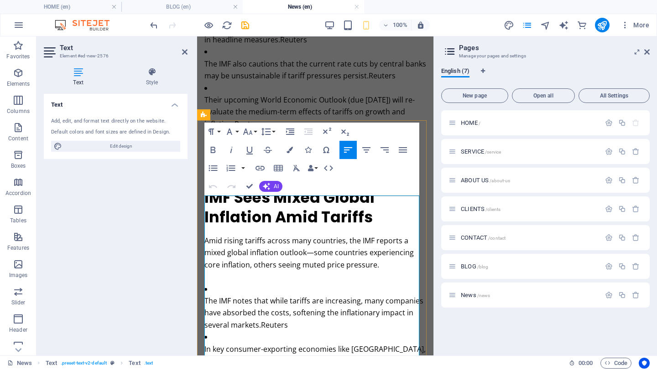
scroll to position [967, 0]
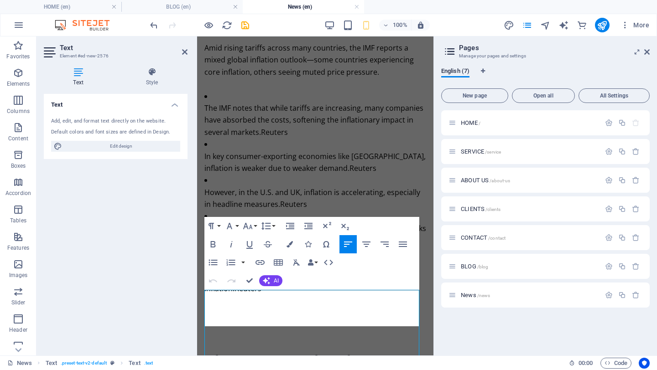
scroll to position [811, 0]
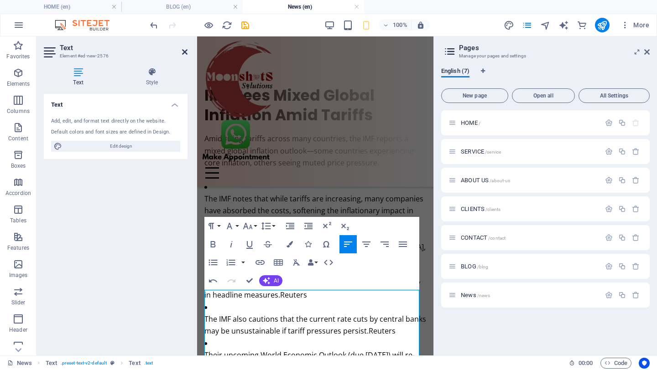
click at [183, 52] on icon at bounding box center [184, 51] width 5 height 7
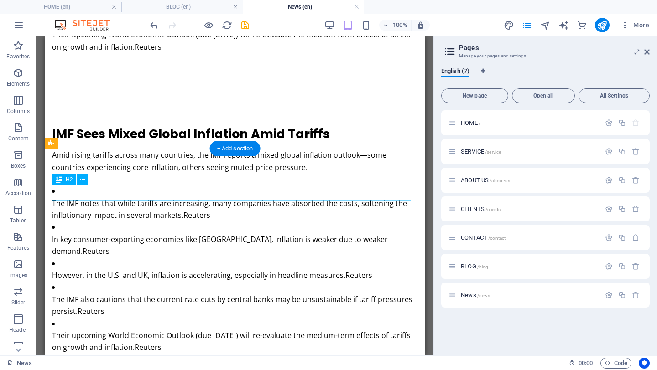
scroll to position [670, 0]
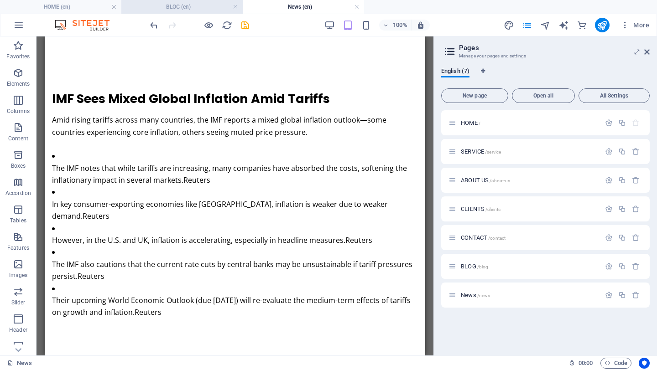
click at [174, 8] on h4 "BLOG (en)" at bounding box center [181, 7] width 121 height 10
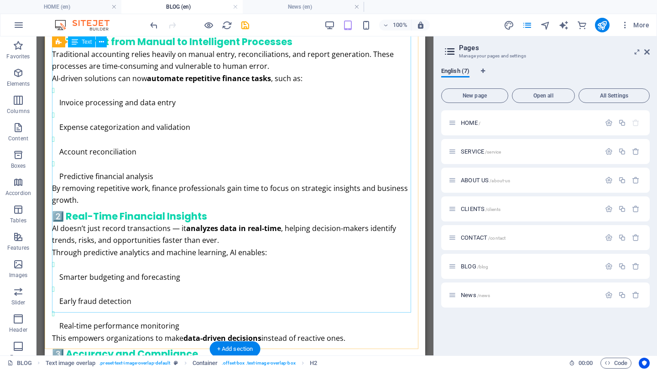
scroll to position [850, 0]
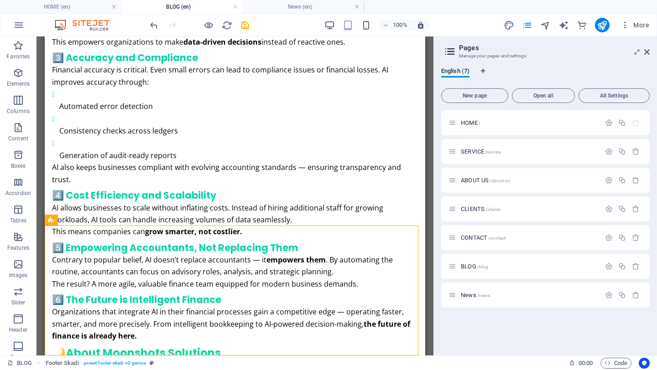
drag, startPoint x: 282, startPoint y: 5, endPoint x: 294, endPoint y: 36, distance: 32.9
click at [282, 5] on h4 "News (en)" at bounding box center [303, 7] width 121 height 10
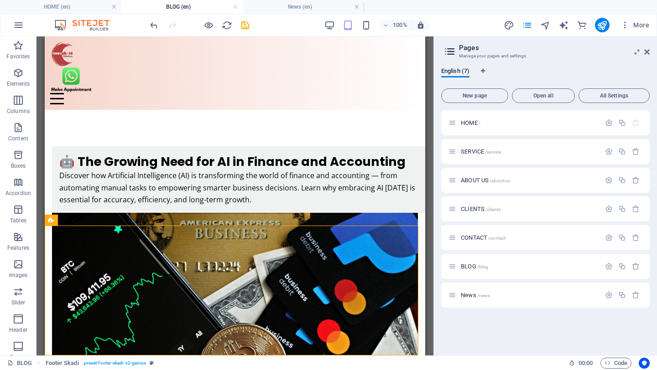
scroll to position [670, 0]
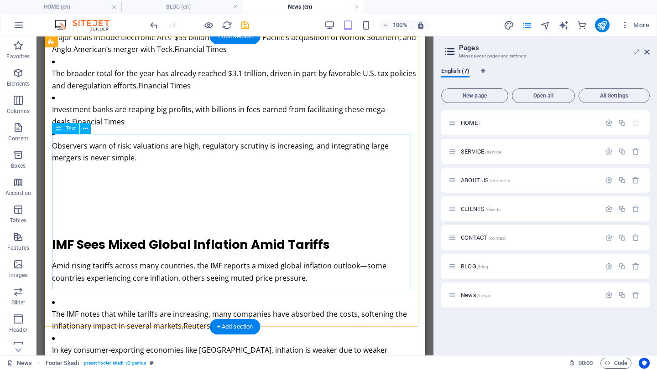
scroll to position [0, 0]
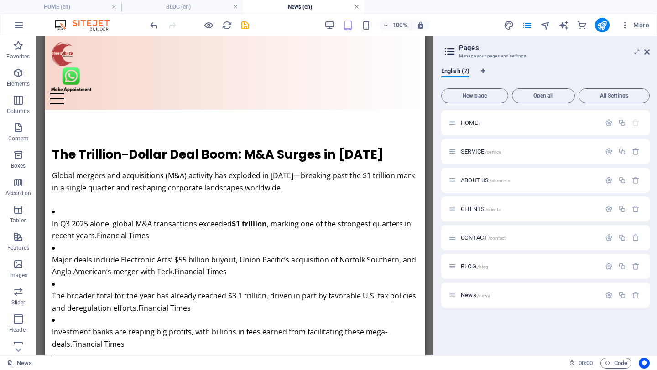
click at [355, 6] on link at bounding box center [356, 7] width 5 height 9
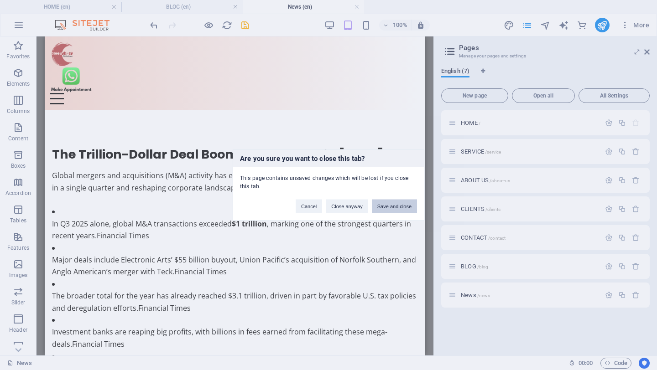
click at [392, 208] on button "Save and close" at bounding box center [394, 207] width 45 height 14
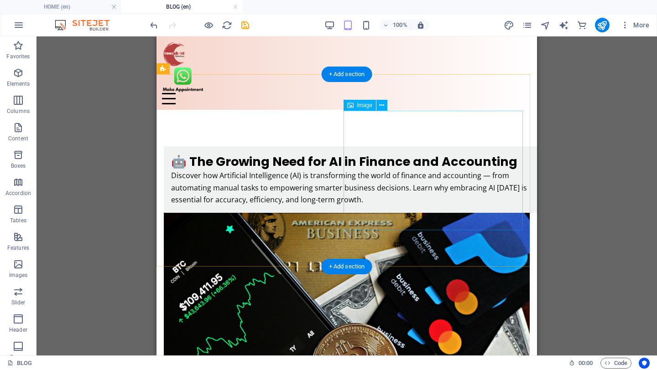
scroll to position [850, 0]
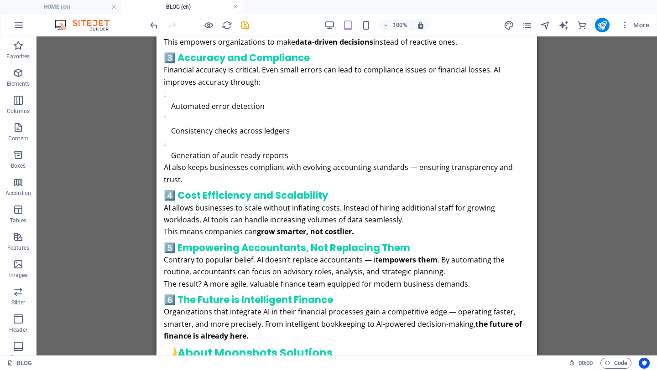
click at [237, 6] on link at bounding box center [235, 7] width 5 height 9
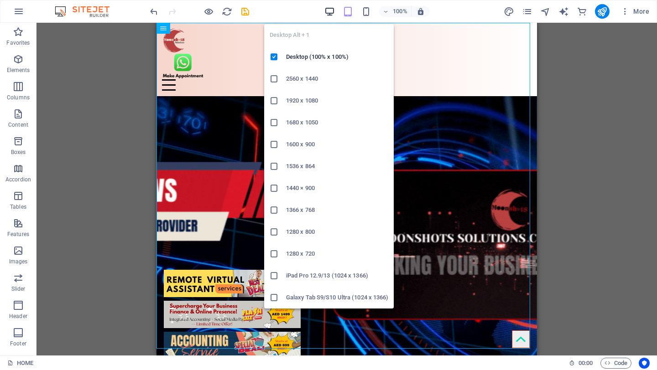
click at [331, 12] on icon "button" at bounding box center [329, 11] width 10 height 10
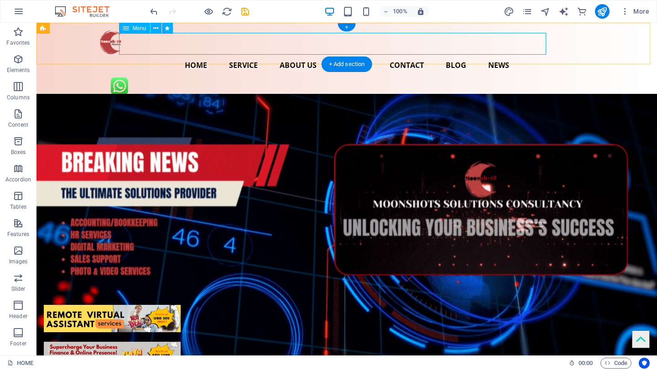
click at [254, 54] on nav "Home Service About us Clients Contact BLOG NEWS" at bounding box center [347, 65] width 496 height 22
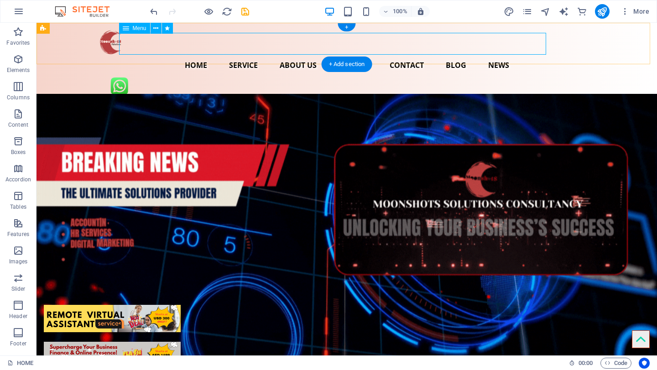
click at [254, 54] on nav "Home Service About us Clients Contact BLOG NEWS" at bounding box center [347, 65] width 496 height 22
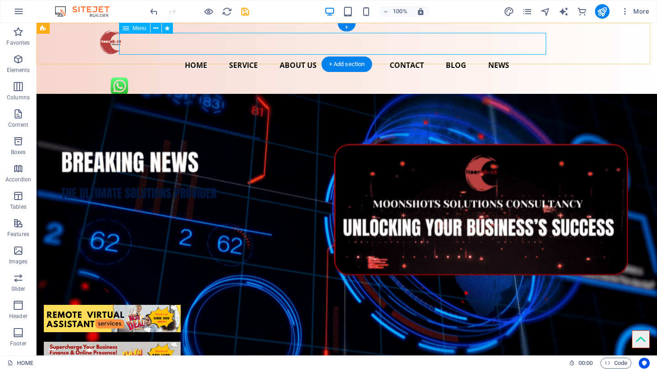
select select
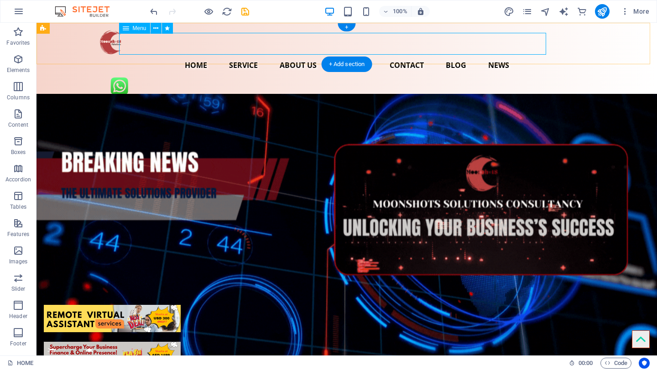
select select
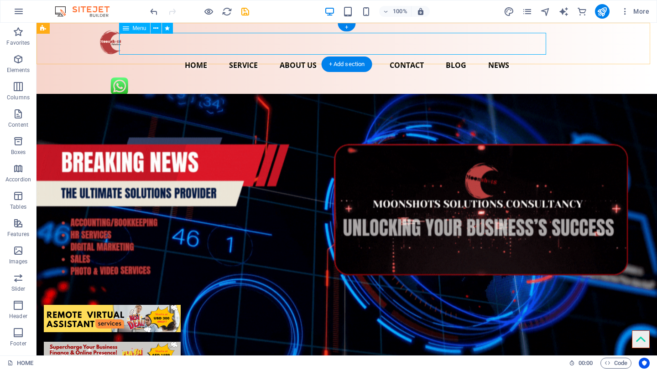
select select "1"
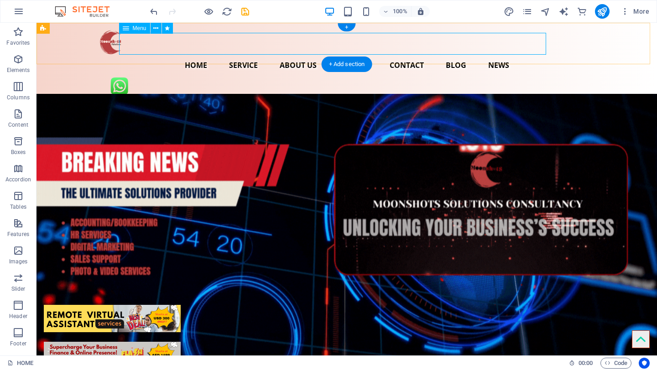
select select "overlay"
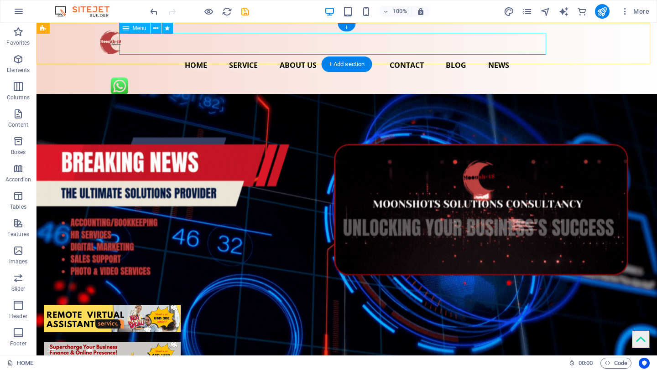
select select "2"
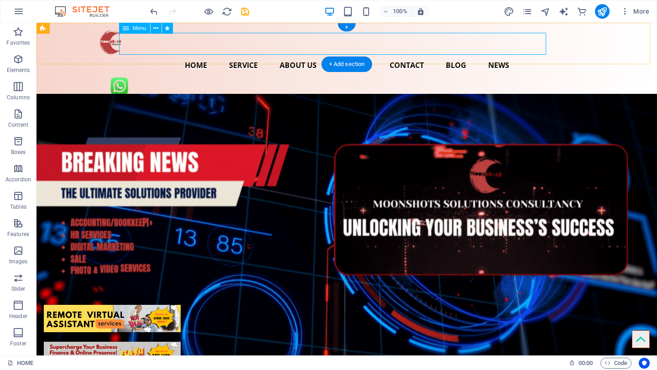
select select "overlay"
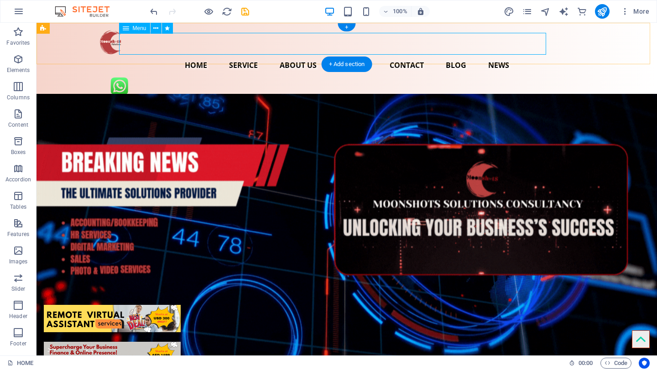
select select "3"
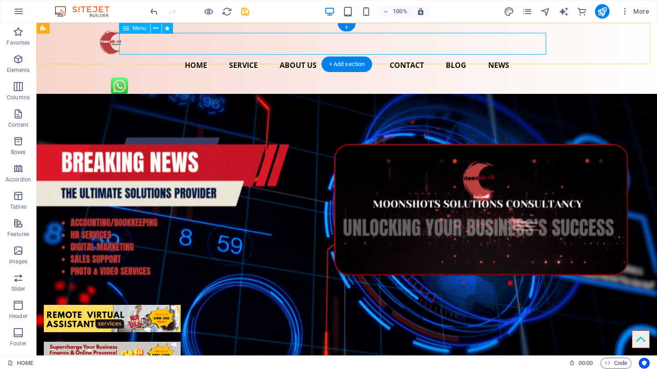
select select "overlay"
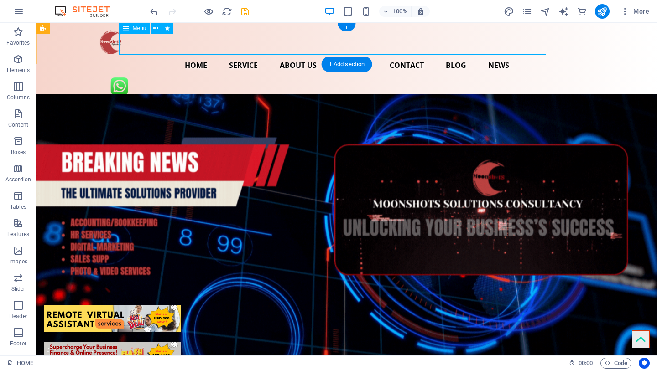
select select "4"
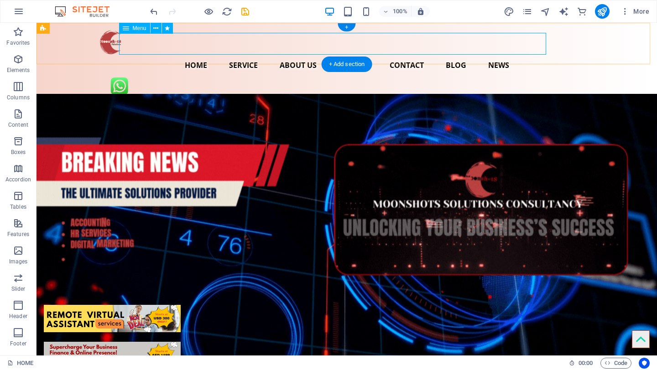
select select "overlay"
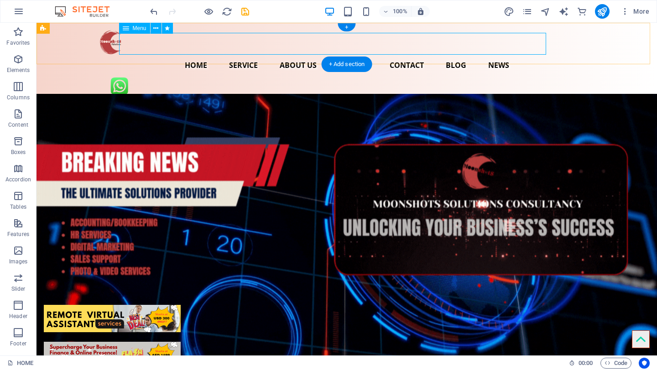
select select "5"
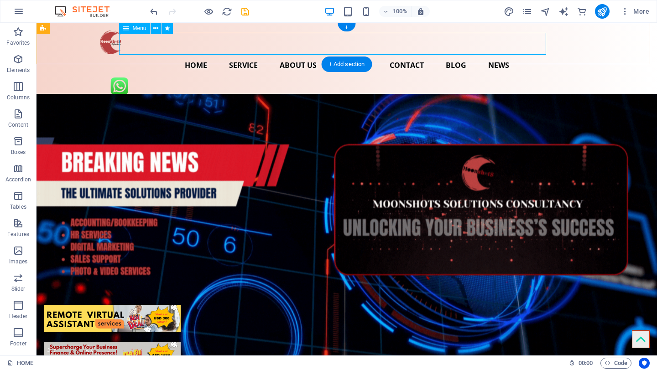
select select
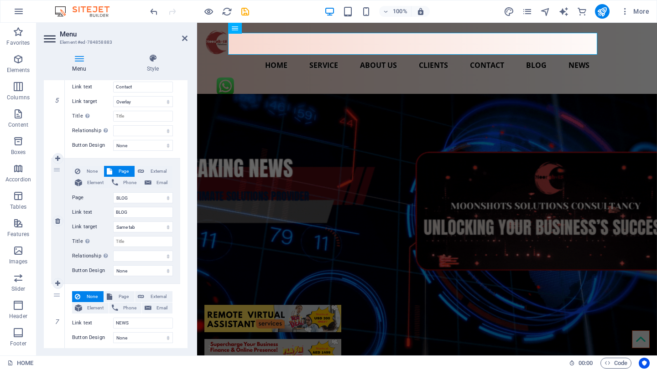
scroll to position [645, 0]
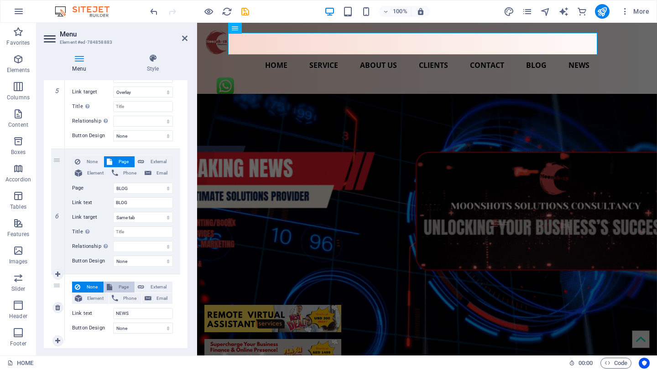
click at [121, 285] on span "Page" at bounding box center [123, 287] width 17 height 11
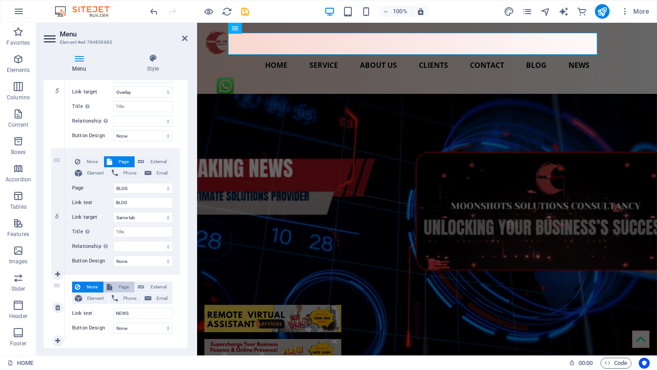
select select "0"
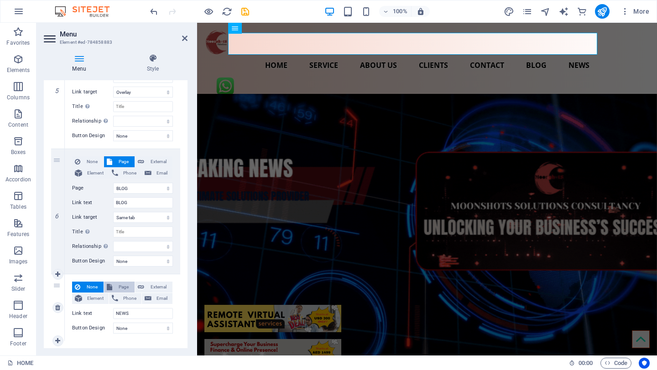
select select
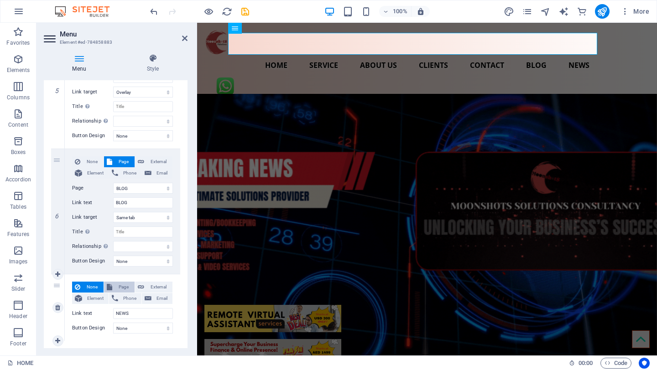
select select
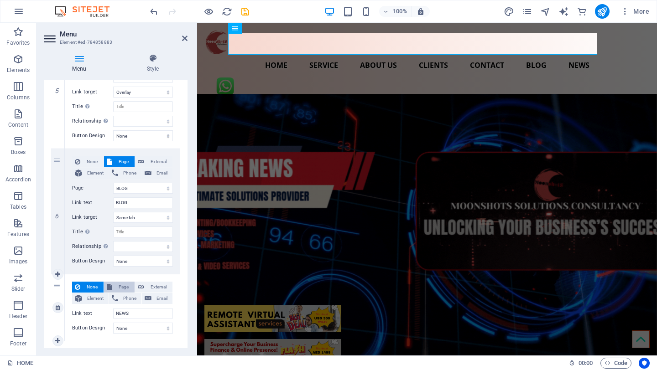
select select
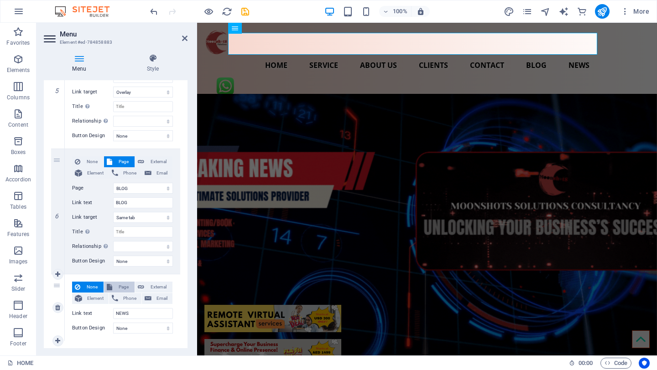
select select
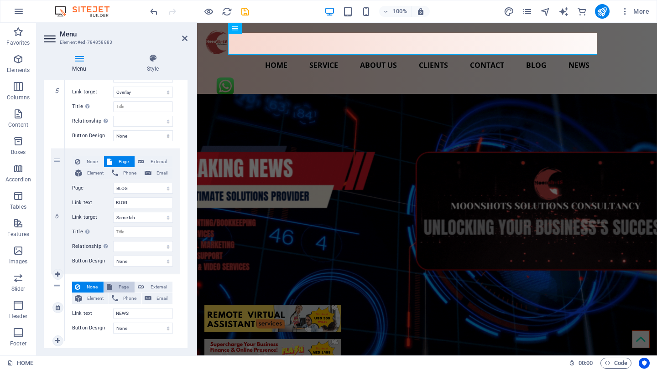
select select
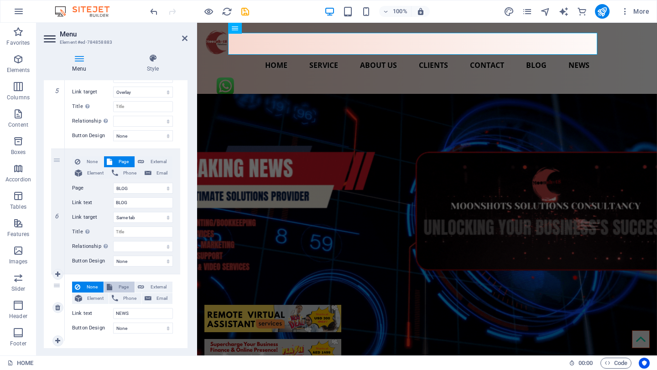
select select
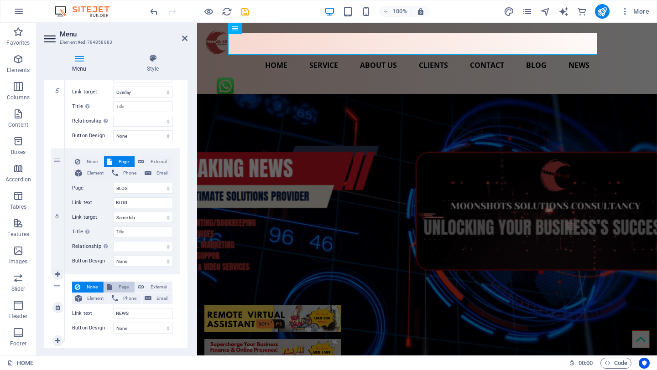
select select
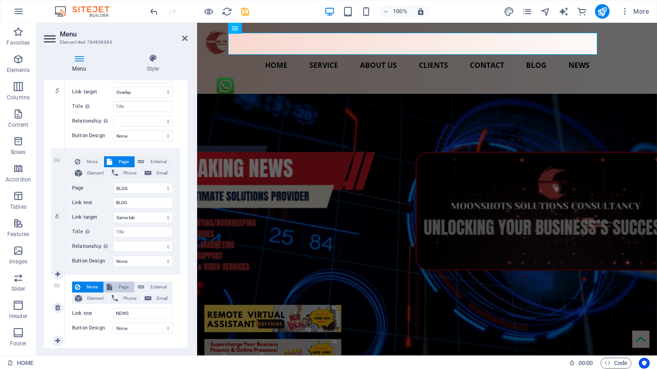
select select
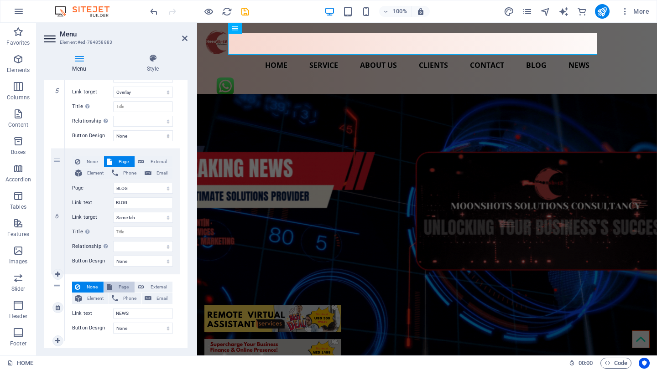
select select
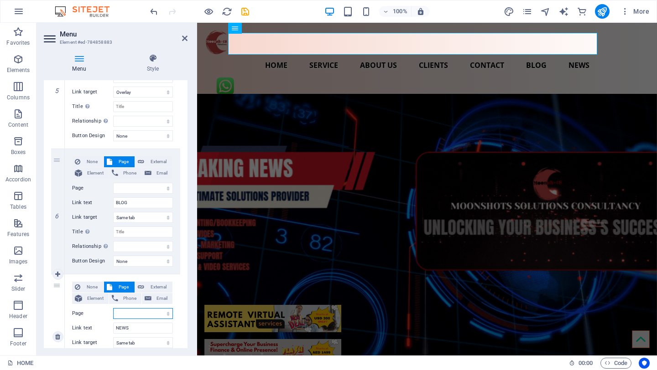
click at [141, 314] on select "HOME SERVICE ABOUT US CLIENTS CONTACT BLOG News" at bounding box center [143, 313] width 60 height 11
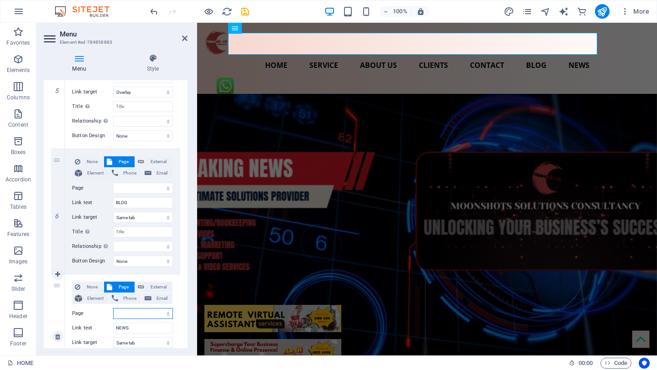
select select "6"
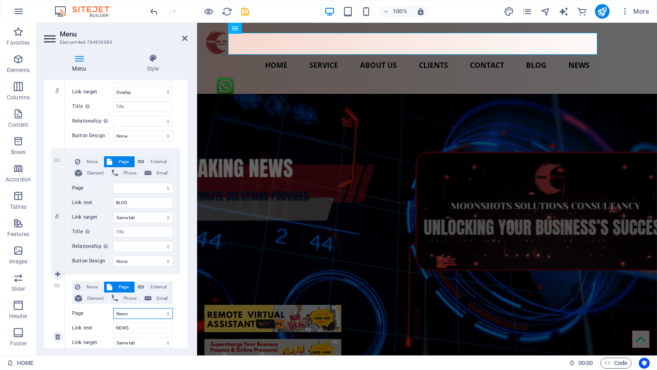
click at [113, 308] on select "HOME SERVICE ABOUT US CLIENTS CONTACT BLOG News" at bounding box center [143, 313] width 60 height 11
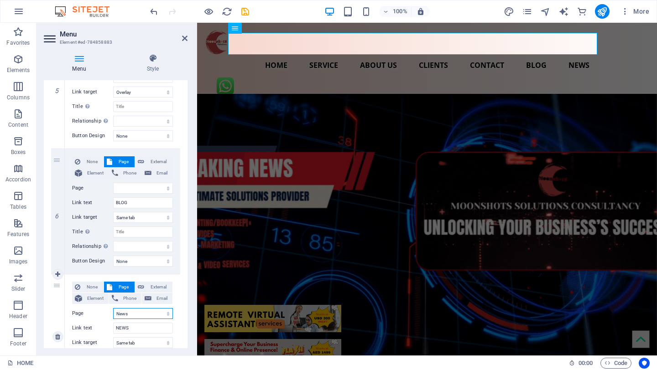
select select
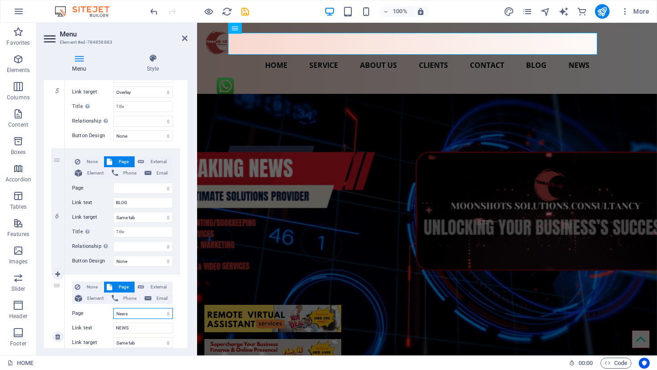
select select
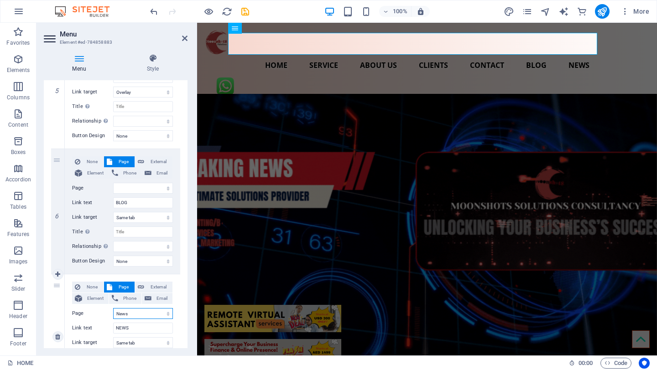
select select
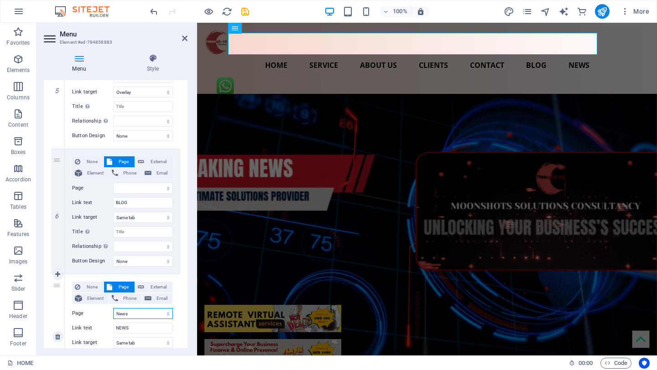
select select
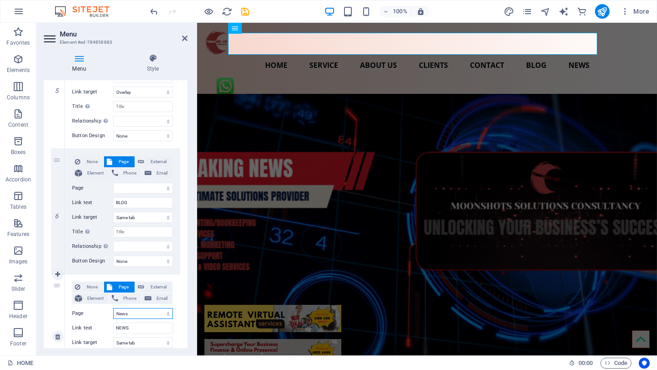
select select
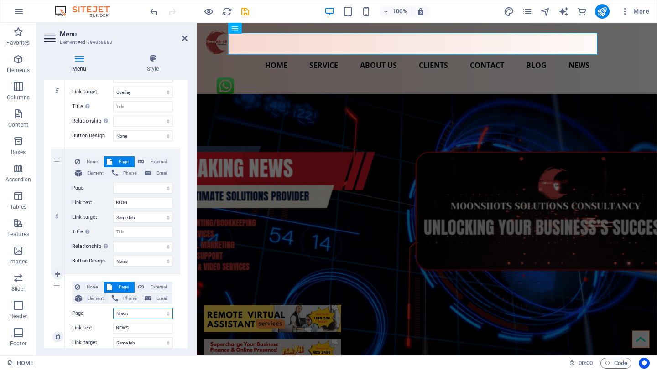
select select
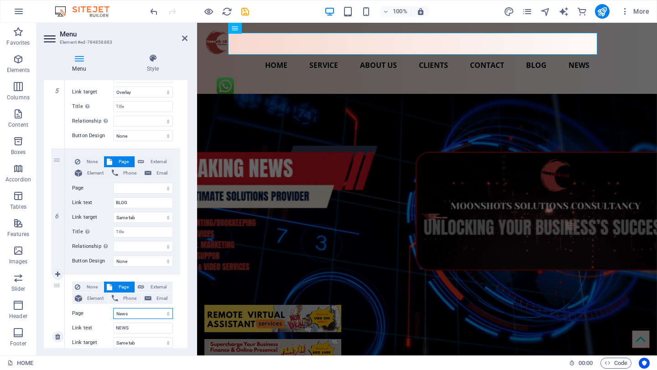
select select
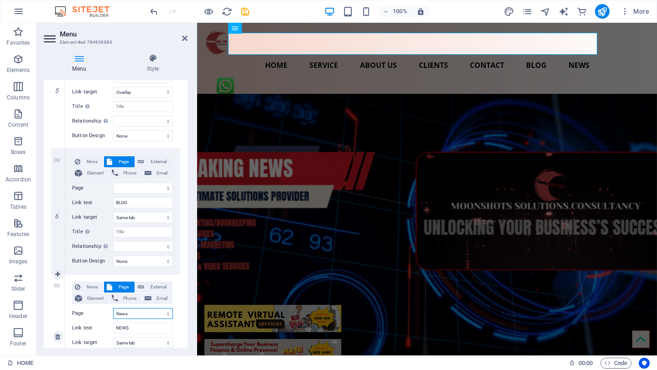
select select
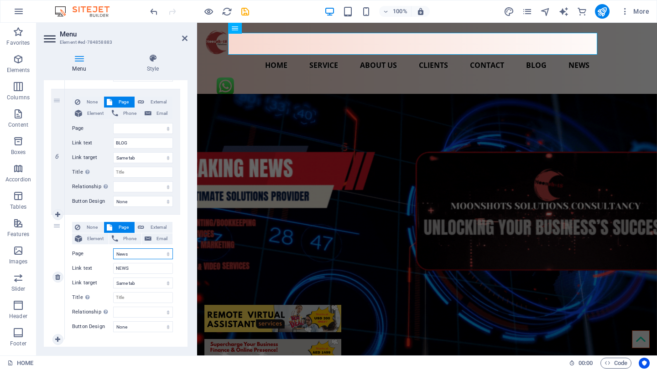
scroll to position [705, 0]
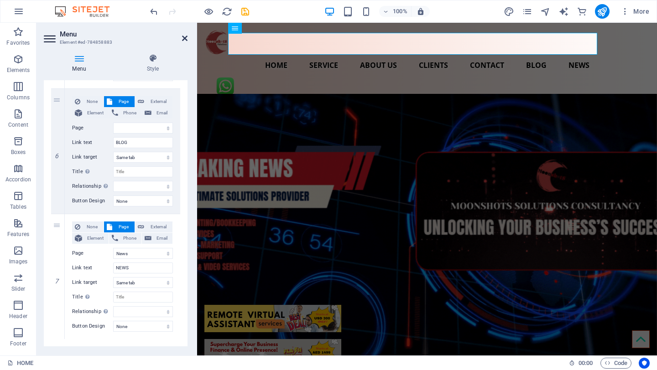
drag, startPoint x: 182, startPoint y: 36, endPoint x: 146, endPoint y: 16, distance: 41.7
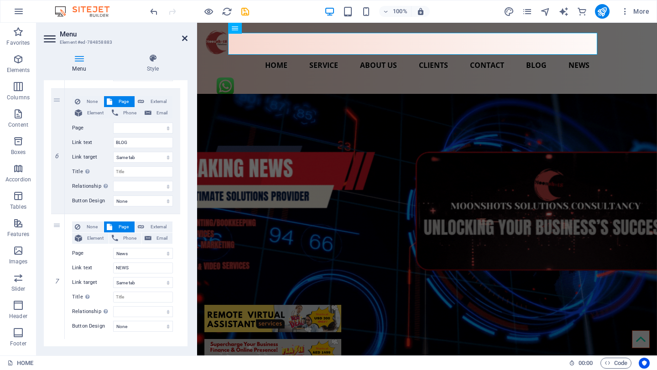
click at [182, 36] on icon at bounding box center [184, 38] width 5 height 7
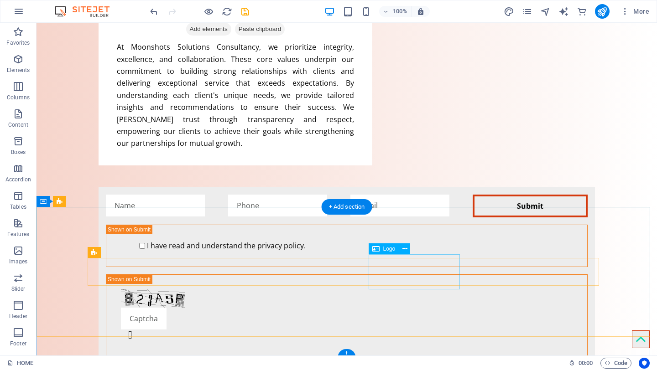
scroll to position [1837, 0]
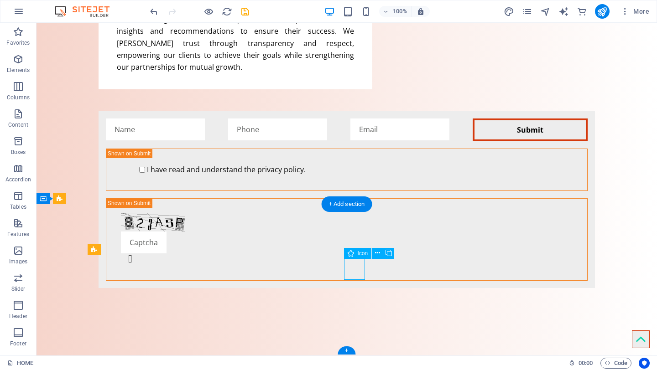
select select "xMidYMid"
select select "px"
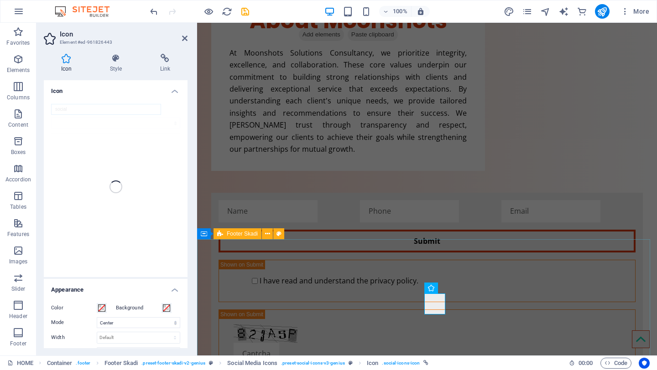
scroll to position [1813, 0]
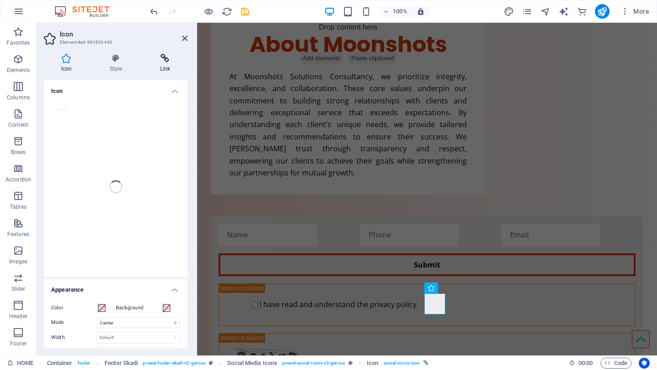
click at [164, 65] on h4 "Link" at bounding box center [165, 63] width 45 height 19
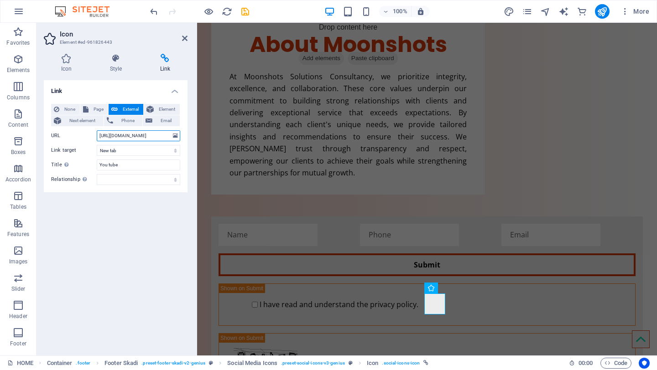
click at [140, 140] on input "[URL][DOMAIN_NAME]" at bounding box center [138, 135] width 83 height 11
paste input "[DOMAIN_NAME][URL][DOMAIN_NAME]"
type input "[URL][DOMAIN_NAME][DOMAIN_NAME]"
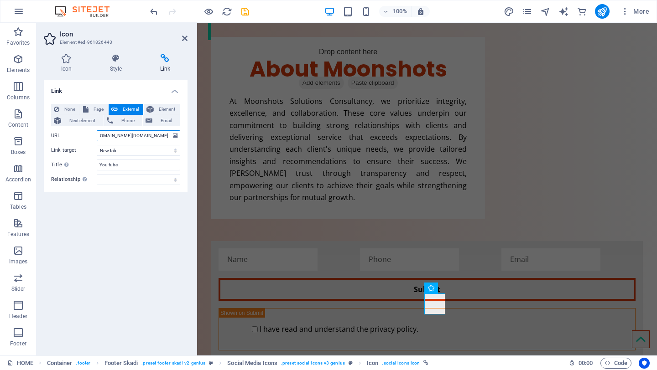
scroll to position [0, 0]
drag, startPoint x: 170, startPoint y: 137, endPoint x: 78, endPoint y: 134, distance: 92.2
click at [78, 134] on div "URL [URL][DOMAIN_NAME][DOMAIN_NAME]" at bounding box center [115, 135] width 129 height 11
click at [123, 138] on input "URL" at bounding box center [138, 135] width 83 height 11
paste input "[URL][DOMAIN_NAME]"
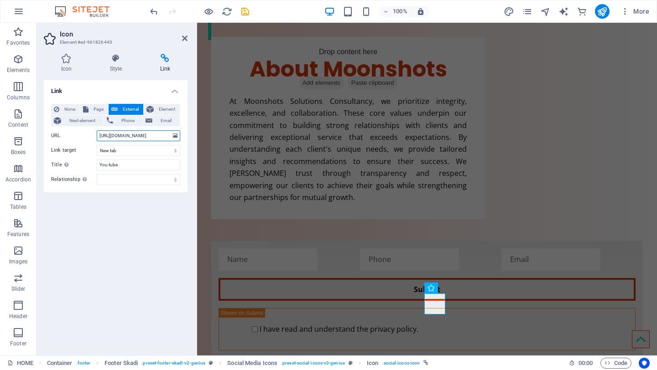
scroll to position [0, 64]
type input "[URL][DOMAIN_NAME]"
click at [134, 166] on input "You tube" at bounding box center [138, 165] width 83 height 11
click at [95, 164] on div "Title Additional link description, should not be the same as the link text. The…" at bounding box center [115, 165] width 129 height 11
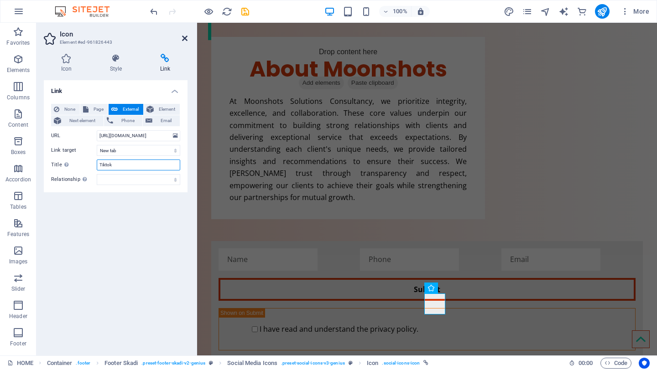
type input "Tiktok"
click at [184, 38] on icon at bounding box center [184, 38] width 5 height 7
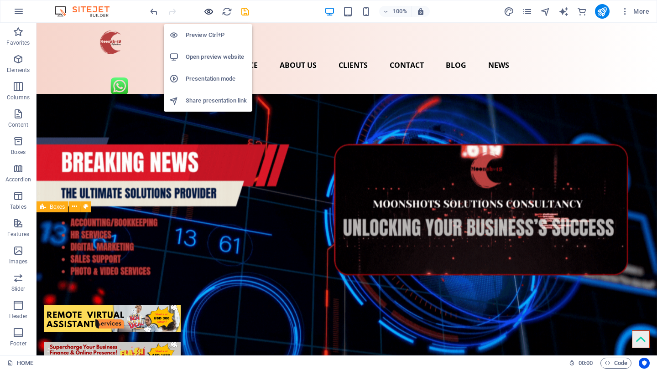
click at [206, 11] on icon "button" at bounding box center [208, 11] width 10 height 10
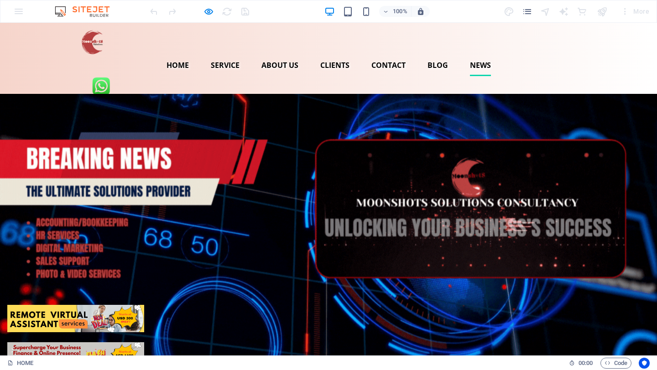
click at [470, 54] on link "NEWS" at bounding box center [480, 65] width 21 height 22
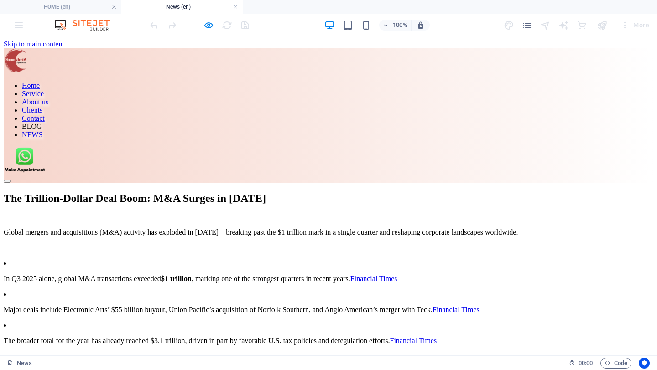
click at [422, 82] on nav "Home Service About us Clients Contact BLOG NEWS" at bounding box center [328, 110] width 649 height 57
click at [235, 7] on link at bounding box center [235, 7] width 5 height 9
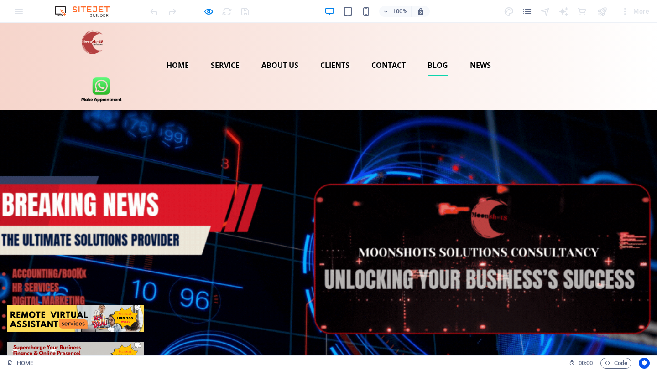
click at [427, 54] on link "BLOG" at bounding box center [437, 65] width 21 height 22
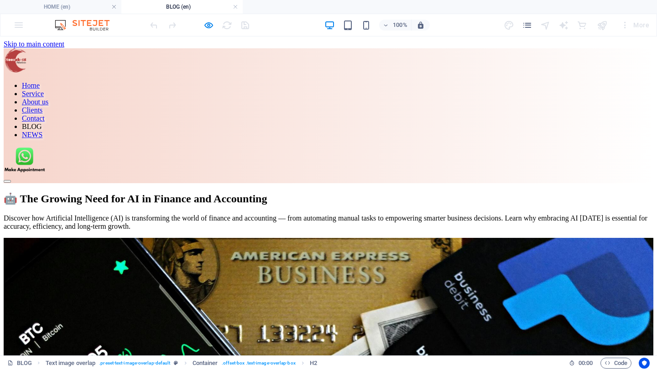
click at [426, 82] on nav "Home Service About us Clients Contact BLOG NEWS" at bounding box center [328, 110] width 649 height 57
drag, startPoint x: 379, startPoint y: 56, endPoint x: 374, endPoint y: 56, distance: 5.5
click at [376, 82] on nav "Home Service About us Clients Contact BLOG NEWS" at bounding box center [328, 110] width 649 height 57
drag, startPoint x: 313, startPoint y: 56, endPoint x: 250, endPoint y: 57, distance: 63.0
click at [303, 82] on nav "Home Service About us Clients Contact BLOG NEWS" at bounding box center [328, 110] width 649 height 57
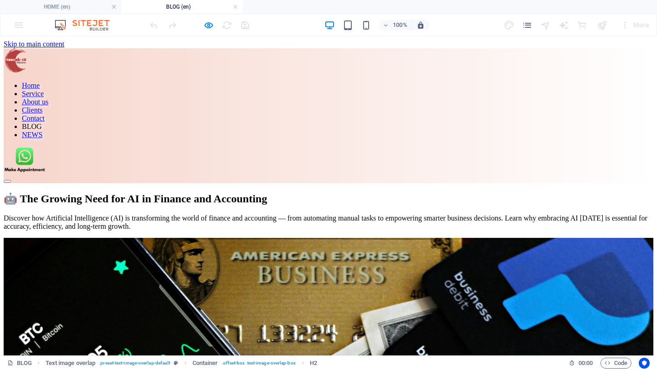
click at [251, 82] on nav "Home Service About us Clients Contact BLOG NEWS" at bounding box center [328, 110] width 649 height 57
drag, startPoint x: 204, startPoint y: 58, endPoint x: 169, endPoint y: 59, distance: 35.1
click at [201, 82] on nav "Home Service About us Clients Contact BLOG NEWS" at bounding box center [328, 110] width 649 height 57
click at [161, 82] on nav "Home Service About us Clients Contact BLOG NEWS" at bounding box center [328, 110] width 649 height 57
click at [374, 82] on nav "Home Service About us Clients Contact BLOG NEWS" at bounding box center [328, 110] width 649 height 57
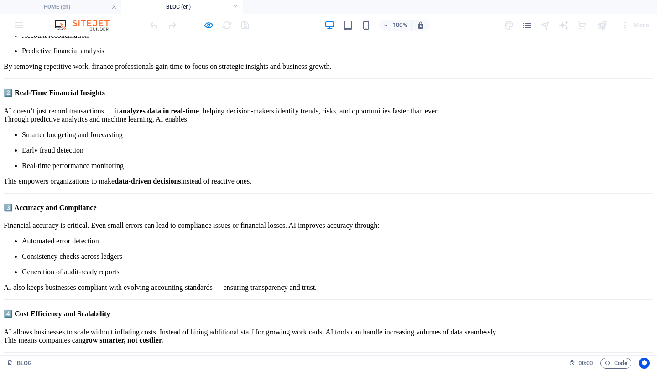
scroll to position [851, 0]
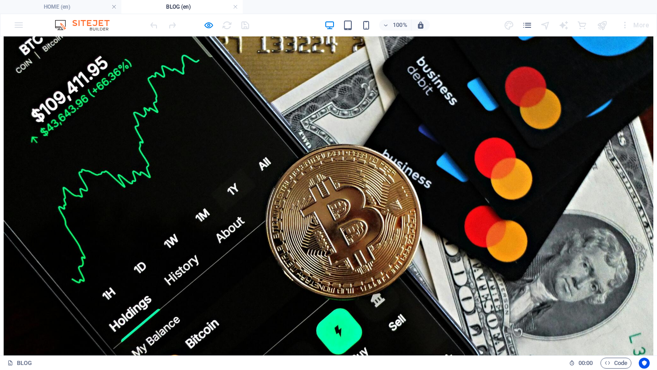
scroll to position [226, 0]
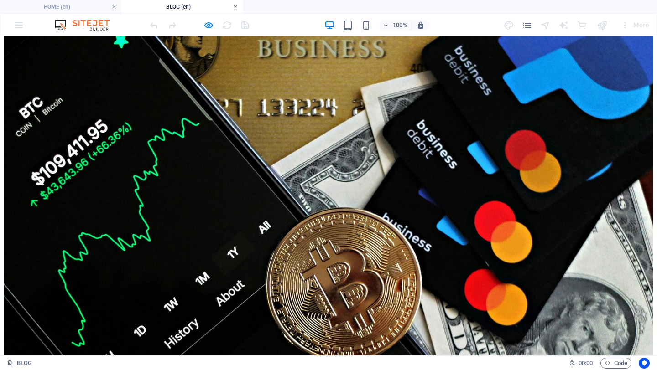
click at [237, 6] on link at bounding box center [235, 7] width 5 height 9
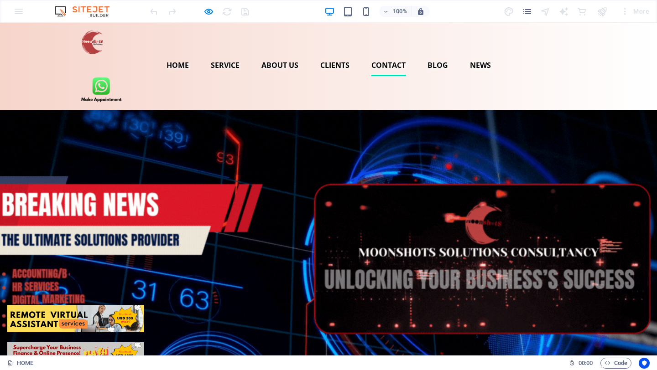
click at [371, 54] on link "Contact" at bounding box center [388, 65] width 34 height 22
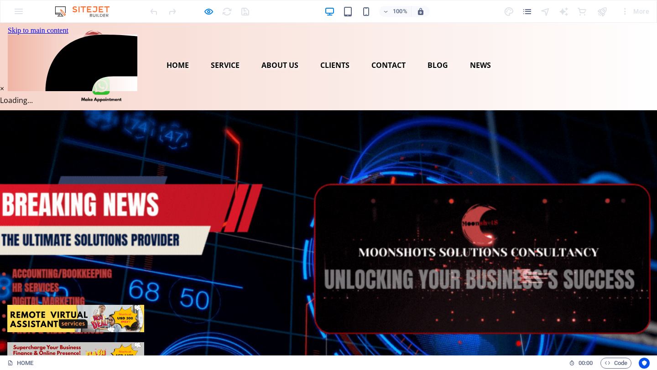
scroll to position [0, 0]
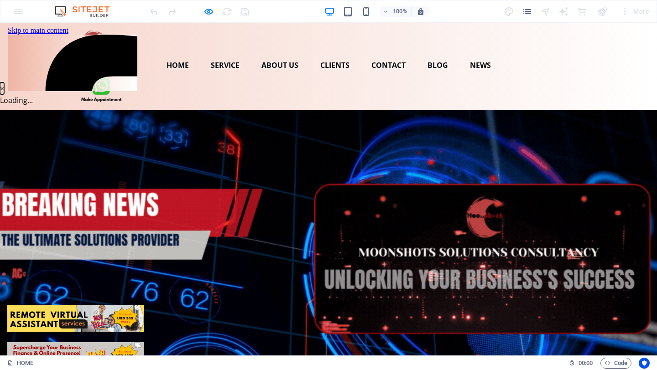
click at [4, 83] on button "×" at bounding box center [2, 89] width 4 height 12
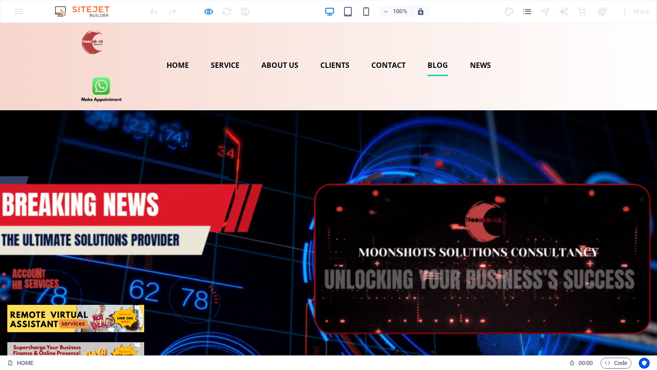
click at [427, 54] on link "BLOG" at bounding box center [437, 65] width 21 height 22
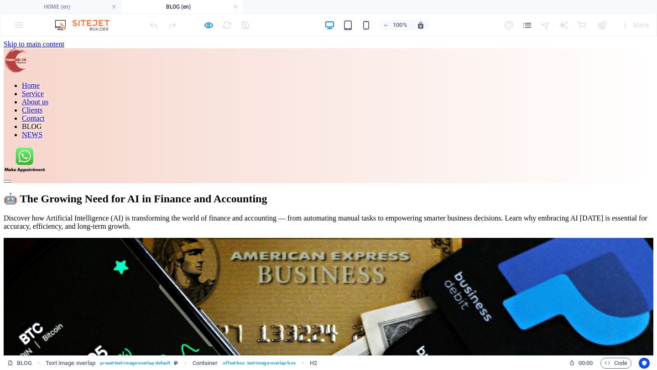
click at [369, 82] on nav "Home Service About us Clients Contact BLOG NEWS" at bounding box center [328, 110] width 649 height 57
click at [325, 82] on nav "Home Service About us Clients Contact BLOG NEWS" at bounding box center [328, 110] width 649 height 57
click at [458, 82] on nav "Home Service About us Clients Contact BLOG NEWS" at bounding box center [328, 110] width 649 height 57
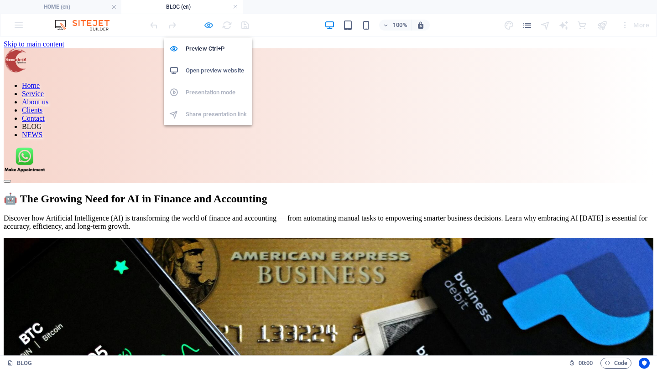
click at [208, 25] on icon "button" at bounding box center [208, 25] width 10 height 10
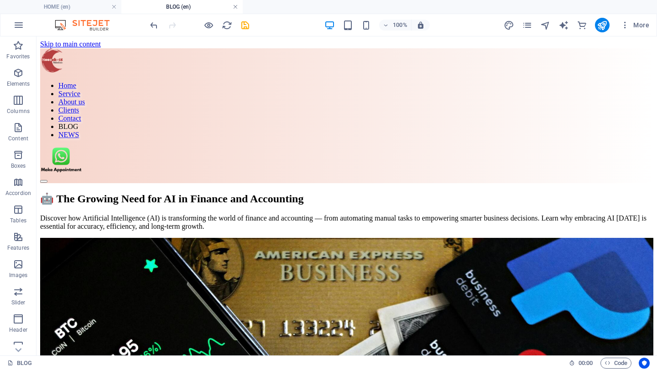
click at [234, 6] on link at bounding box center [235, 7] width 5 height 9
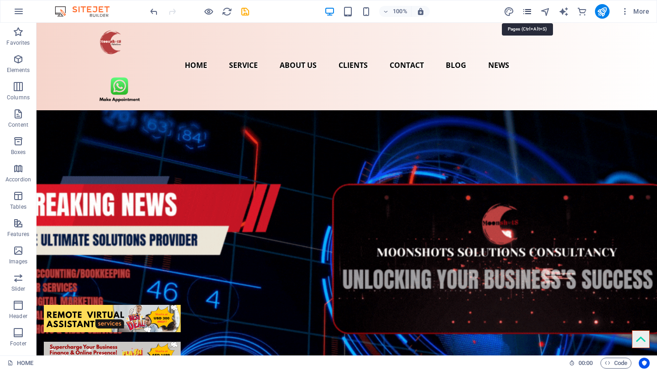
click at [529, 10] on icon "pages" at bounding box center [527, 11] width 10 height 10
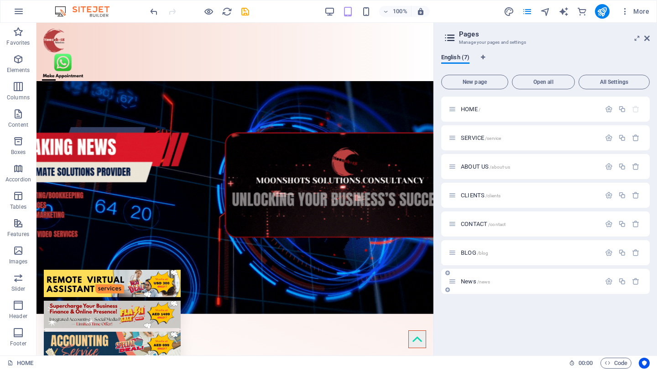
click at [512, 283] on p "News /news" at bounding box center [529, 282] width 137 height 6
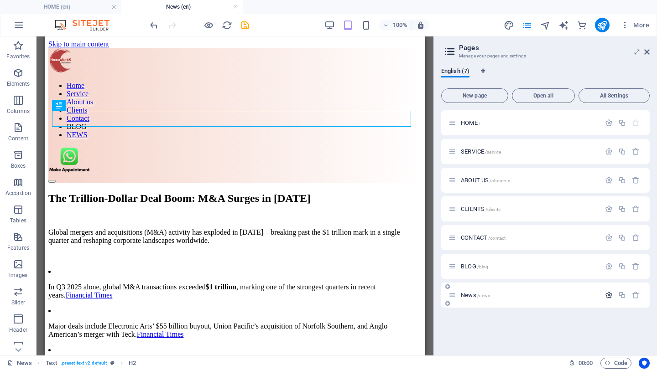
click at [608, 296] on icon "button" at bounding box center [609, 295] width 8 height 8
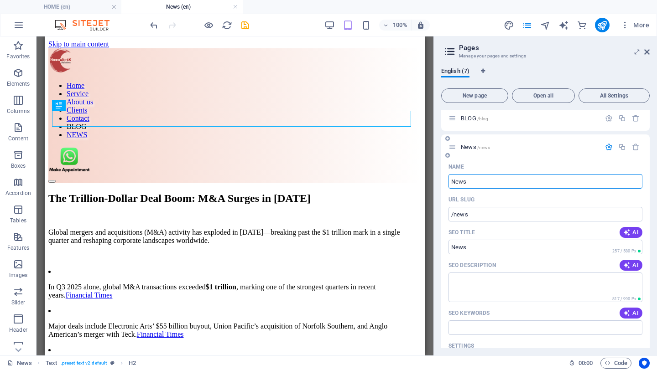
scroll to position [150, 0]
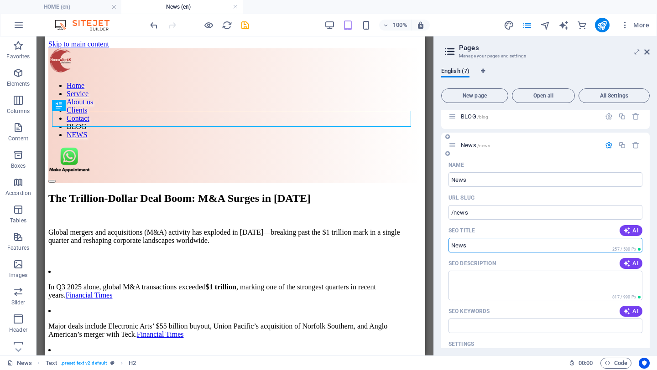
click at [494, 247] on input "SEO Title" at bounding box center [545, 245] width 194 height 15
drag, startPoint x: 445, startPoint y: 247, endPoint x: 435, endPoint y: 247, distance: 9.6
click at [435, 247] on div "English (7) New page Open all All Settings HOME / SERVICE /service ABOUT US /ab…" at bounding box center [545, 208] width 223 height 296
paste input "Explore the explosive surge in global M&A activity in [DATE], with over $1 tril…"
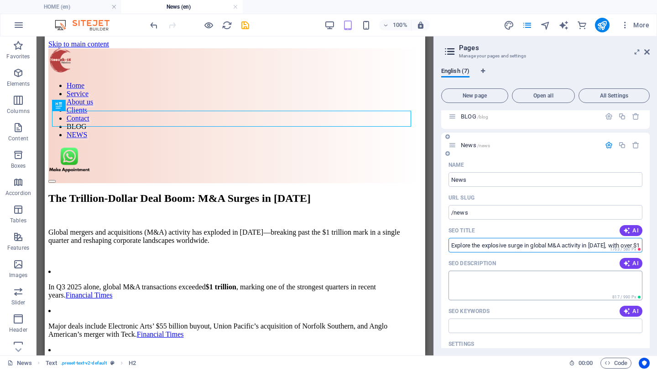
type input "Explore the explosive surge in global M&A activity in [DATE], with over $1 tril…"
click at [503, 276] on textarea "SEO Description" at bounding box center [545, 286] width 194 height 30
click at [485, 322] on input "SEO Keywords" at bounding box center [545, 326] width 194 height 15
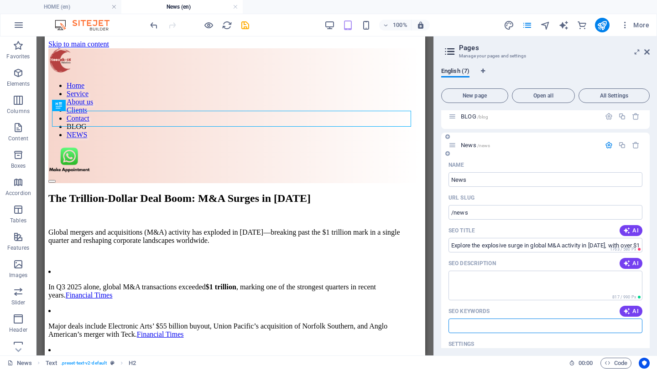
paste input "global M&A 2025, mergers acquisitions boom, top business deals 2025, corporate …"
click at [476, 247] on input "Explore the explosive surge in global M&A activity in [DATE], with over $1 tril…" at bounding box center [545, 245] width 194 height 15
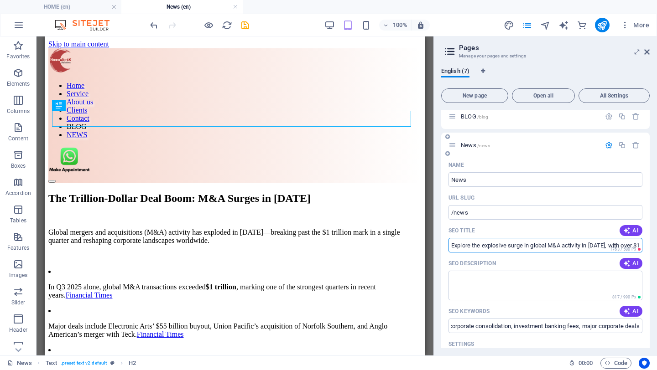
type input "global M&A 2025, mergers acquisitions boom, top business deals 2025, corporate …"
click at [504, 293] on textarea "SEO Description" at bounding box center [545, 286] width 194 height 30
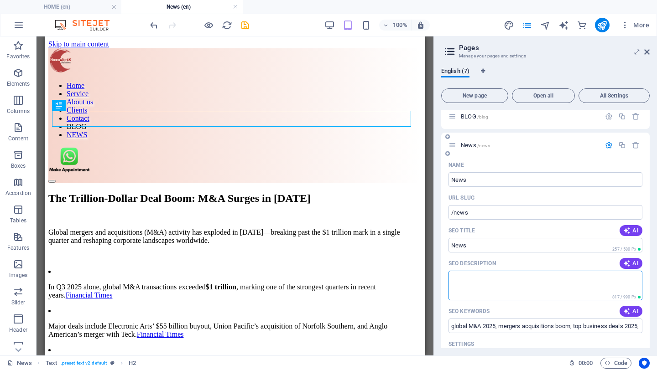
paste textarea "Explore the explosive surge in global M&A activity in [DATE], with over $1 tril…"
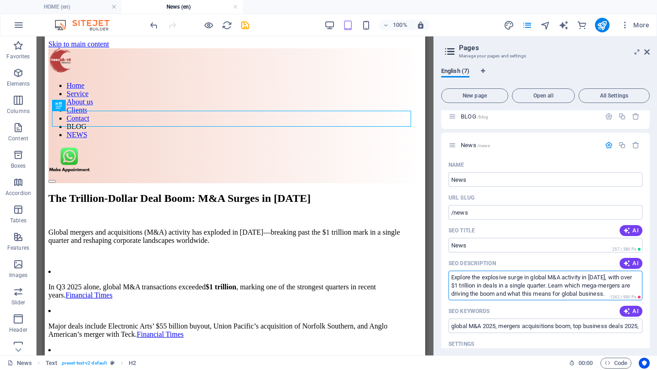
type textarea "Explore the explosive surge in global M&A activity in [DATE], with over $1 tril…"
click at [482, 248] on input "SEO Title" at bounding box center [545, 245] width 194 height 15
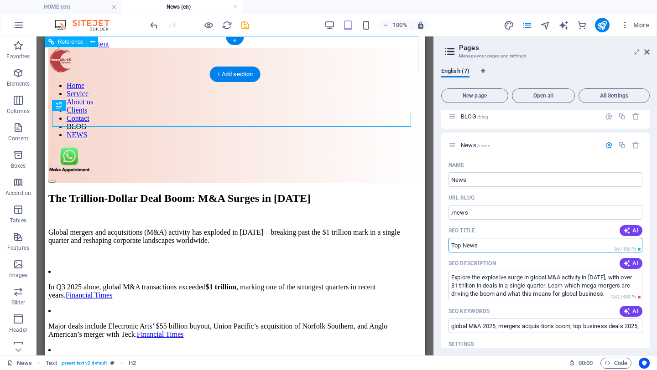
type input "Top News"
click at [173, 175] on div at bounding box center [234, 179] width 373 height 8
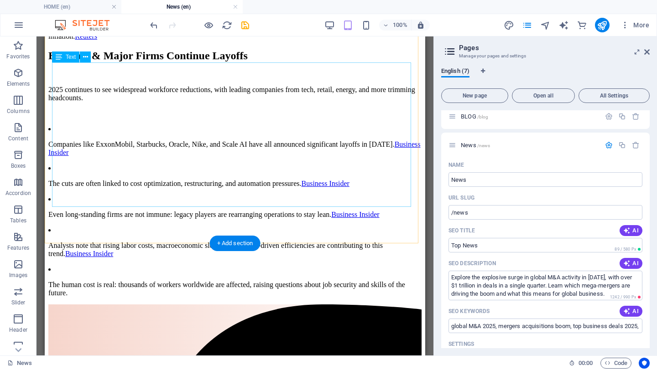
scroll to position [762, 0]
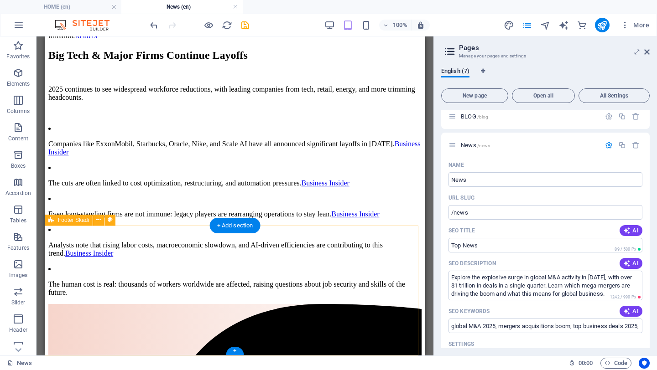
click at [167, 304] on div at bounding box center [234, 369] width 373 height 130
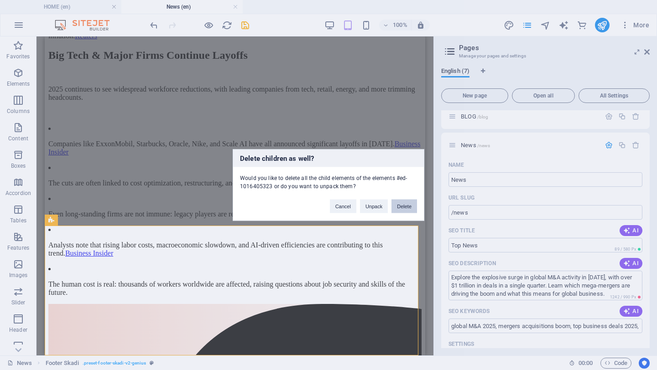
click at [406, 205] on button "Delete" at bounding box center [404, 207] width 26 height 14
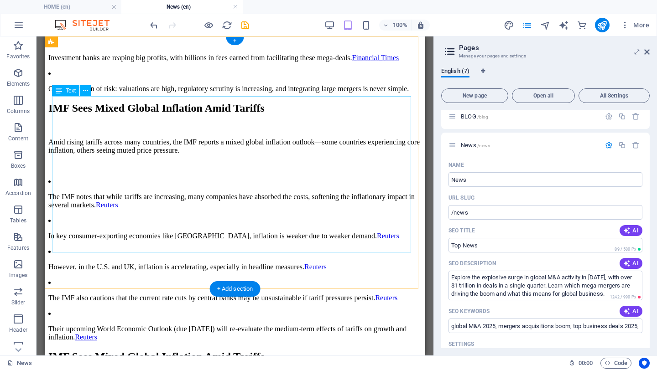
scroll to position [0, 0]
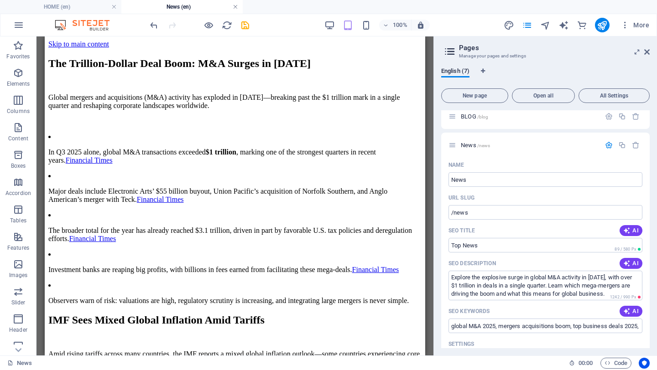
click at [234, 7] on link at bounding box center [235, 7] width 5 height 9
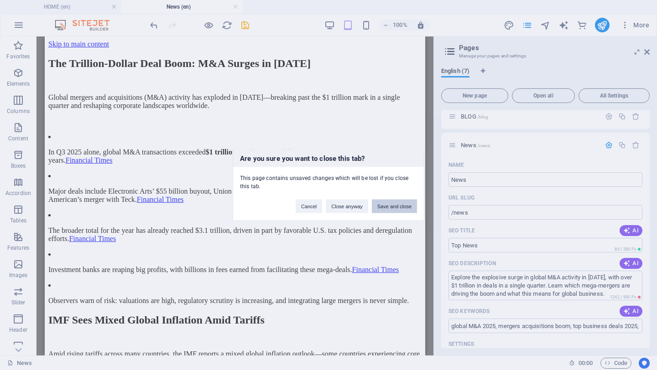
click at [384, 206] on button "Save and close" at bounding box center [394, 207] width 45 height 14
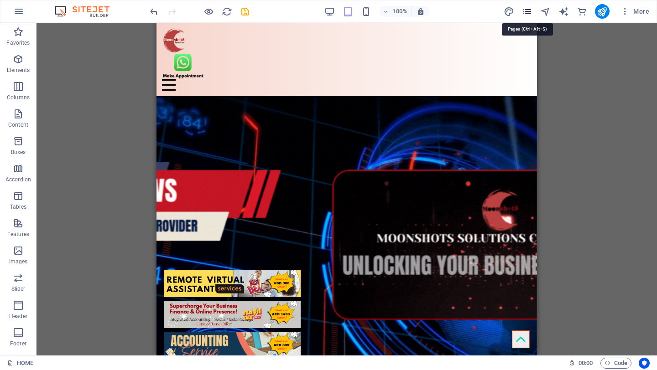
click at [526, 13] on icon "pages" at bounding box center [527, 11] width 10 height 10
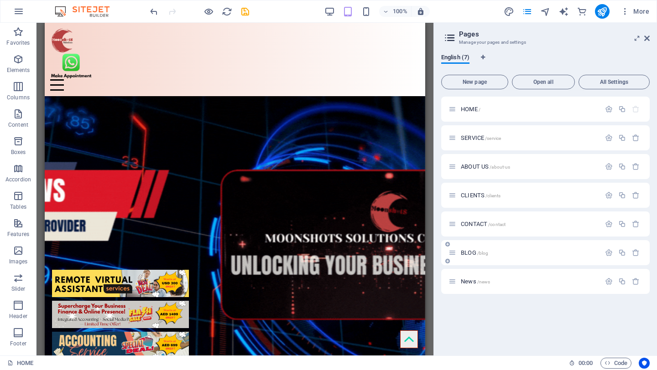
click at [506, 255] on p "BLOG /blog" at bounding box center [529, 253] width 137 height 6
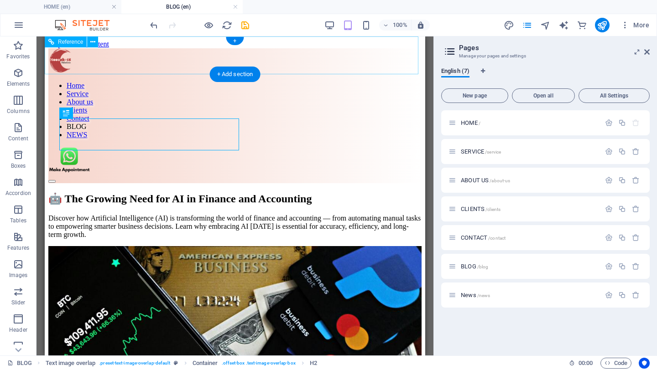
click at [285, 175] on div at bounding box center [234, 179] width 373 height 8
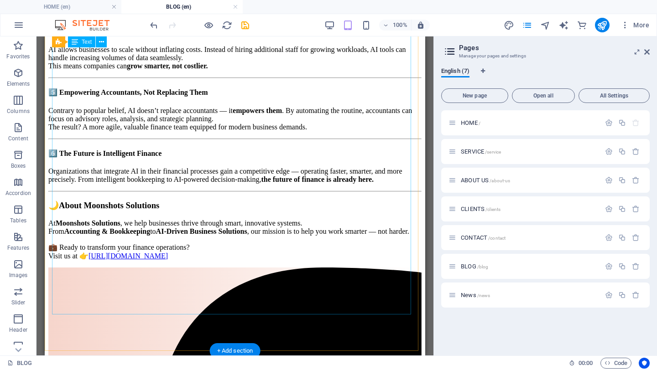
scroll to position [812, 0]
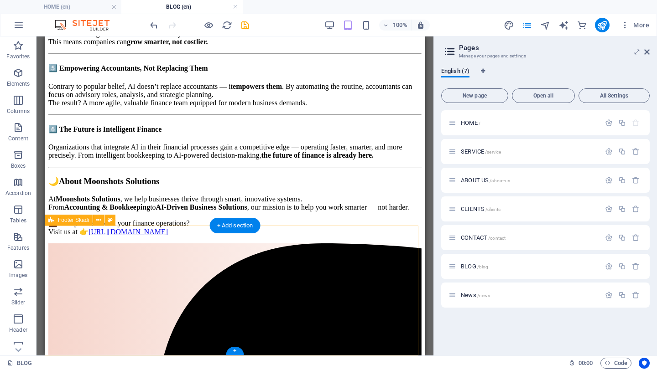
click at [344, 253] on div at bounding box center [234, 309] width 373 height 130
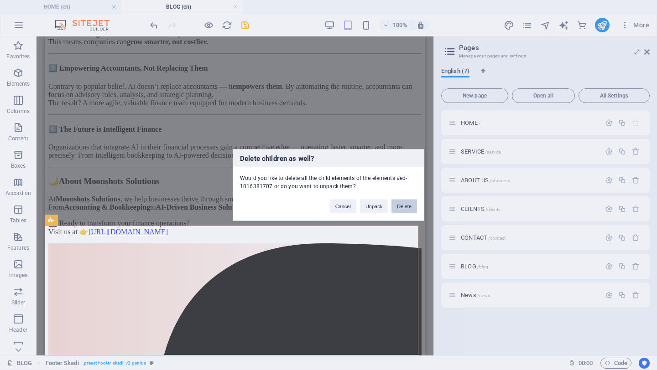
drag, startPoint x: 404, startPoint y: 208, endPoint x: 358, endPoint y: 172, distance: 58.1
click at [404, 208] on button "Delete" at bounding box center [404, 207] width 26 height 14
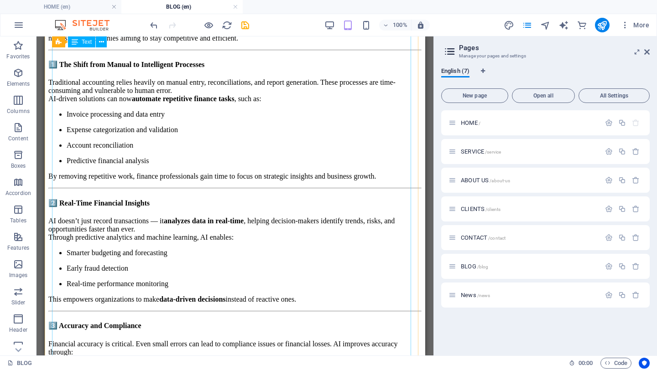
scroll to position [0, 0]
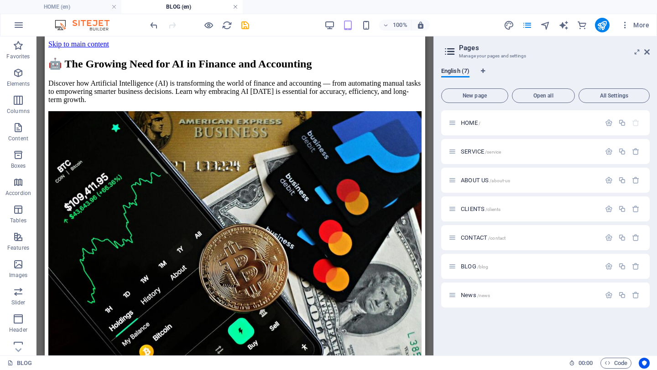
click at [237, 7] on link at bounding box center [235, 7] width 5 height 9
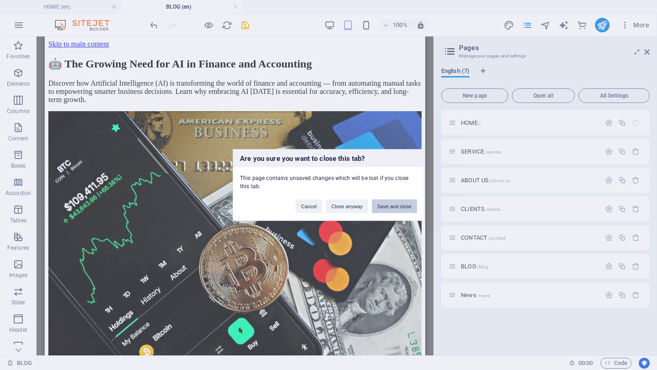
click at [397, 213] on div "Cancel Close anyway Save and close" at bounding box center [356, 202] width 135 height 23
click at [388, 207] on button "Save and close" at bounding box center [394, 207] width 45 height 14
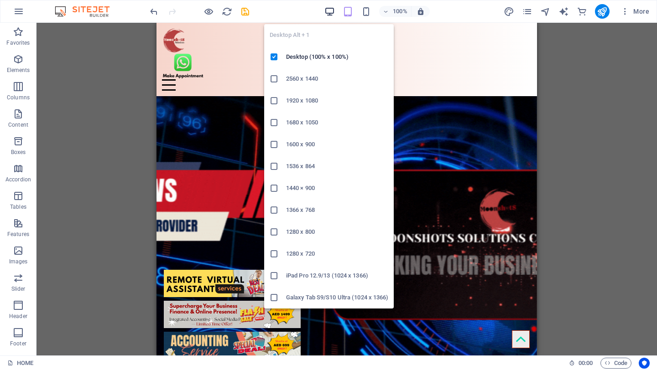
click at [330, 10] on icon "button" at bounding box center [329, 11] width 10 height 10
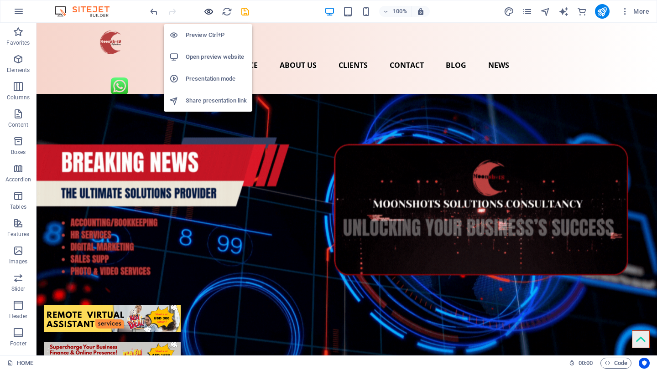
click at [210, 11] on icon "button" at bounding box center [208, 11] width 10 height 10
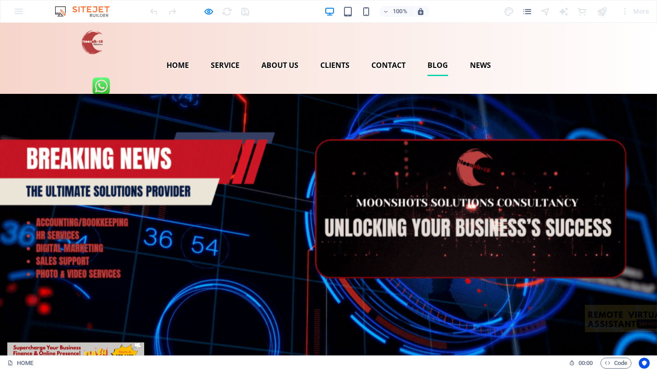
click at [427, 54] on link "BLOG" at bounding box center [437, 65] width 21 height 22
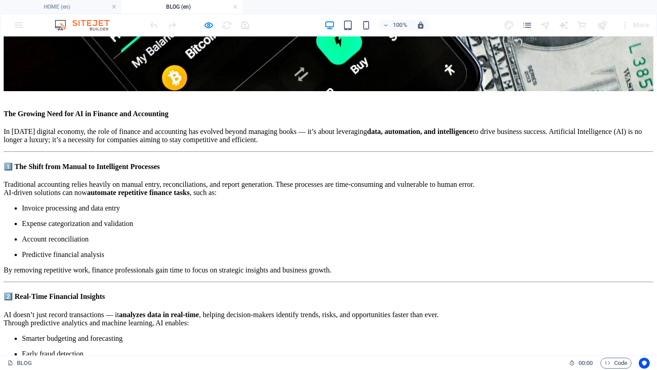
scroll to position [408, 0]
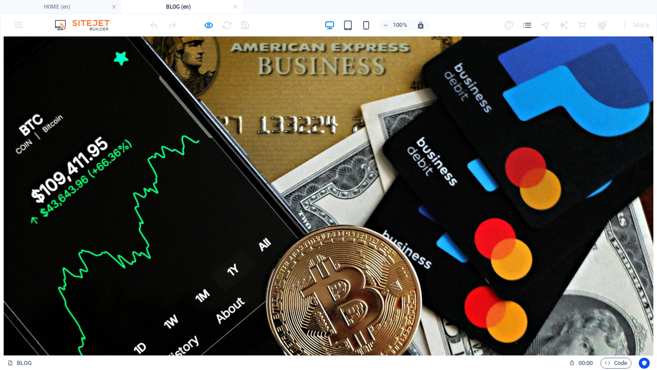
scroll to position [0, 0]
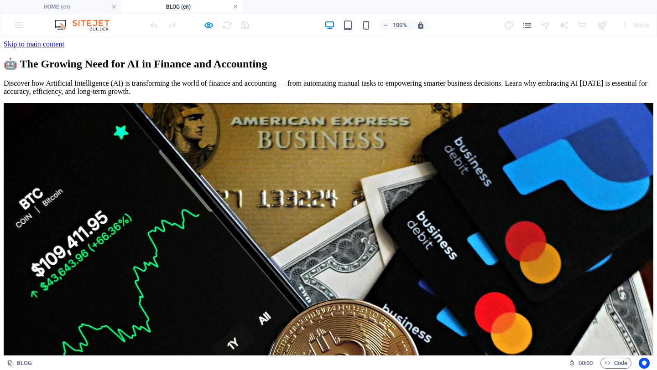
click at [234, 7] on link at bounding box center [235, 7] width 5 height 9
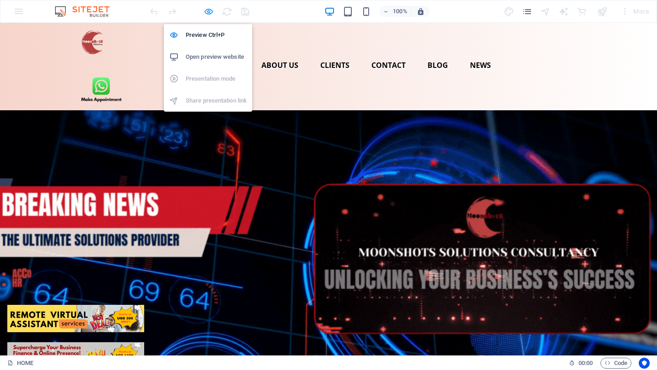
click at [208, 11] on icon "button" at bounding box center [208, 11] width 10 height 10
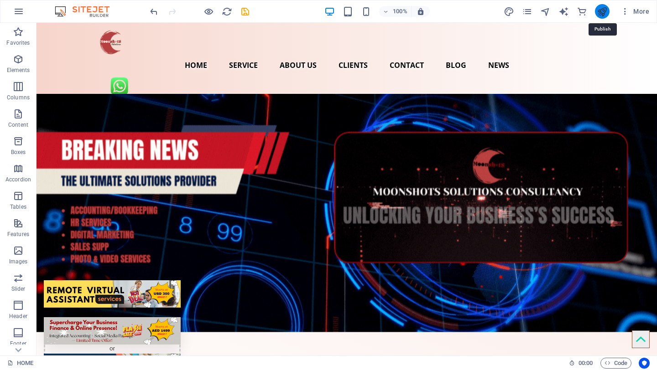
click at [603, 11] on icon "publish" at bounding box center [602, 11] width 10 height 10
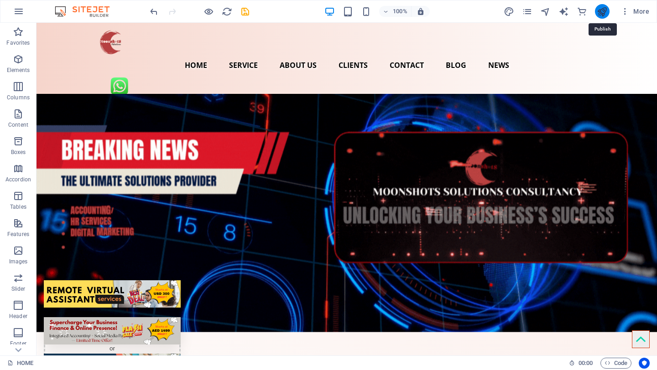
checkbox input "false"
